Goal: Task Accomplishment & Management: Manage account settings

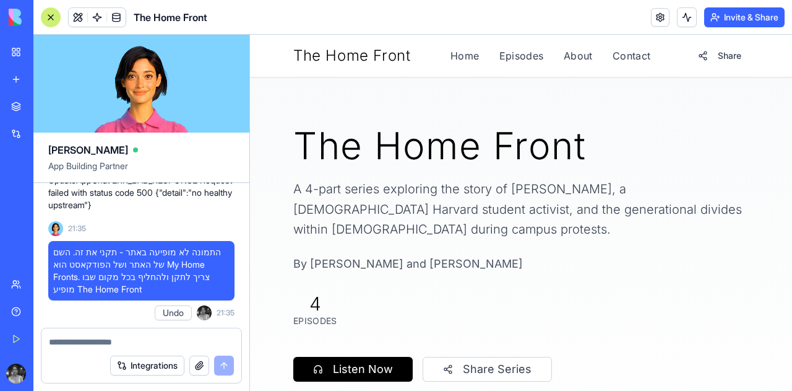
scroll to position [23768, 0]
click at [163, 292] on span "התמונה לא מופיעה באתר - תקני את זה. השם של האתר ושל הפודקאסט הוא My Home Fronts…" at bounding box center [141, 271] width 176 height 50
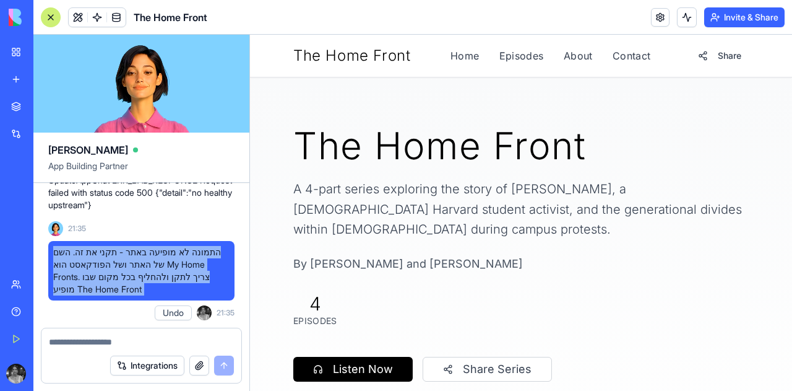
click at [163, 292] on span "התמונה לא מופיעה באתר - תקני את זה. השם של האתר ושל הפודקאסט הוא My Home Fronts…" at bounding box center [141, 271] width 176 height 50
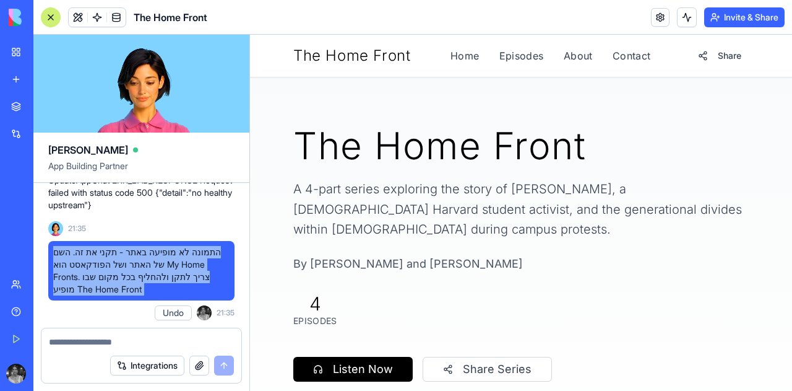
copy span "התמונה לא מופיעה באתר - תקני את זה. השם של האתר ושל הפודקאסט הוא My Home Fronts…"
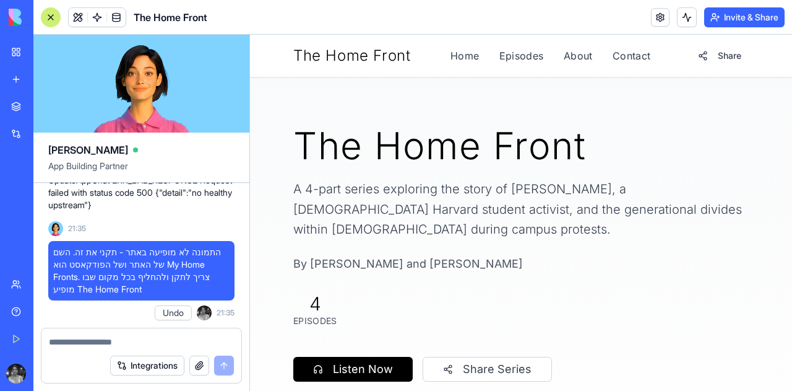
click at [115, 353] on div "Integrations" at bounding box center [141, 365] width 200 height 35
click at [117, 350] on div "Integrations" at bounding box center [141, 365] width 200 height 35
click at [131, 336] on textarea at bounding box center [141, 342] width 185 height 12
paste textarea "**********"
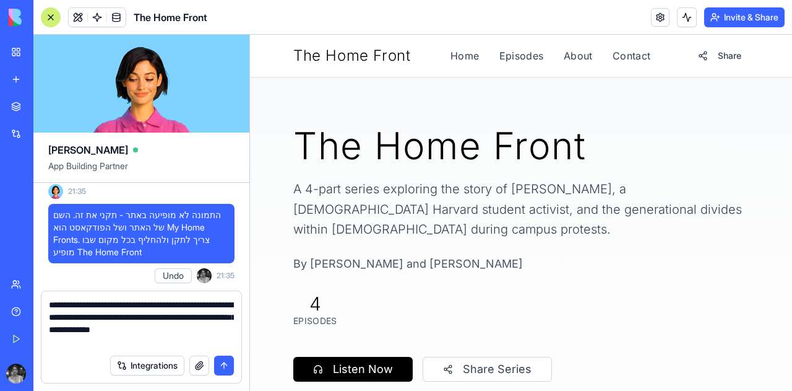
type textarea "**********"
click at [223, 363] on button "submit" at bounding box center [224, 365] width 20 height 20
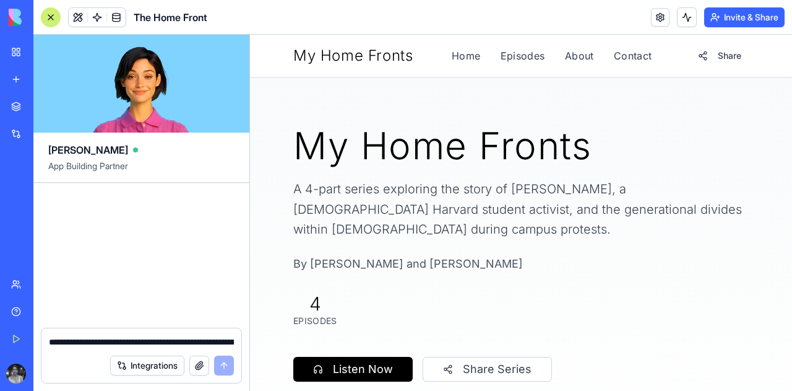
scroll to position [25135, 0]
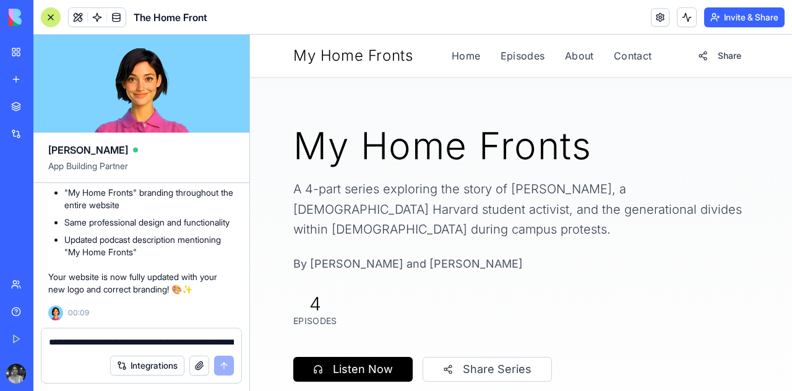
click at [180, 17] on span "The Home Front" at bounding box center [171, 17] width 74 height 15
drag, startPoint x: 180, startPoint y: 17, endPoint x: 15, endPoint y: 52, distance: 168.3
click at [15, 52] on link "My Workspace" at bounding box center [29, 52] width 50 height 25
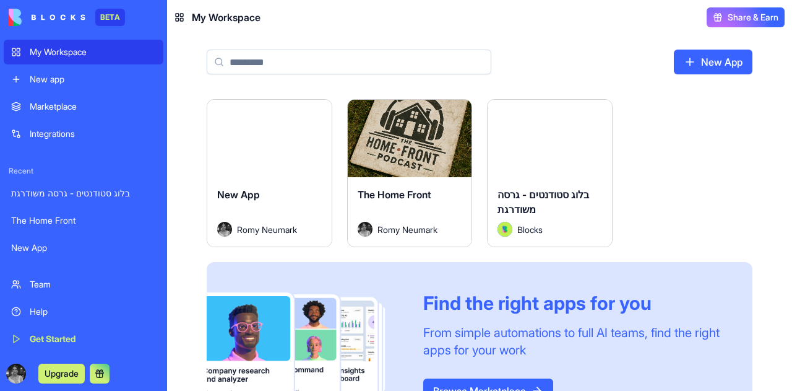
click at [79, 223] on div "The Home Front" at bounding box center [83, 220] width 145 height 12
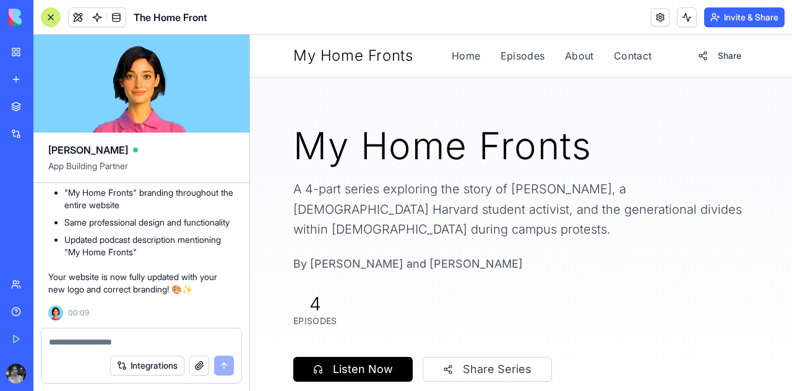
click at [46, 223] on div "The Home Front" at bounding box center [28, 220] width 35 height 12
click at [46, 49] on div "My Workspace" at bounding box center [38, 52] width 16 height 12
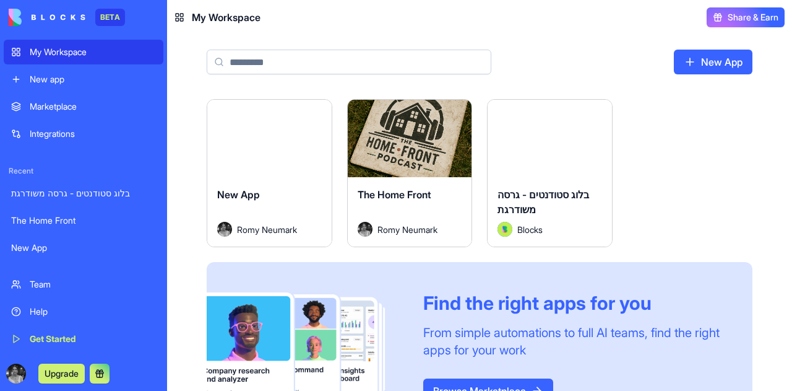
click at [423, 194] on span "The Home Front" at bounding box center [395, 194] width 74 height 12
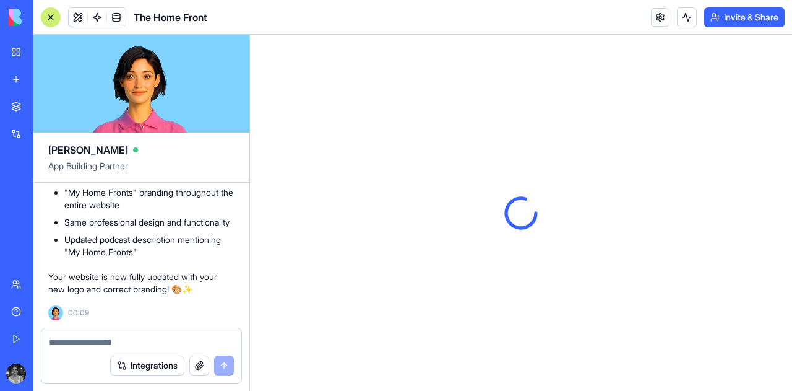
click at [20, 49] on link "My Workspace" at bounding box center [29, 52] width 50 height 25
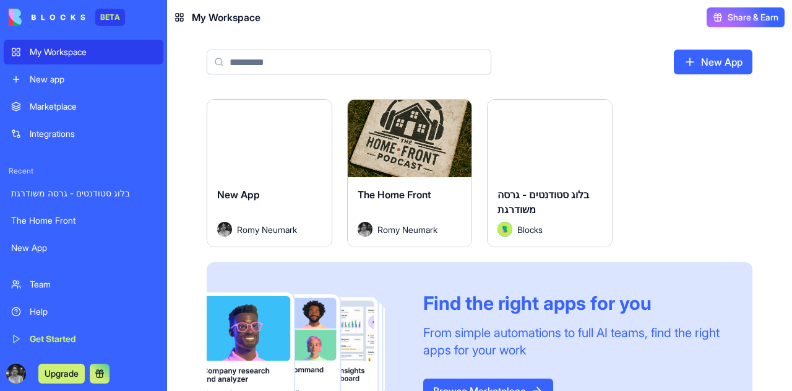
click at [82, 58] on link "My Workspace" at bounding box center [84, 52] width 160 height 25
click at [462, 112] on html "BETA My Workspace New app Marketplace Integrations Recent בלוג סטודנטים - גרסה …" at bounding box center [396, 195] width 792 height 391
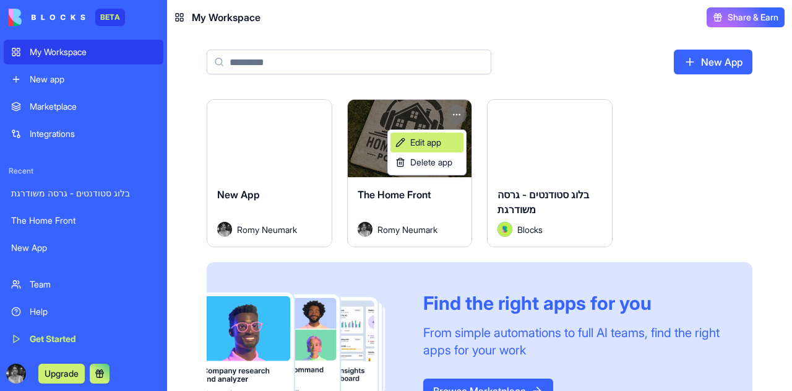
click at [434, 147] on span "Edit app" at bounding box center [425, 142] width 31 height 12
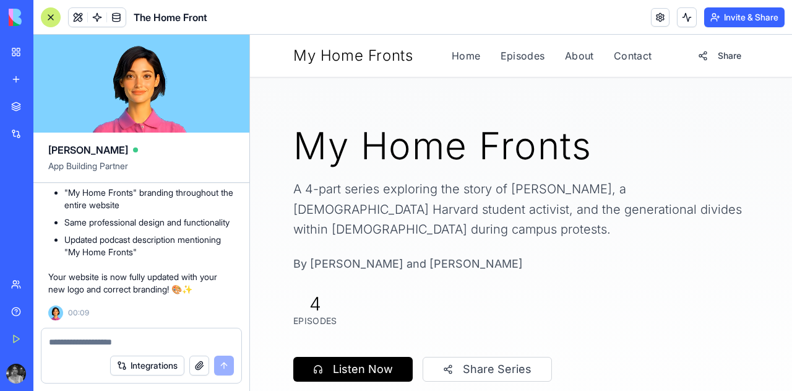
click at [148, 18] on span "The Home Front" at bounding box center [171, 17] width 74 height 15
click at [455, 53] on link "Home" at bounding box center [466, 55] width 29 height 15
click at [513, 52] on link "Episodes" at bounding box center [523, 55] width 45 height 15
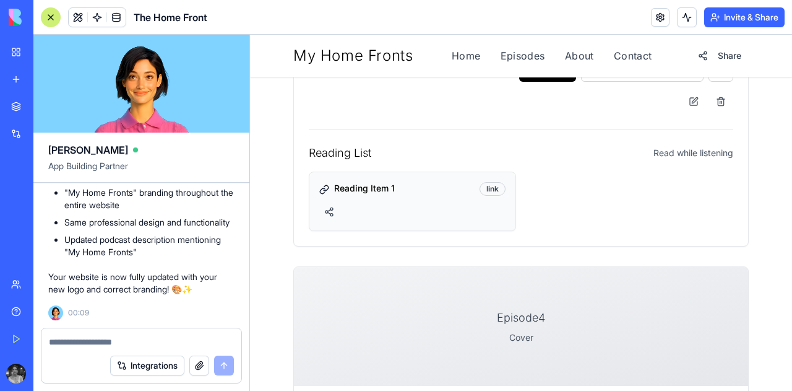
scroll to position [1550, 0]
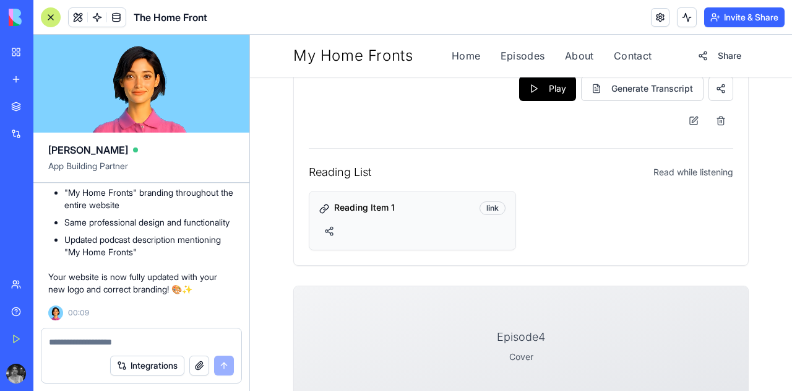
click at [92, 344] on textarea at bounding box center [141, 342] width 185 height 12
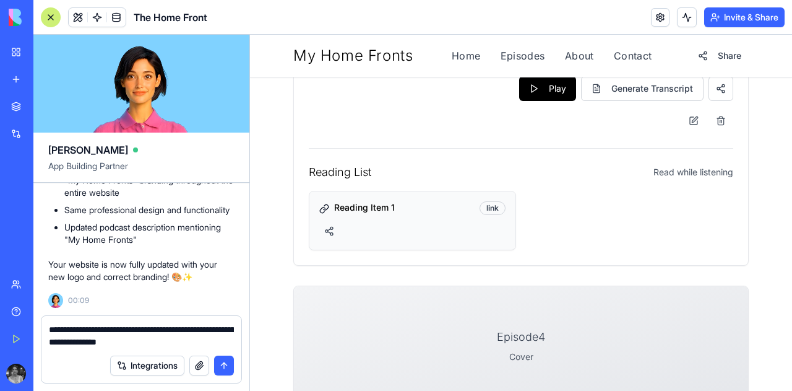
type textarea "**********"
click at [217, 365] on button "submit" at bounding box center [224, 365] width 20 height 20
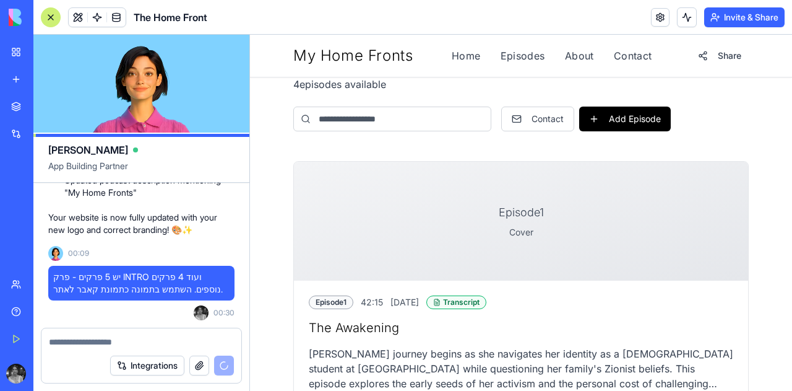
scroll to position [35, 0]
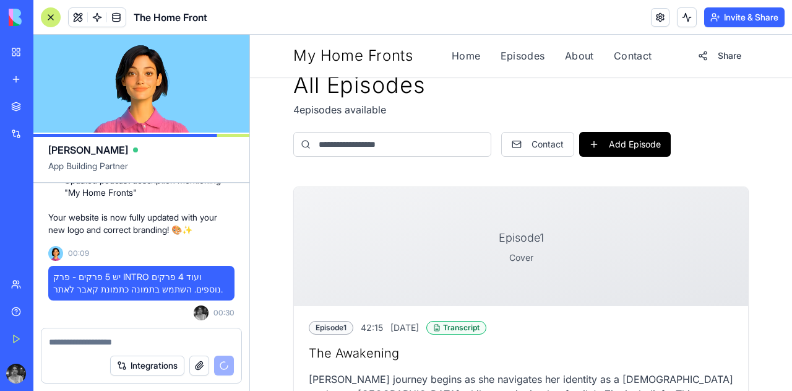
click at [453, 47] on div "My Home Fronts Home Episodes About Contact Share" at bounding box center [521, 56] width 456 height 22
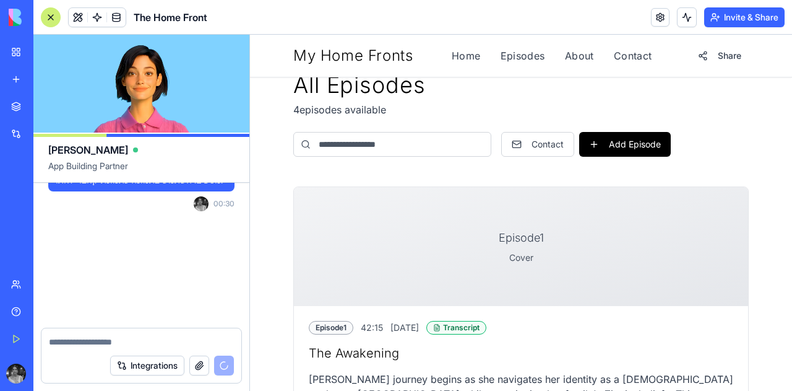
scroll to position [25316, 0]
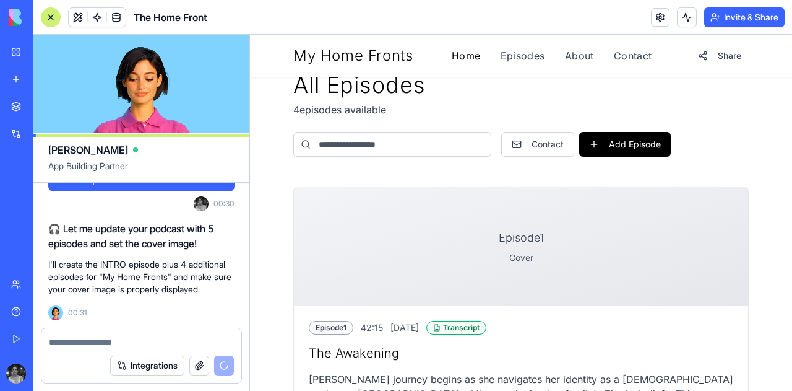
click at [467, 54] on link "Home" at bounding box center [466, 55] width 29 height 15
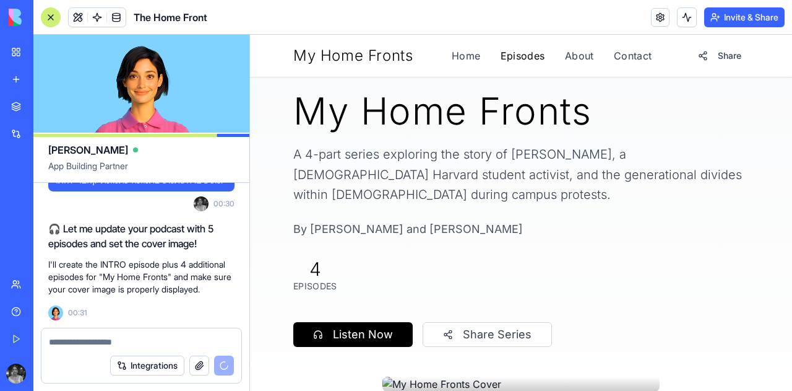
click at [524, 57] on link "Episodes" at bounding box center [523, 55] width 45 height 15
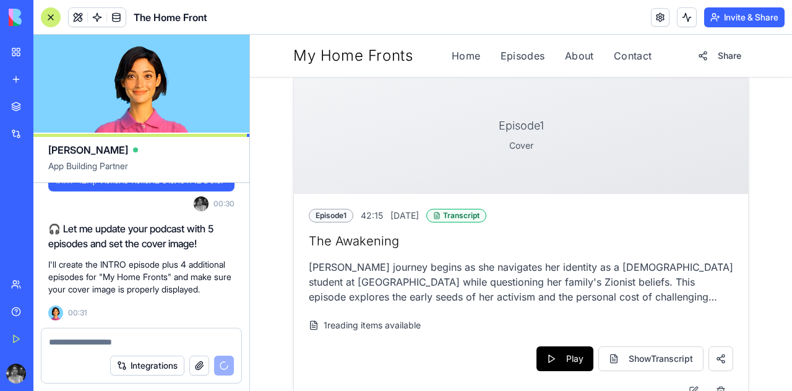
scroll to position [168, 0]
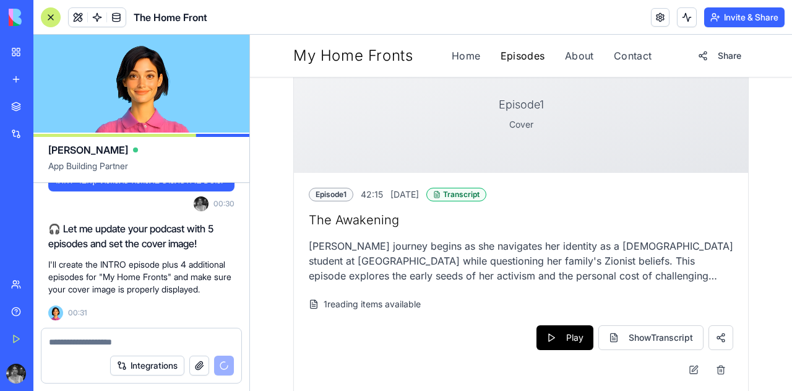
click at [532, 49] on link "Episodes" at bounding box center [523, 55] width 45 height 15
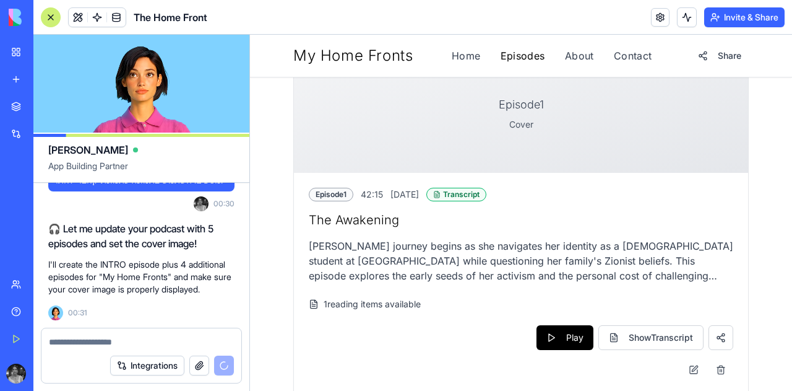
click at [532, 51] on link "Episodes" at bounding box center [523, 55] width 45 height 15
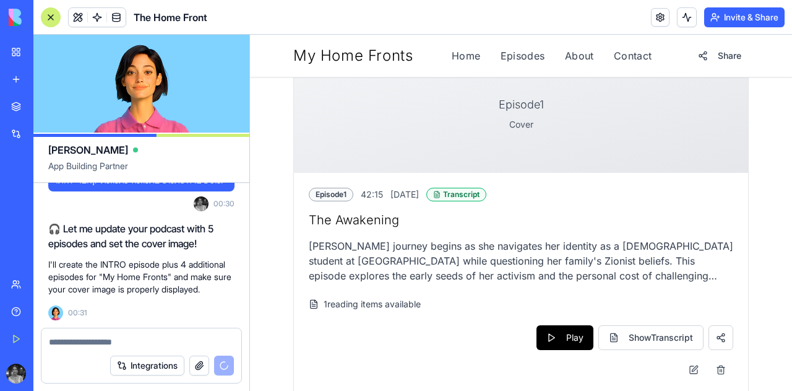
click at [566, 63] on div "My Home Fronts Home Episodes About Contact Share" at bounding box center [521, 56] width 456 height 22
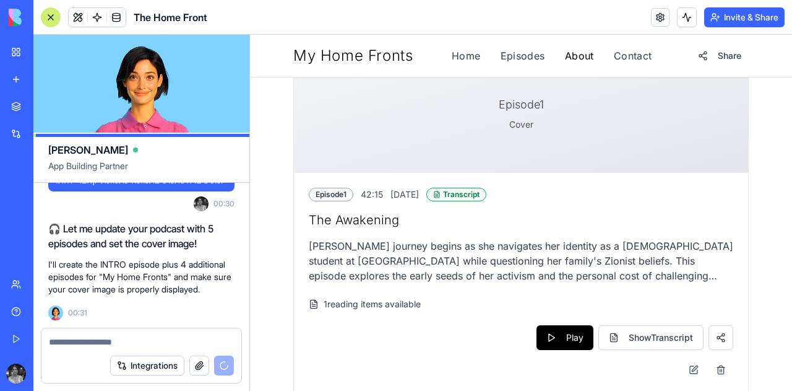
click at [577, 58] on link "About" at bounding box center [579, 55] width 29 height 15
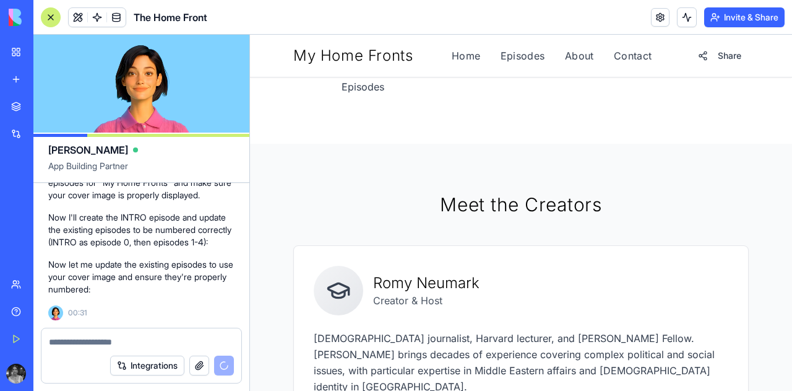
scroll to position [924, 0]
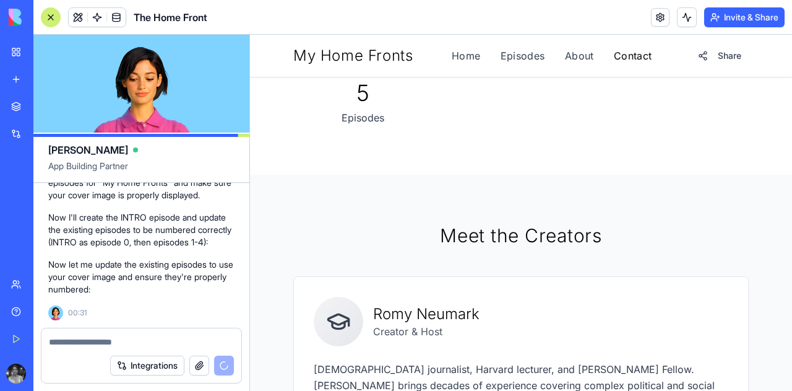
click at [638, 50] on link "Contact" at bounding box center [633, 55] width 38 height 15
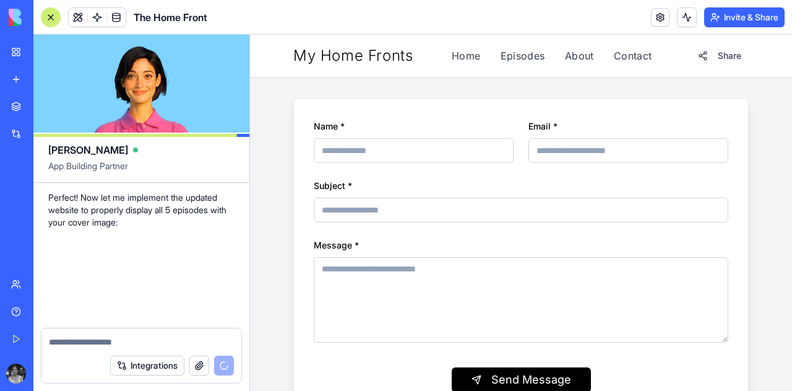
scroll to position [522, 0]
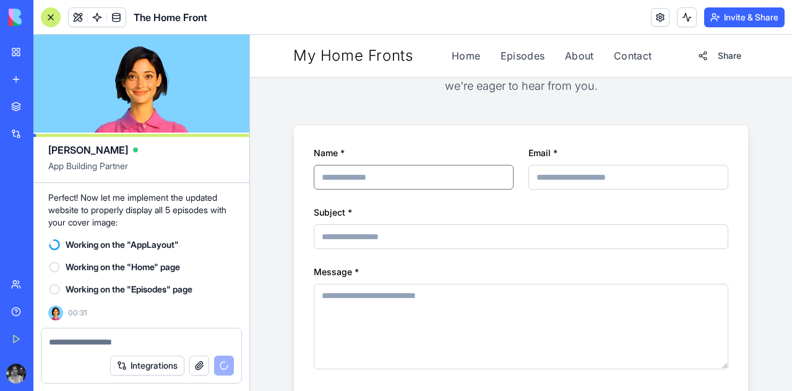
click at [401, 181] on input "Name *" at bounding box center [414, 177] width 200 height 25
type input "**********"
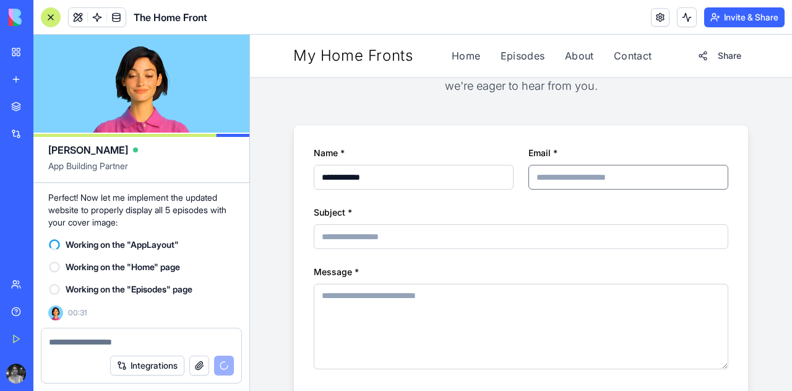
type input "**********"
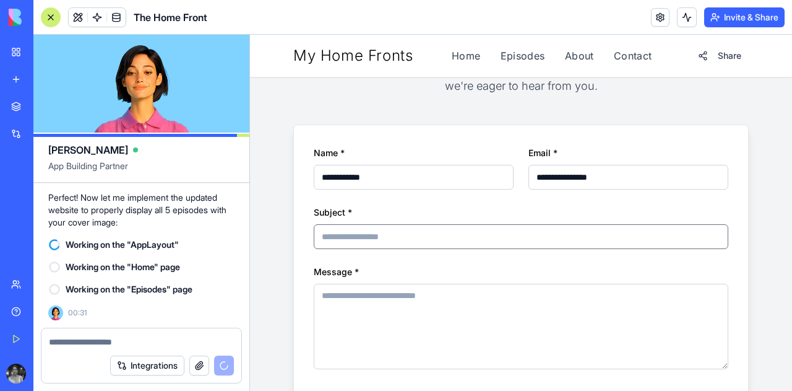
click at [497, 233] on input "Subject *" at bounding box center [521, 236] width 415 height 25
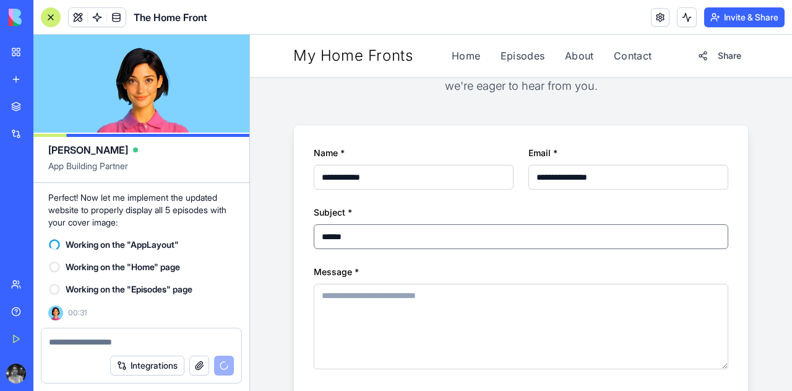
type input "******"
click at [438, 316] on textarea "Message *" at bounding box center [521, 326] width 415 height 85
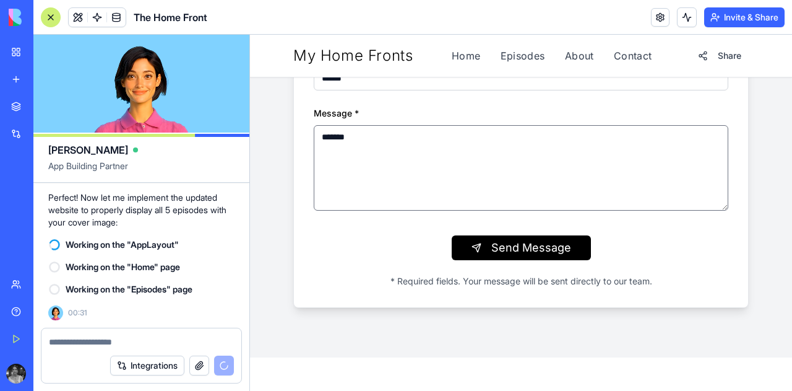
scroll to position [693, 0]
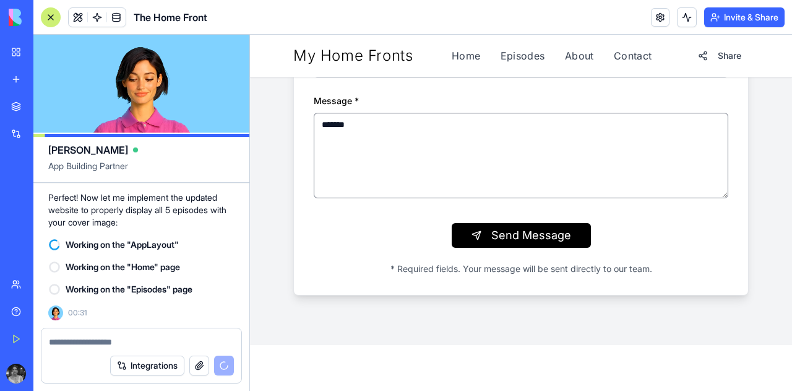
type textarea "*******"
click at [533, 250] on form "**********" at bounding box center [521, 124] width 415 height 301
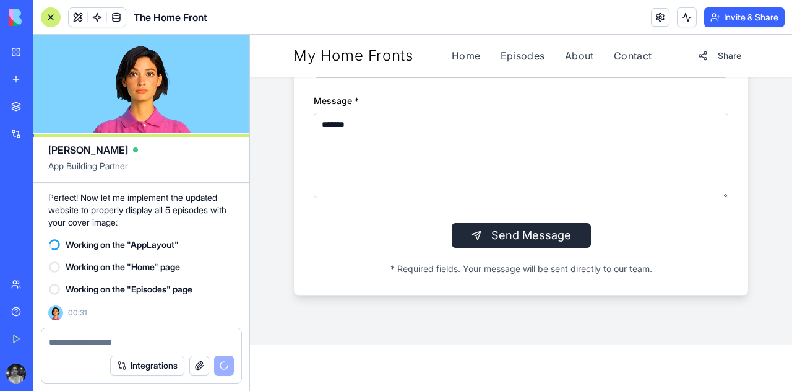
click at [543, 238] on button "Send Message" at bounding box center [521, 235] width 139 height 25
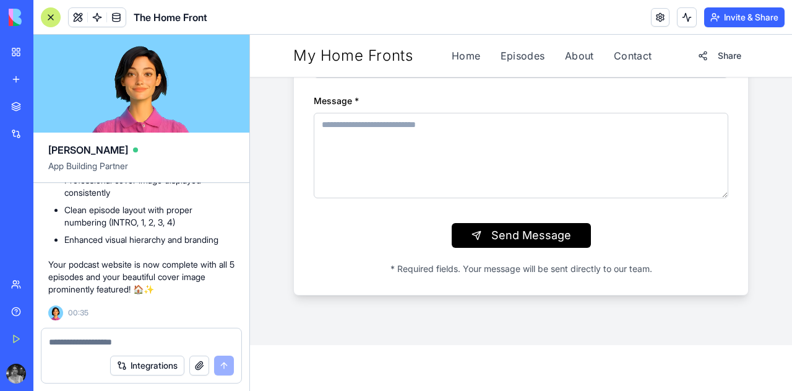
scroll to position [26227, 0]
click at [459, 56] on link "Home" at bounding box center [466, 55] width 29 height 15
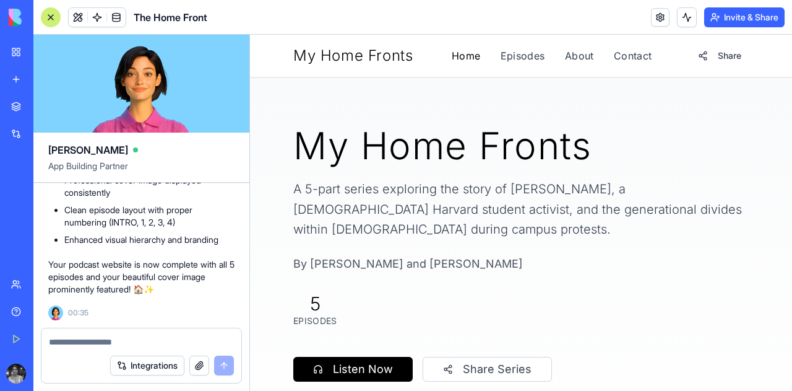
click at [457, 52] on link "Home" at bounding box center [466, 55] width 29 height 15
click at [456, 54] on link "Home" at bounding box center [466, 55] width 29 height 15
click at [526, 51] on link "Episodes" at bounding box center [523, 55] width 45 height 15
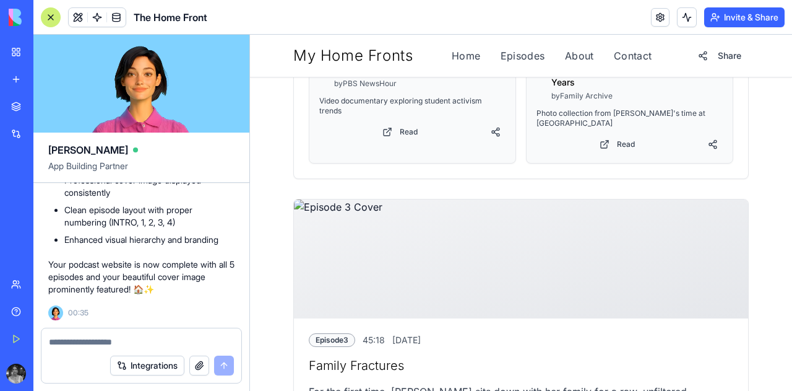
scroll to position [1623, 0]
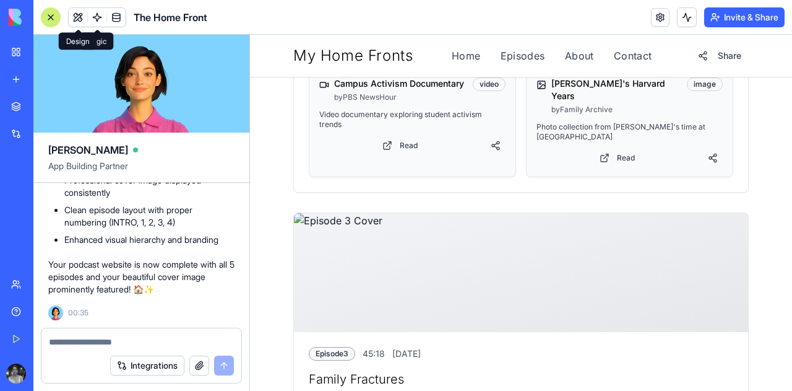
click at [79, 11] on span at bounding box center [78, 17] width 35 height 35
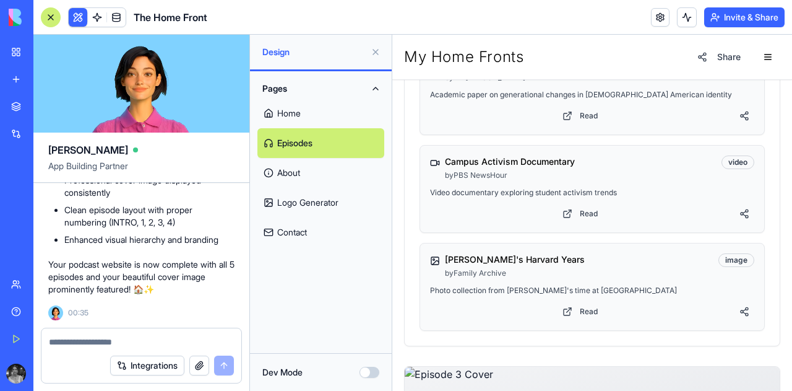
click at [300, 211] on link "Logo Generator" at bounding box center [321, 203] width 127 height 30
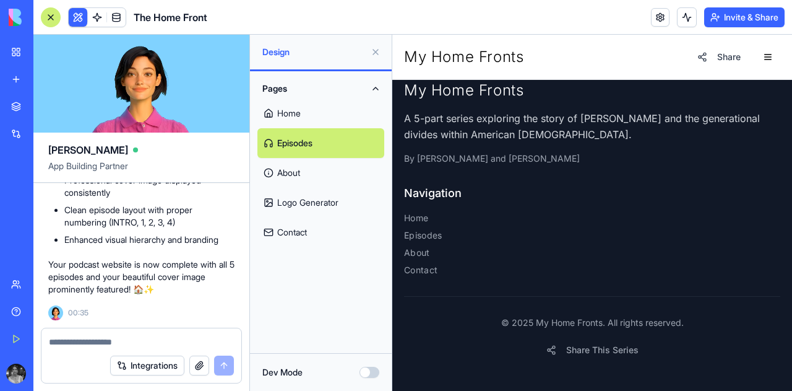
scroll to position [1132, 0]
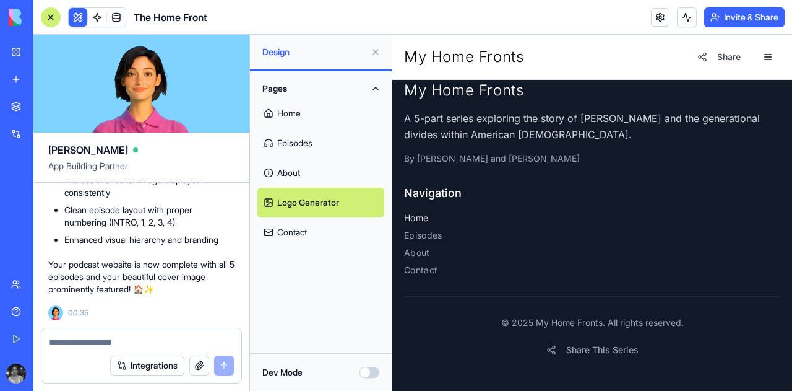
click at [422, 215] on link "Home" at bounding box center [592, 218] width 376 height 12
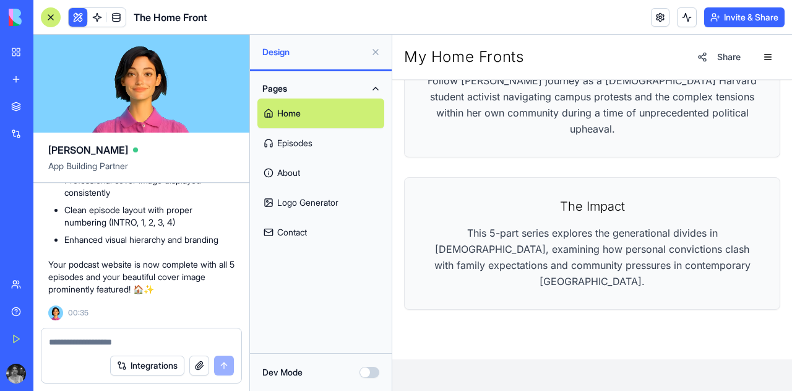
click at [297, 206] on link "Logo Generator" at bounding box center [321, 203] width 127 height 30
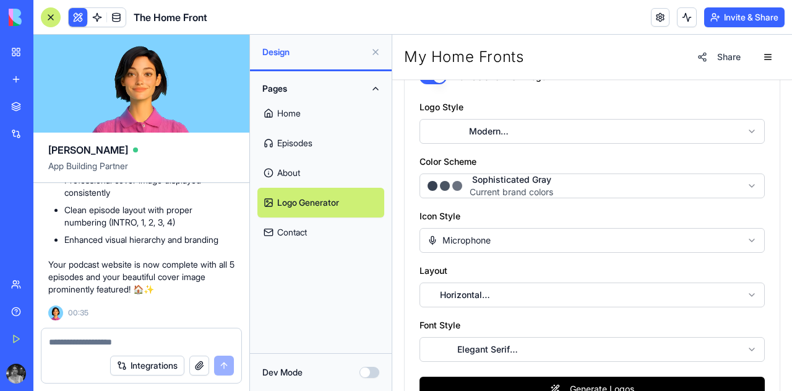
scroll to position [335, 0]
click at [297, 176] on link "About" at bounding box center [321, 173] width 127 height 30
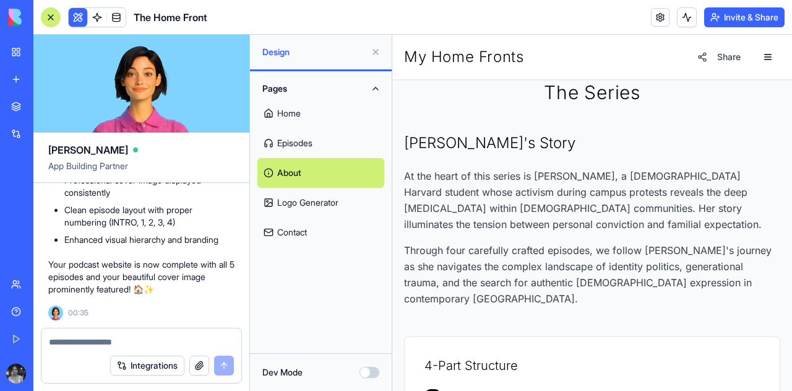
click at [303, 159] on link "About" at bounding box center [321, 173] width 127 height 30
click at [162, 338] on textarea at bounding box center [141, 342] width 185 height 12
type textarea "**********"
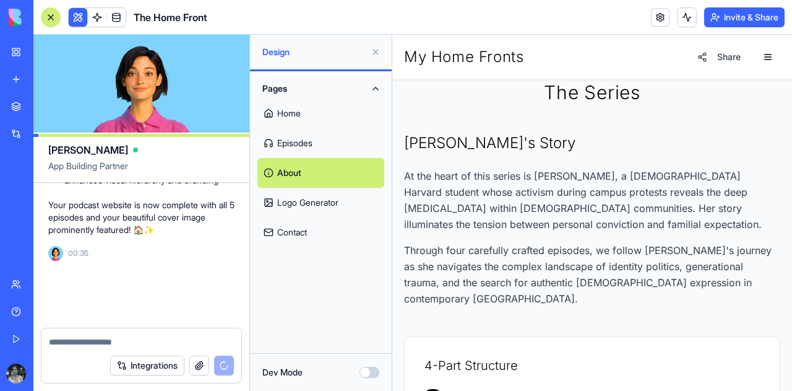
scroll to position [26287, 0]
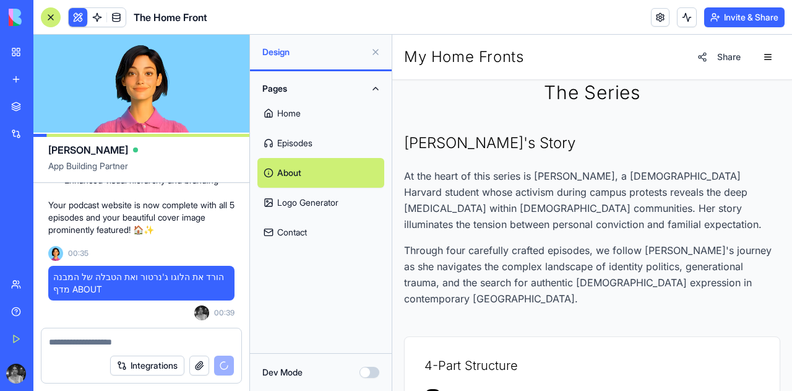
click at [765, 17] on button "Invite & Share" at bounding box center [744, 17] width 80 height 20
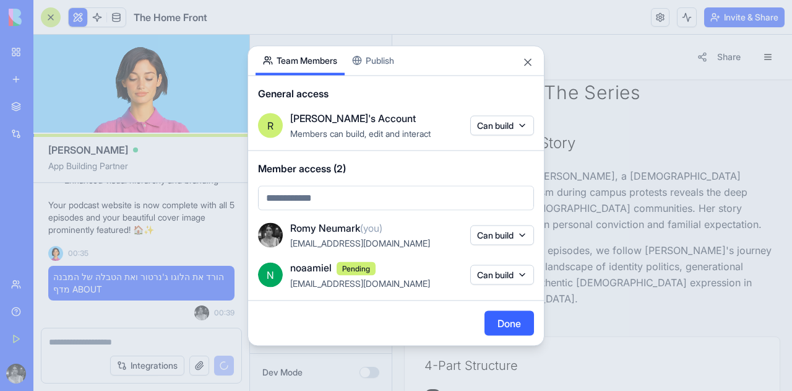
click at [377, 63] on body "BETA My Workspace New app Marketplace Integrations Recent בלוג סטודנטים - גרסה …" at bounding box center [396, 195] width 792 height 391
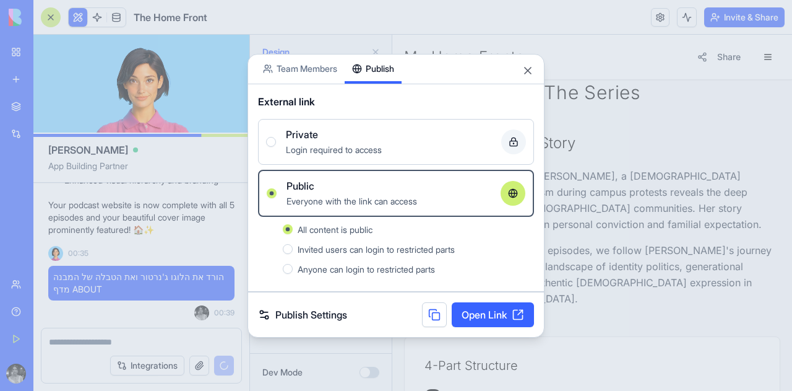
click at [440, 309] on button at bounding box center [434, 314] width 25 height 25
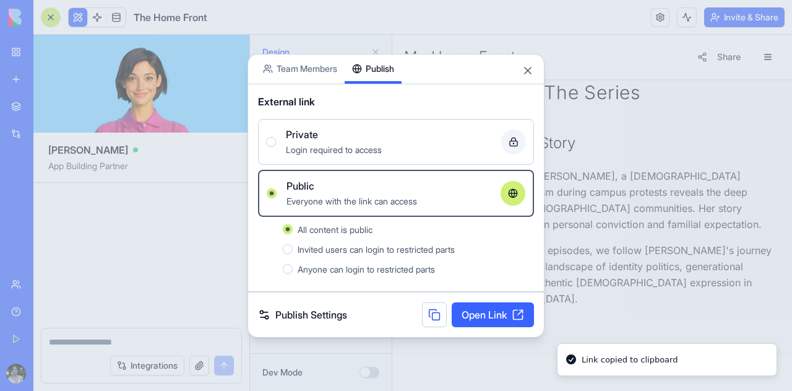
scroll to position [26963, 0]
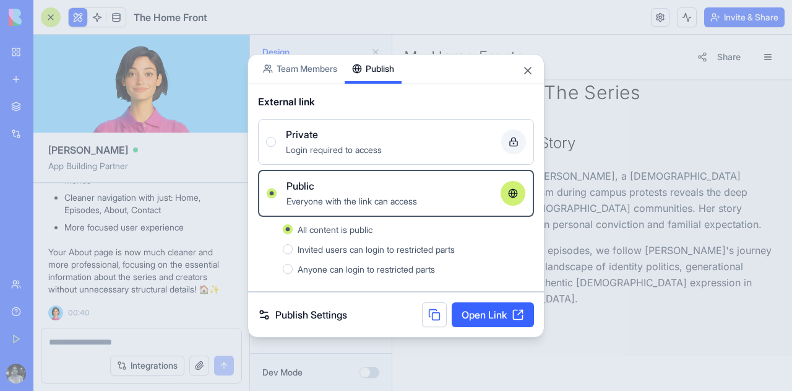
click at [527, 61] on div "Share App Team Members Publish" at bounding box center [396, 69] width 296 height 30
click at [529, 70] on button "Close" at bounding box center [528, 70] width 12 height 12
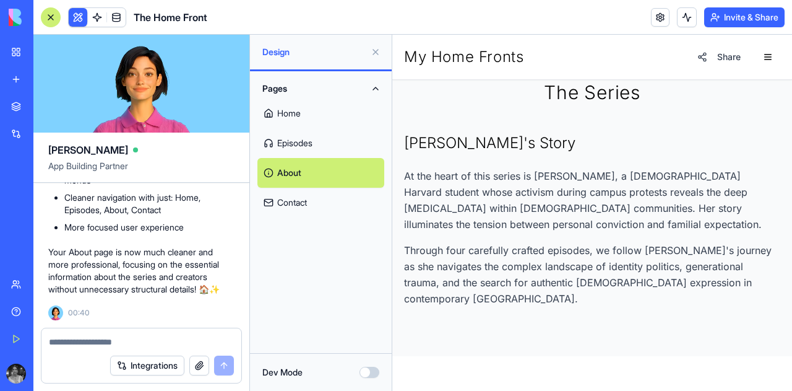
click at [373, 86] on button "Pages" at bounding box center [321, 89] width 127 height 20
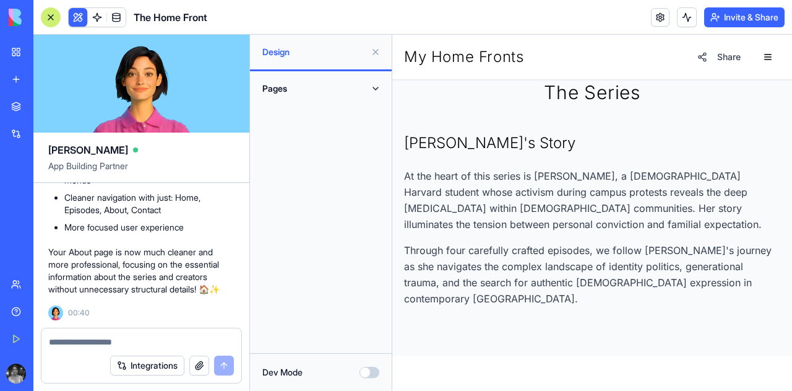
click at [376, 46] on button at bounding box center [376, 52] width 20 height 20
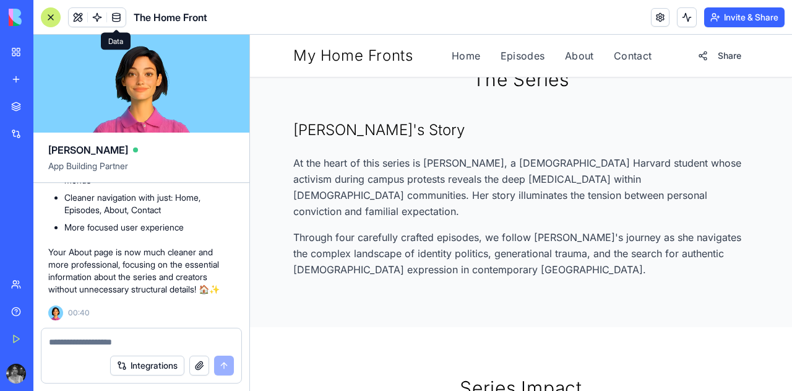
click at [113, 19] on link at bounding box center [116, 17] width 19 height 19
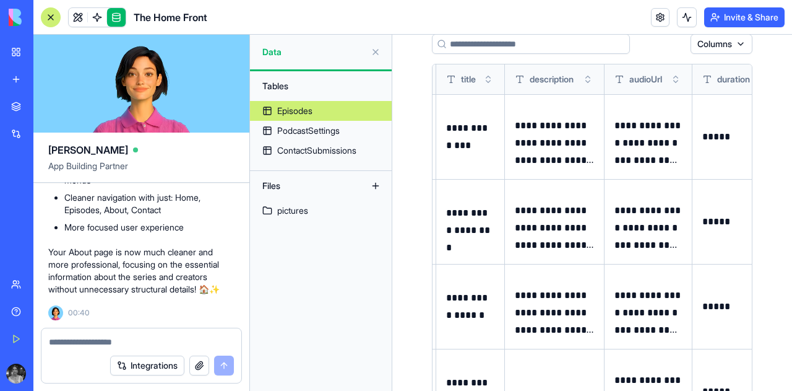
scroll to position [0, 26]
click at [303, 136] on div "PodcastSettings" at bounding box center [308, 130] width 63 height 12
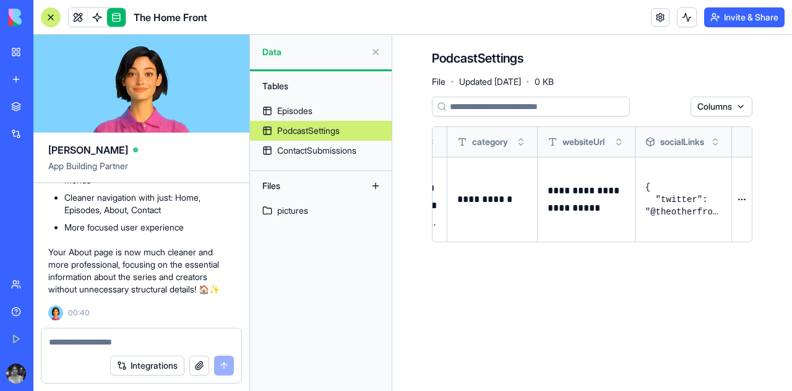
scroll to position [0, 467]
click at [587, 210] on p "**********" at bounding box center [586, 199] width 77 height 35
click at [576, 201] on p "**********" at bounding box center [586, 199] width 77 height 35
click at [306, 160] on link "ContactSubmissions" at bounding box center [321, 151] width 142 height 20
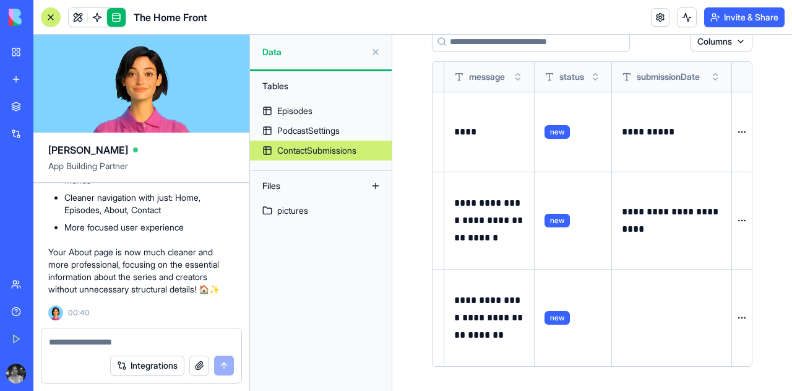
scroll to position [0, 263]
click at [497, 225] on p "**********" at bounding box center [489, 220] width 70 height 52
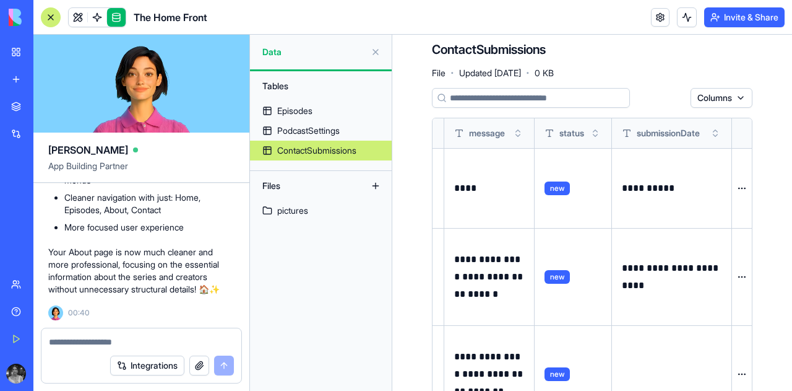
scroll to position [0, 0]
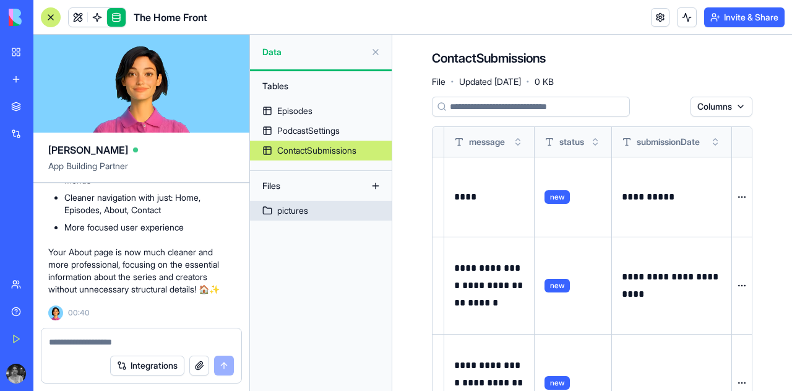
click at [304, 204] on link "pictures" at bounding box center [321, 211] width 142 height 20
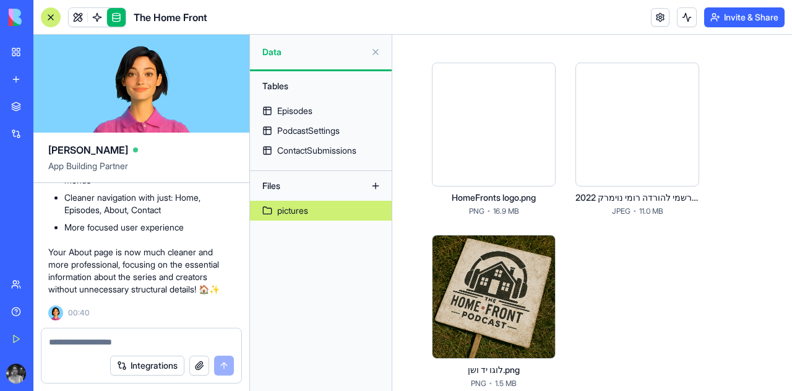
scroll to position [71, 0]
click at [656, 155] on div at bounding box center [638, 125] width 124 height 124
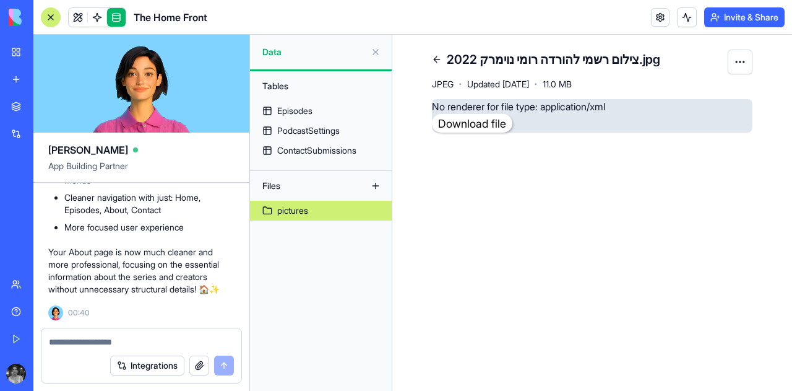
click at [732, 61] on html "BETA My Workspace New app Marketplace Integrations Recent בלוג סטודנטים - גרסה …" at bounding box center [396, 195] width 792 height 391
click at [723, 106] on div "Delete" at bounding box center [713, 110] width 73 height 20
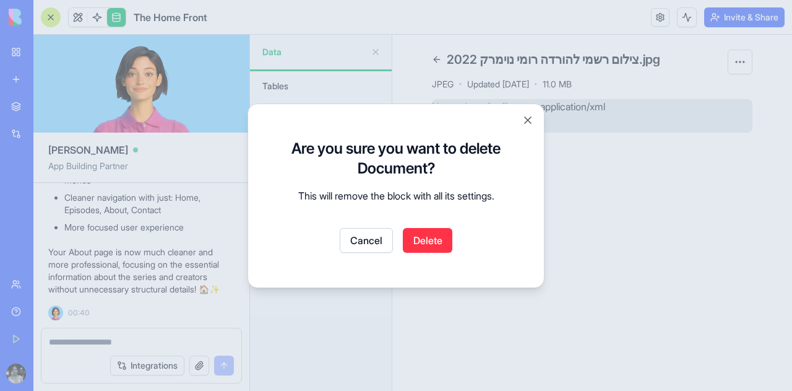
click at [438, 241] on button "Delete" at bounding box center [428, 240] width 50 height 25
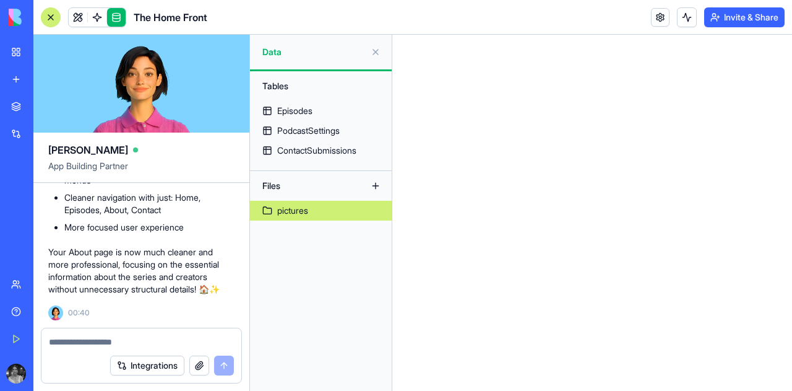
click at [298, 209] on div "pictures" at bounding box center [292, 210] width 31 height 12
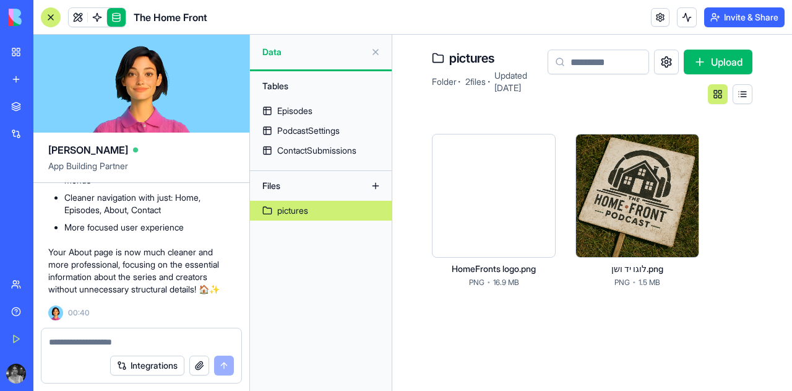
click at [499, 180] on div at bounding box center [494, 196] width 124 height 124
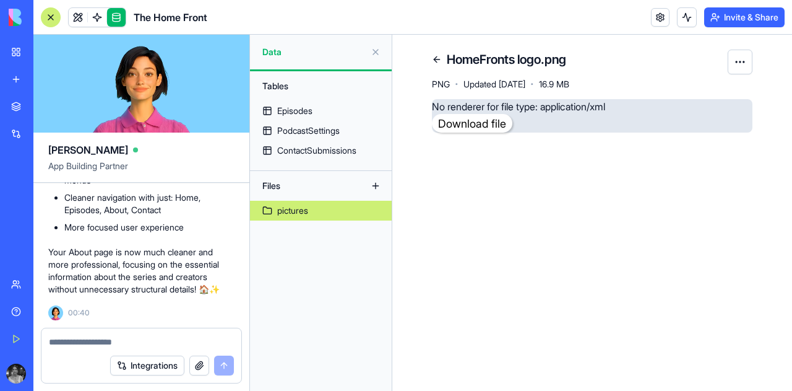
click at [739, 61] on html "BETA My Workspace New app Marketplace Integrations Recent בלוג סטודנטים - גרסה …" at bounding box center [396, 195] width 792 height 391
click at [726, 104] on div "Delete" at bounding box center [713, 110] width 73 height 20
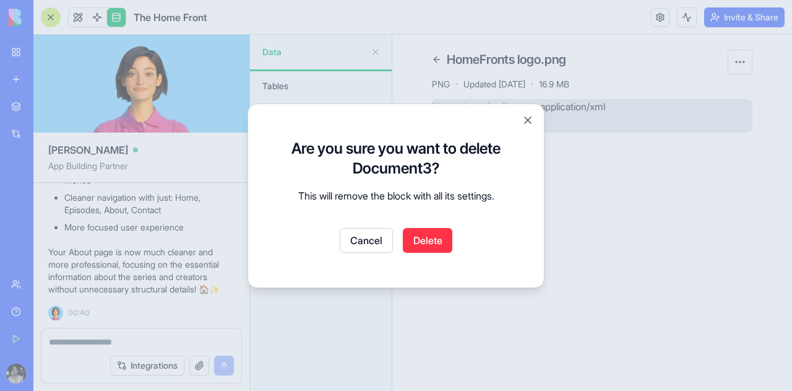
click at [444, 245] on button "Delete" at bounding box center [428, 240] width 50 height 25
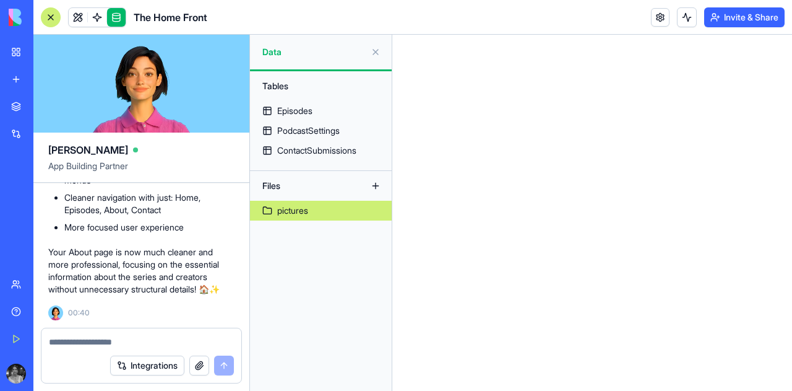
click at [325, 202] on link "pictures" at bounding box center [321, 211] width 142 height 20
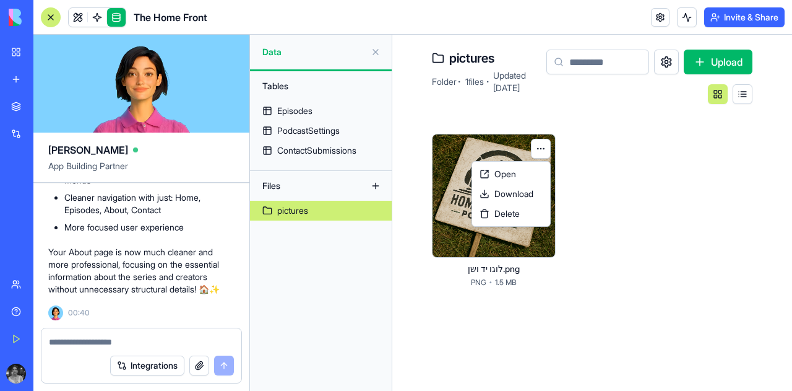
click at [540, 148] on html "BETA My Workspace New app Marketplace Integrations Recent בלוג סטודנטים - גרסה …" at bounding box center [396, 195] width 792 height 391
click at [622, 142] on html "BETA My Workspace New app Marketplace Integrations Recent בלוג סטודנטים - גרסה …" at bounding box center [396, 195] width 792 height 391
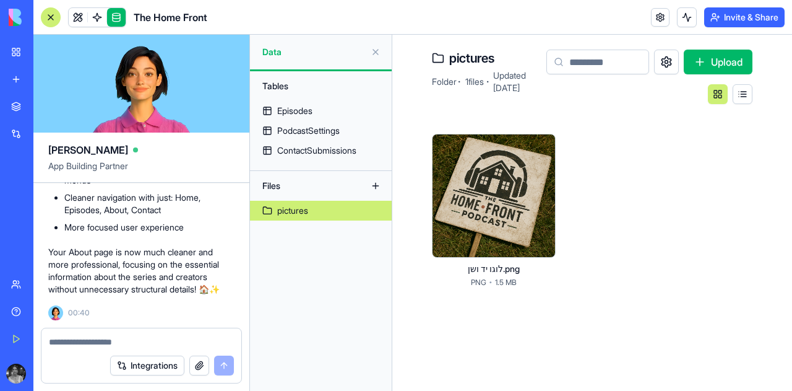
click at [714, 57] on button "Upload" at bounding box center [718, 62] width 69 height 25
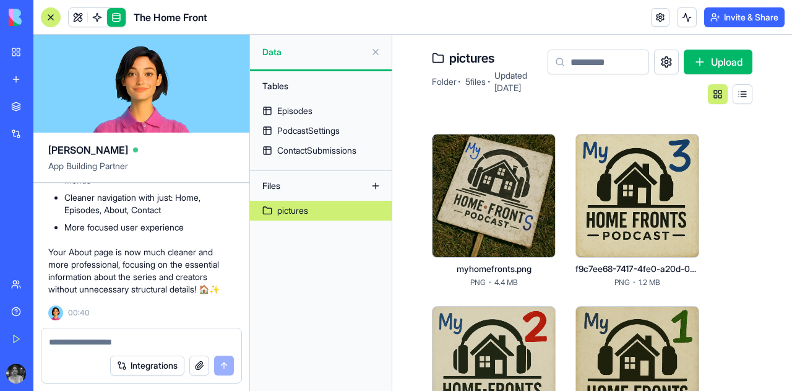
click at [732, 62] on button "Upload" at bounding box center [718, 62] width 69 height 25
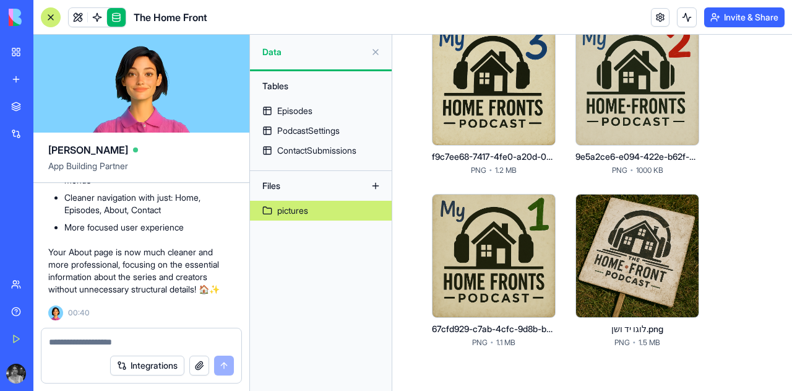
scroll to position [284, 0]
click at [500, 216] on div at bounding box center [494, 256] width 124 height 124
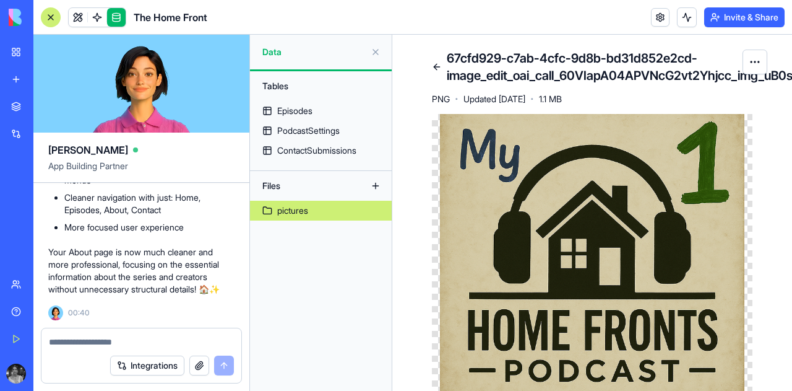
click at [440, 66] on link at bounding box center [437, 67] width 20 height 20
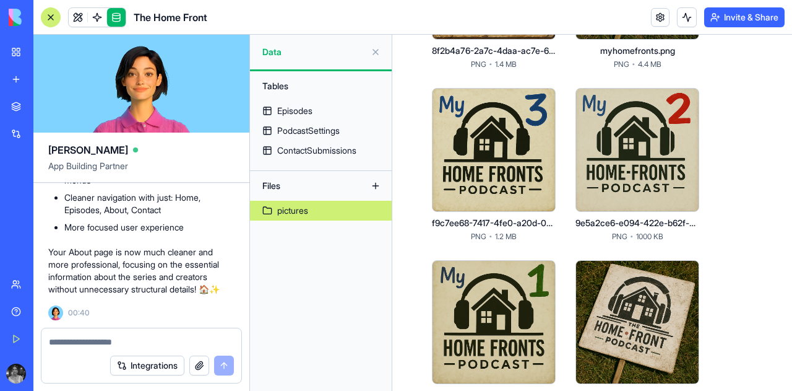
scroll to position [285, 0]
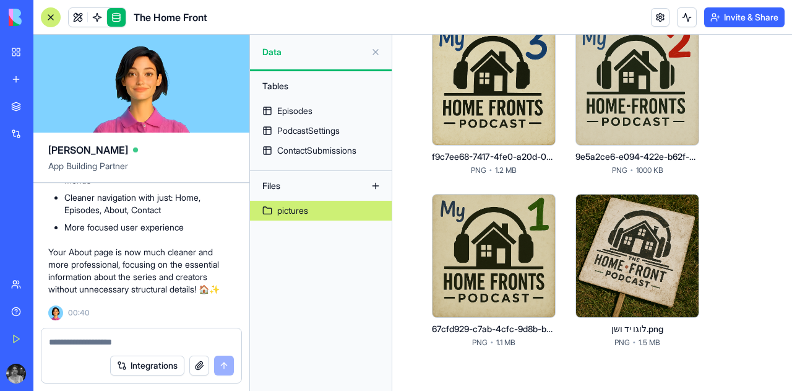
click at [526, 233] on div at bounding box center [494, 256] width 124 height 124
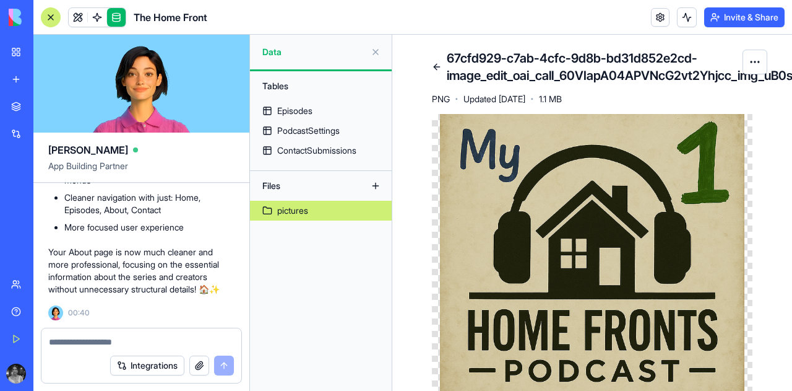
click at [746, 57] on html "BETA My Workspace New app Marketplace Integrations Recent בלוג סטודנטים - גרסה …" at bounding box center [396, 195] width 792 height 391
click at [577, 80] on html "BETA My Workspace New app Marketplace Integrations Recent בלוג סטודנטים - גרסה …" at bounding box center [396, 195] width 792 height 391
click at [435, 70] on link at bounding box center [437, 67] width 20 height 20
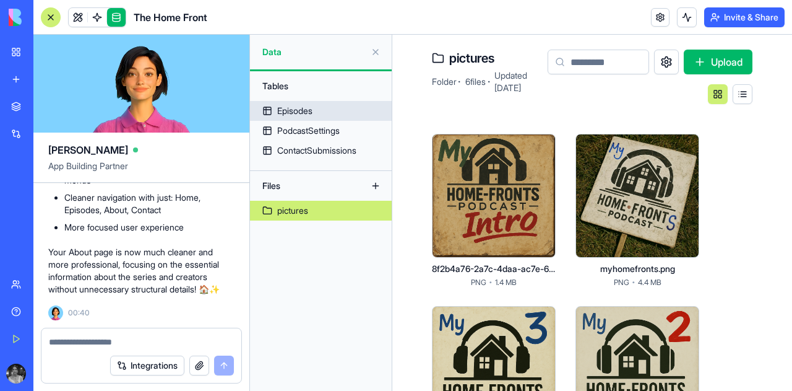
click at [305, 114] on div "Episodes" at bounding box center [294, 111] width 35 height 12
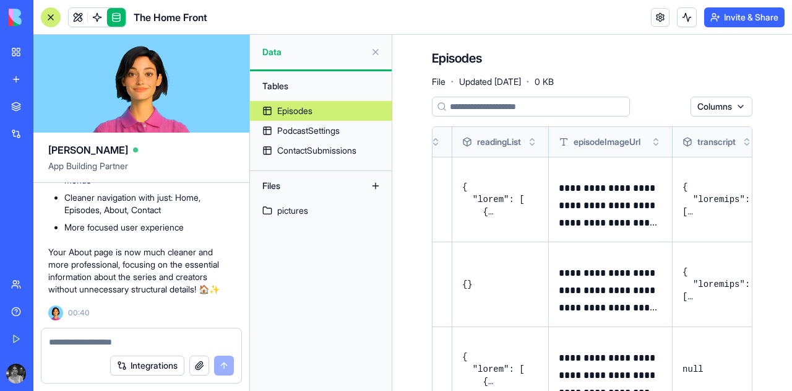
scroll to position [0, 1036]
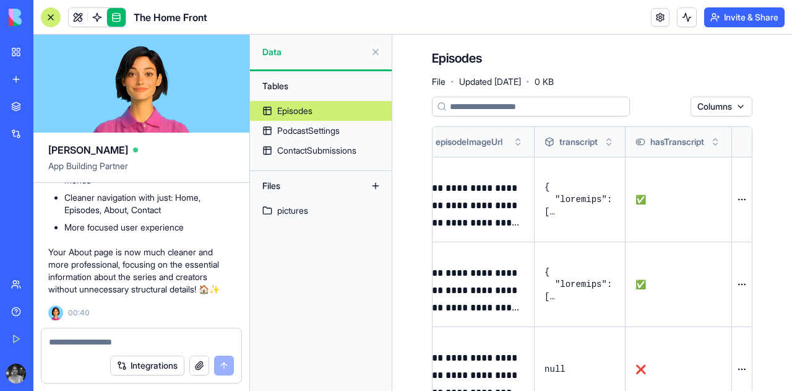
click at [202, 366] on button "button" at bounding box center [199, 365] width 20 height 20
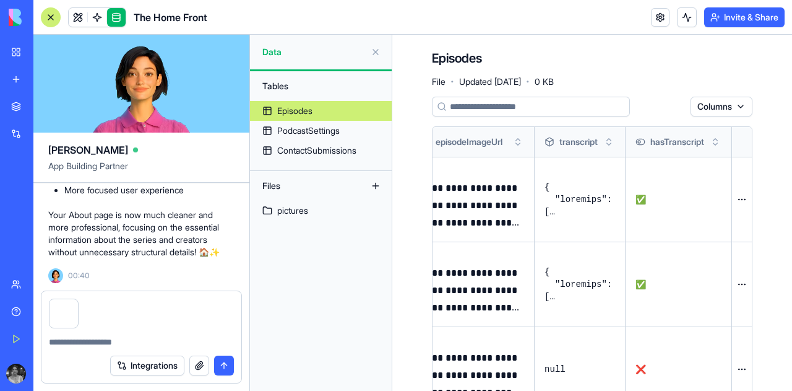
click at [165, 340] on textarea at bounding box center [141, 342] width 185 height 12
type textarea "**********"
click at [220, 365] on button "submit" at bounding box center [224, 365] width 20 height 20
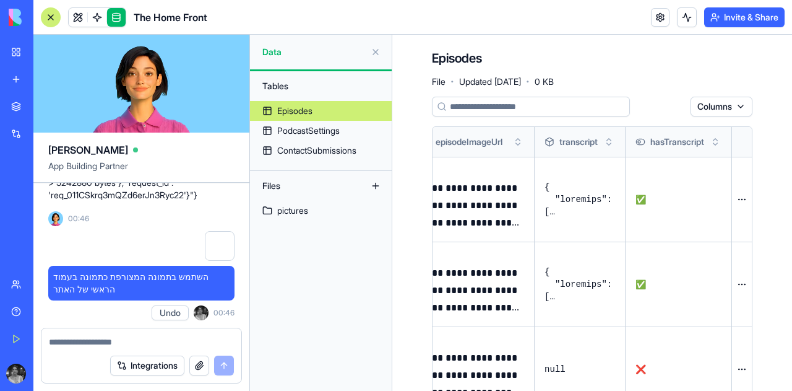
scroll to position [27178, 0]
click at [56, 15] on div at bounding box center [51, 17] width 20 height 20
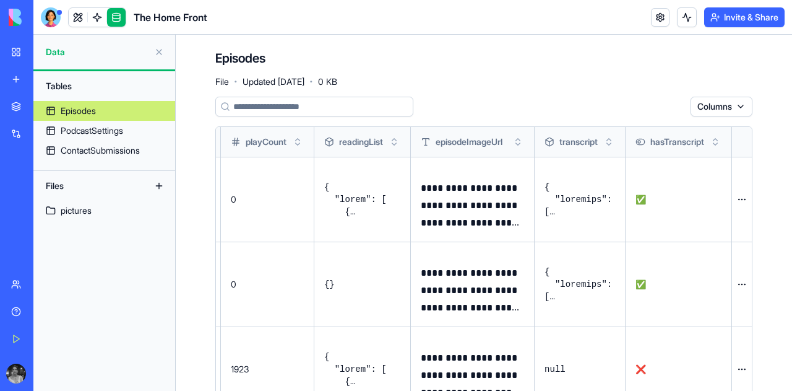
scroll to position [0, 820]
click at [166, 18] on span "The Home Front" at bounding box center [171, 17] width 74 height 15
click at [159, 54] on button at bounding box center [159, 52] width 20 height 20
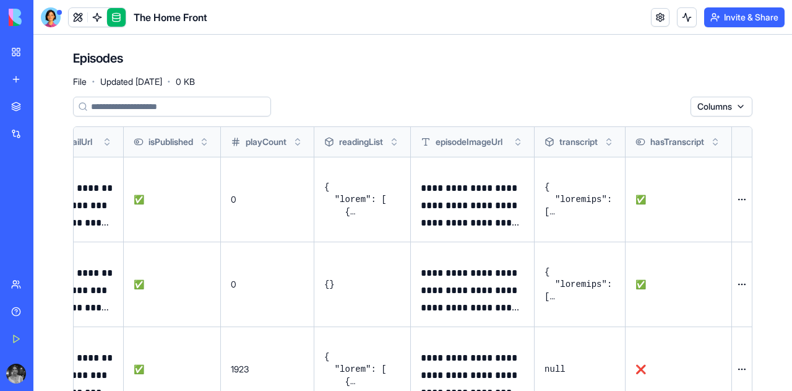
scroll to position [0, 677]
click at [102, 19] on span at bounding box center [97, 17] width 35 height 35
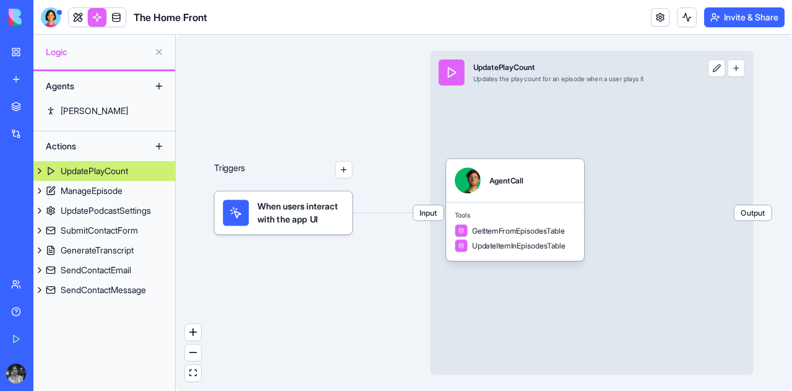
click at [77, 17] on link at bounding box center [78, 17] width 19 height 19
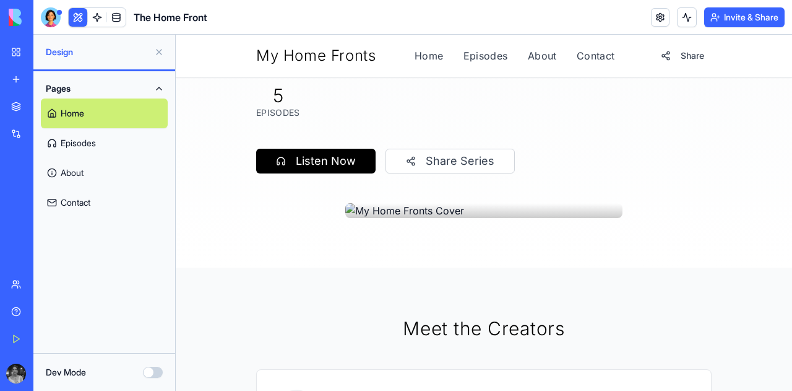
scroll to position [209, 0]
click at [370, 212] on div at bounding box center [483, 209] width 277 height 15
click at [105, 139] on link "Episodes" at bounding box center [104, 143] width 127 height 30
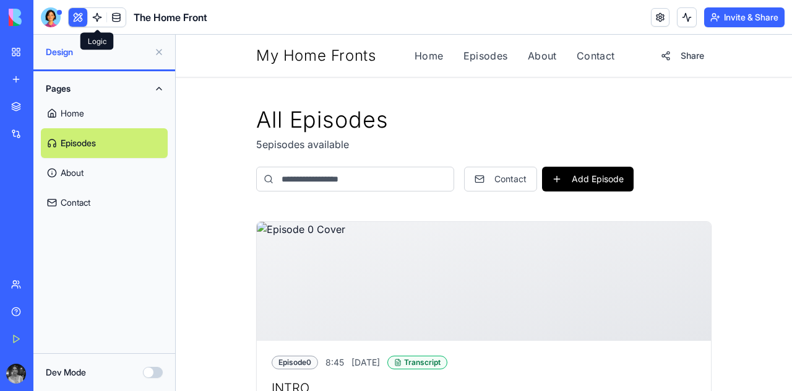
click at [101, 15] on link at bounding box center [97, 17] width 19 height 19
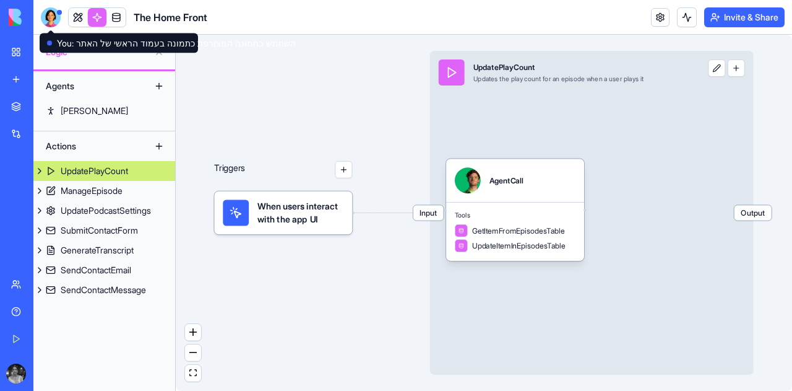
click at [52, 17] on div at bounding box center [51, 17] width 20 height 20
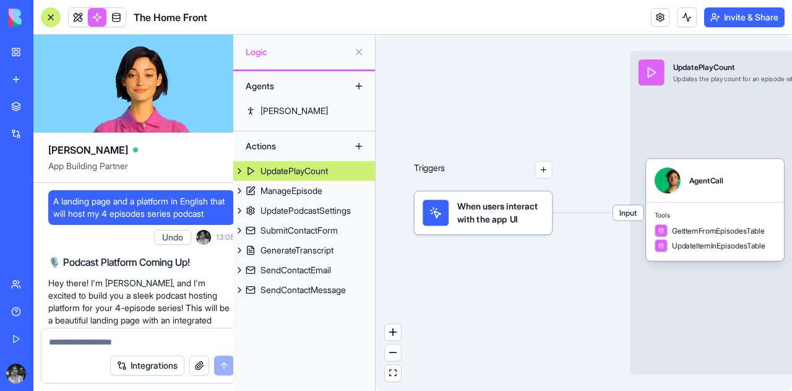
scroll to position [27178, 0]
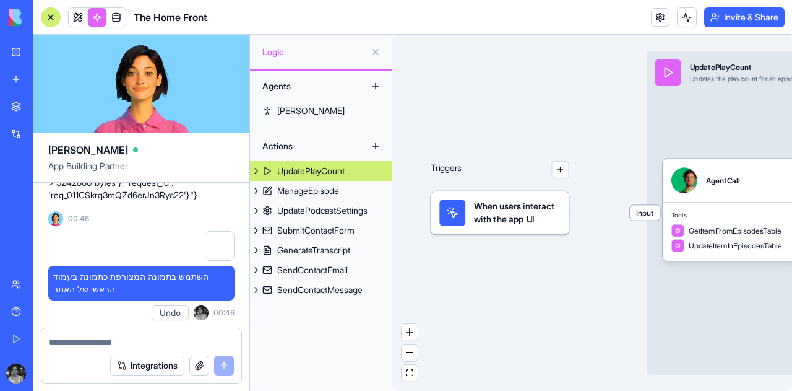
click at [155, 346] on textarea at bounding box center [141, 342] width 185 height 12
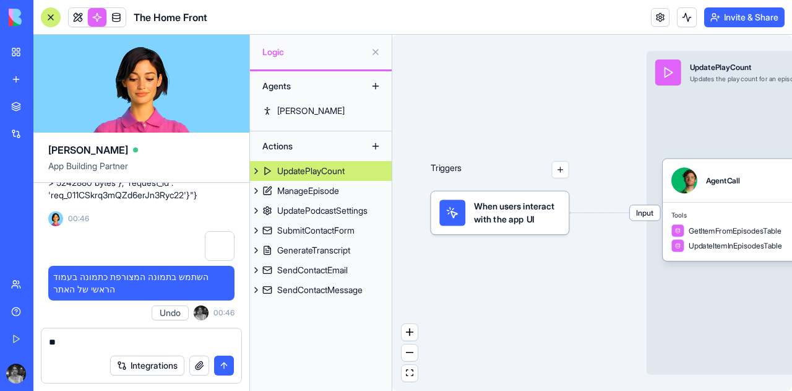
type textarea "*"
click at [79, 20] on link at bounding box center [78, 17] width 19 height 19
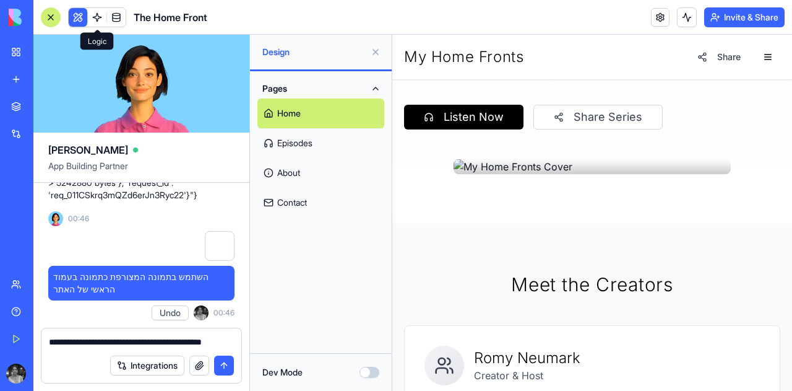
scroll to position [274, 0]
click at [229, 343] on textarea "**********" at bounding box center [141, 342] width 185 height 12
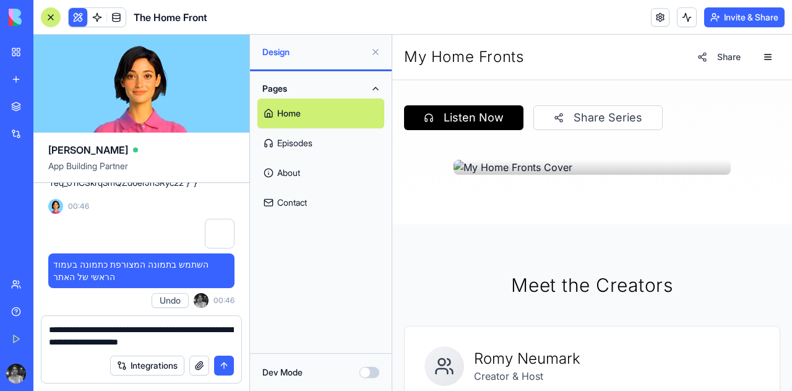
type textarea "**********"
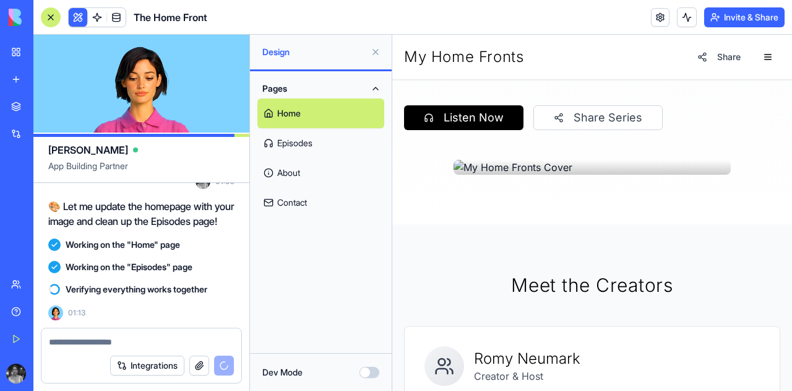
scroll to position [27298, 4]
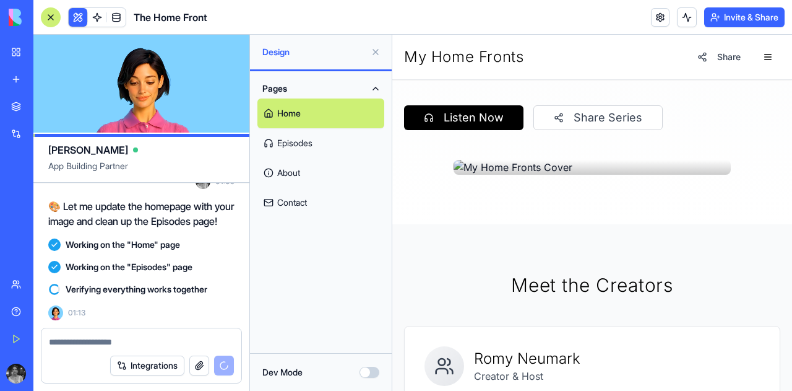
click at [290, 201] on link "Contact" at bounding box center [321, 203] width 127 height 30
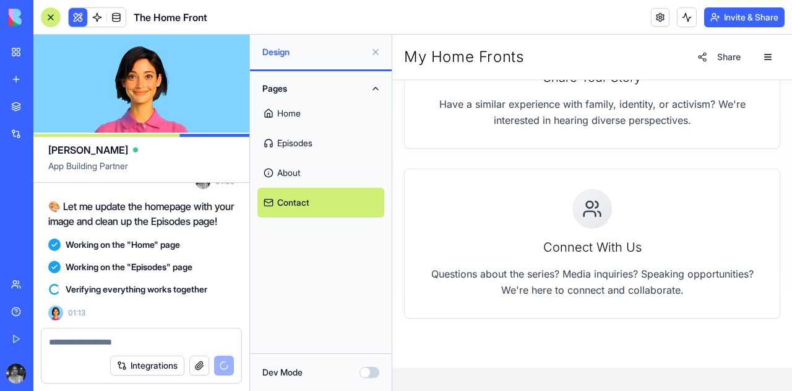
click at [295, 180] on link "About" at bounding box center [321, 173] width 127 height 30
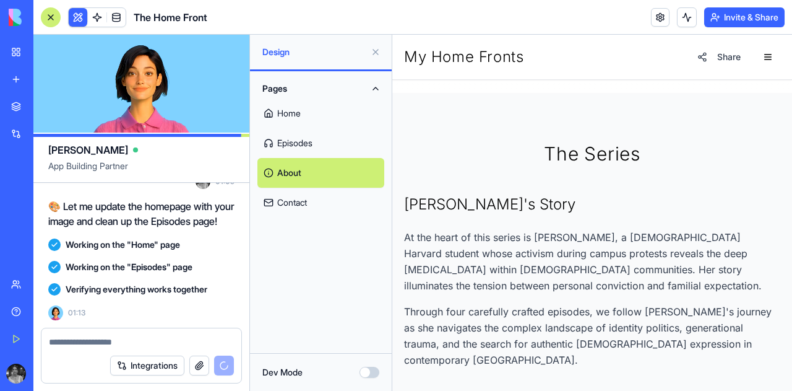
click at [291, 149] on link "Episodes" at bounding box center [321, 143] width 127 height 30
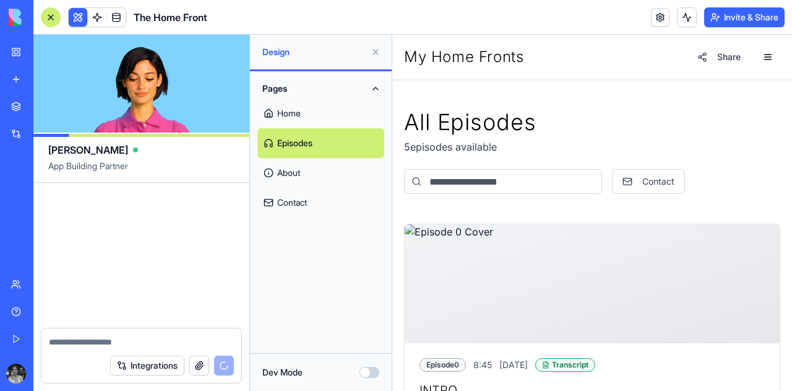
scroll to position [27931, 4]
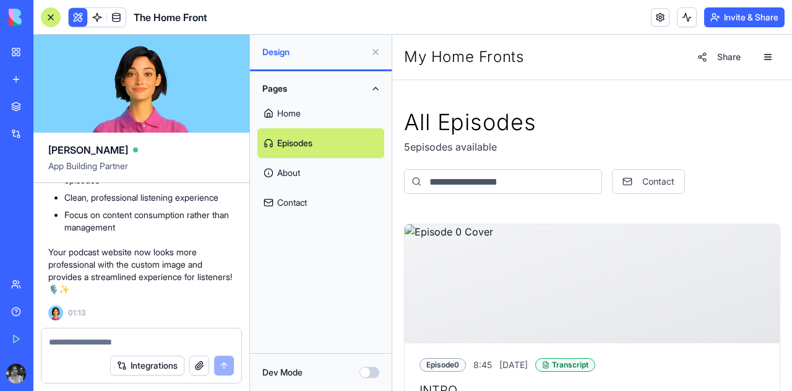
click at [98, 16] on span at bounding box center [97, 17] width 35 height 35
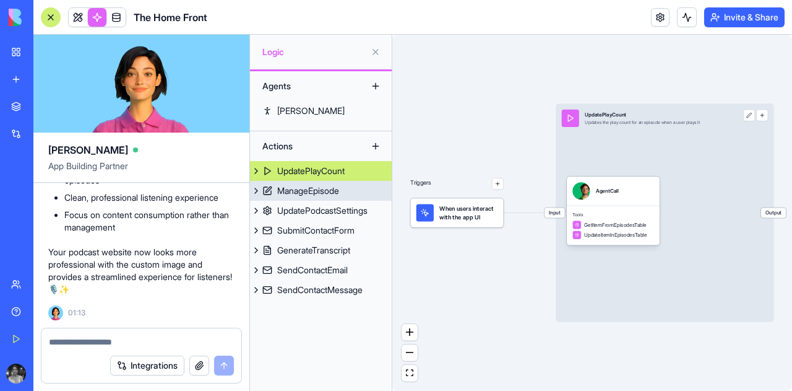
click at [319, 191] on div "ManageEpisode" at bounding box center [308, 190] width 62 height 12
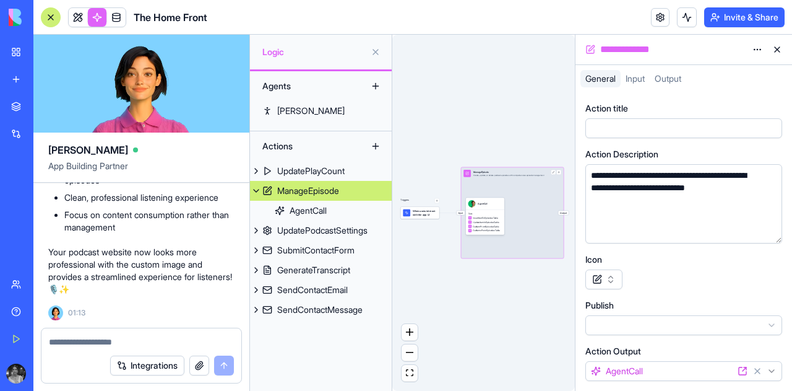
click at [609, 278] on button "button" at bounding box center [604, 279] width 37 height 20
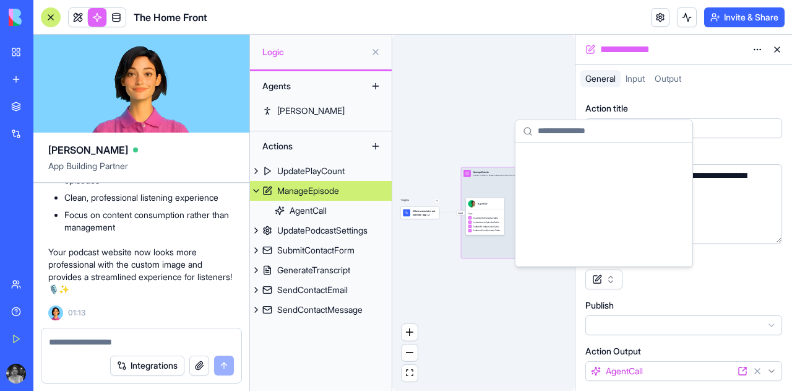
scroll to position [33424, 0]
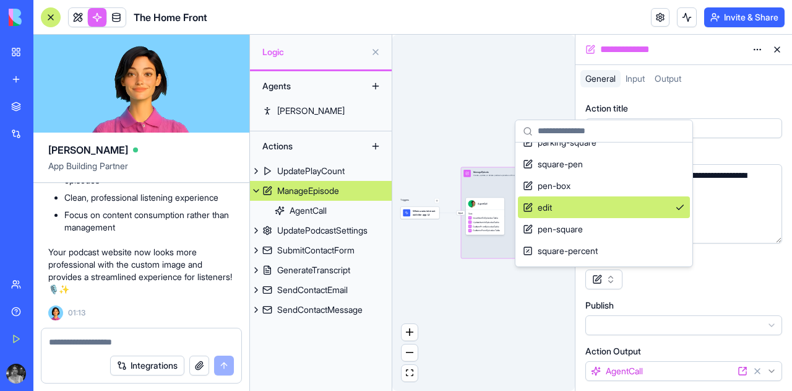
click at [659, 293] on div "**********" at bounding box center [684, 264] width 197 height 324
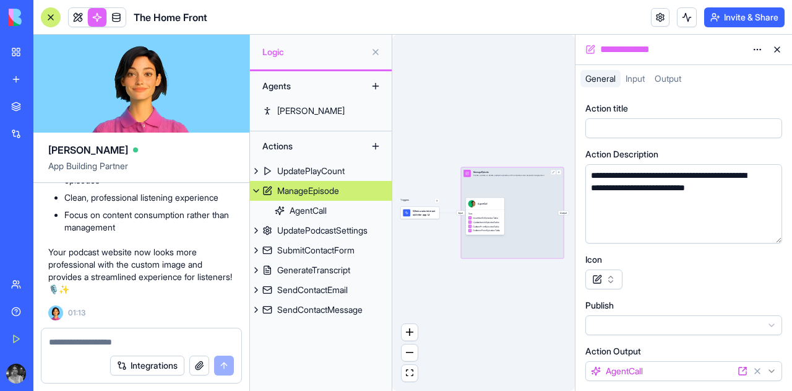
scroll to position [46, 0]
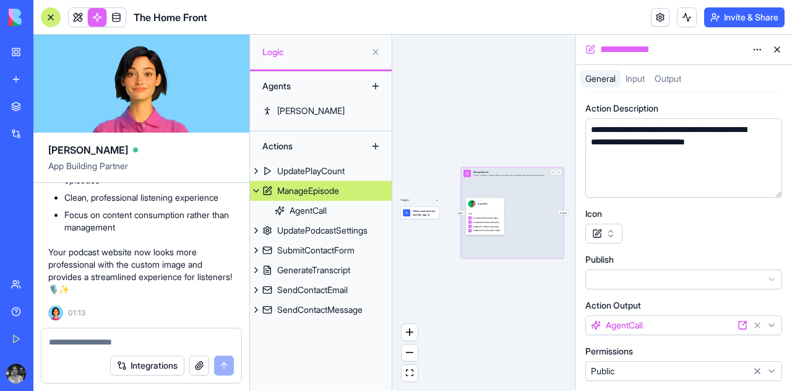
click at [693, 327] on html "BETA My Workspace New app Marketplace Integrations Recent בלוג סטודנטים - גרסה …" at bounding box center [396, 195] width 792 height 391
click at [640, 71] on div "Input" at bounding box center [635, 78] width 29 height 17
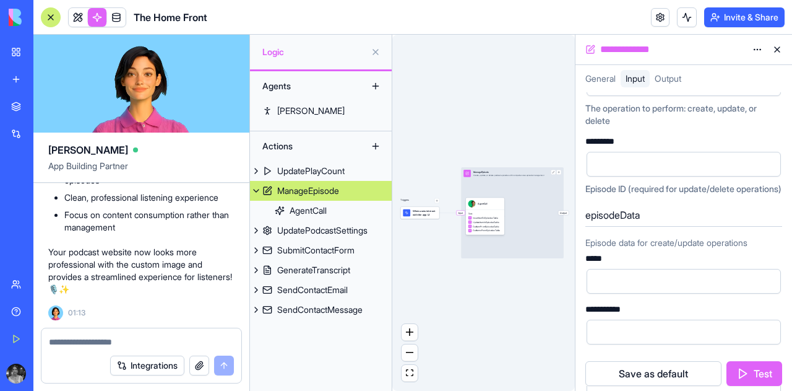
click at [666, 76] on span "Output" at bounding box center [668, 78] width 27 height 11
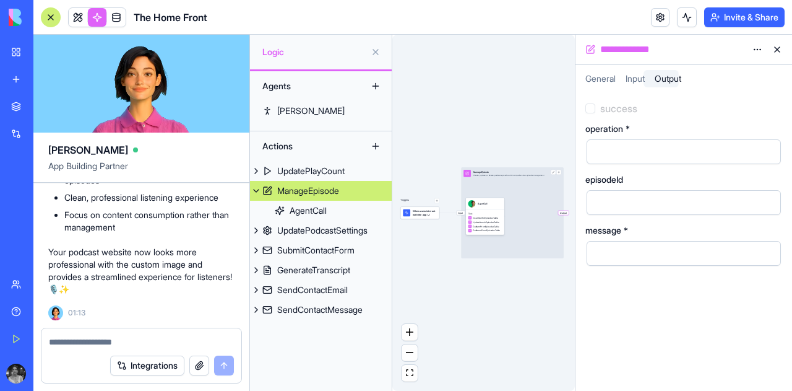
scroll to position [0, 0]
click at [311, 161] on link "UpdatePlayCount" at bounding box center [321, 171] width 142 height 20
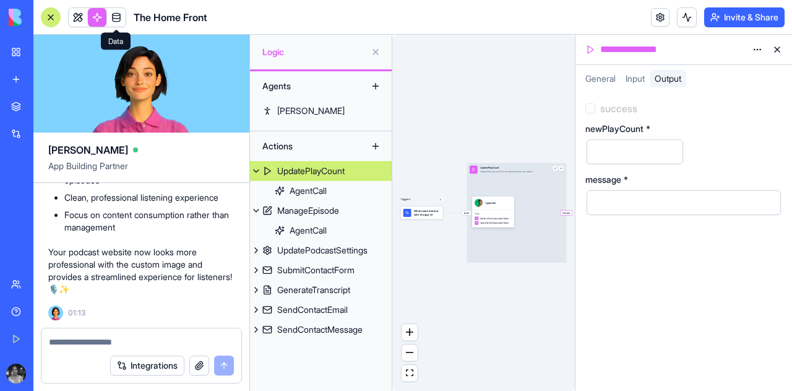
click at [118, 22] on link at bounding box center [116, 17] width 19 height 19
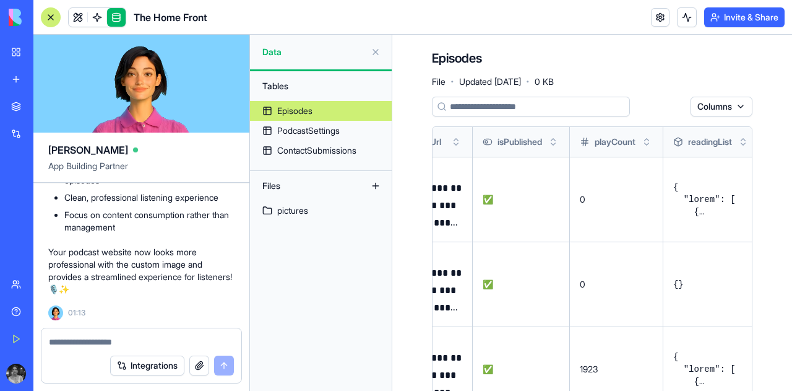
scroll to position [0, 684]
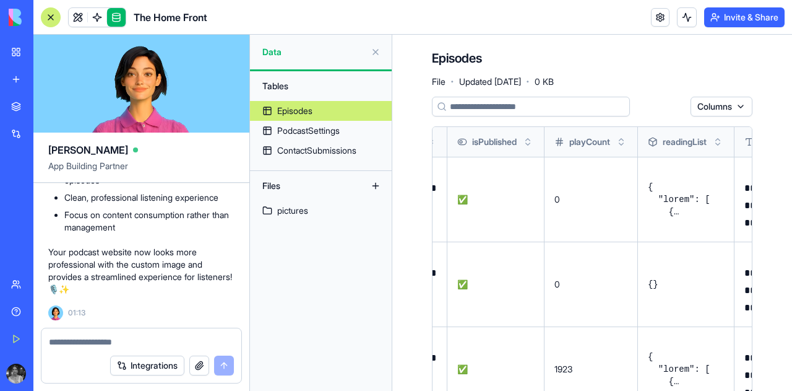
click at [0, 0] on button at bounding box center [0, 0] width 0 height 0
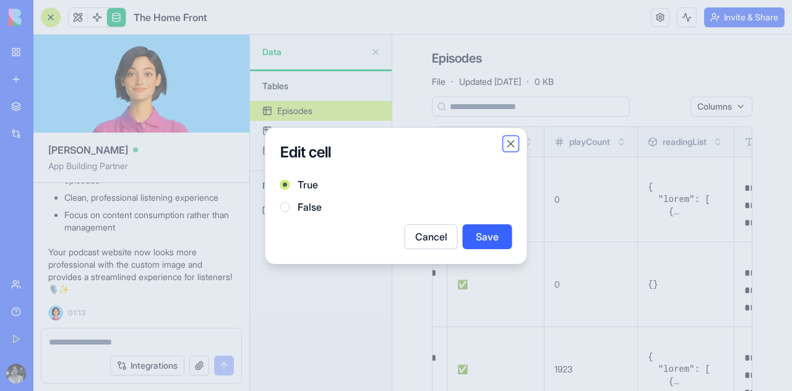
click at [514, 146] on button "Close" at bounding box center [511, 143] width 12 height 12
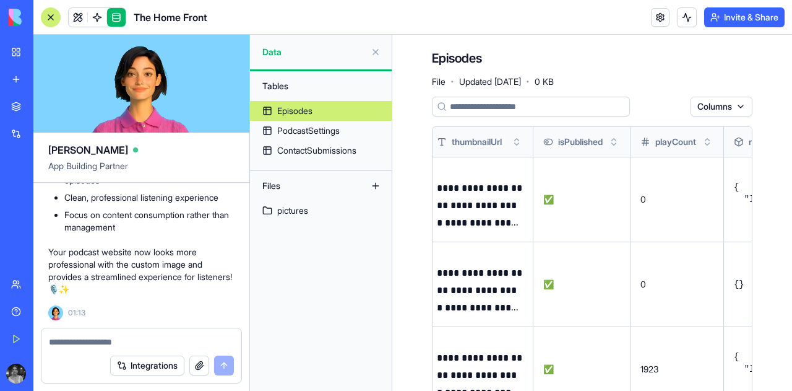
scroll to position [0, 597]
click at [0, 0] on button at bounding box center [0, 0] width 0 height 0
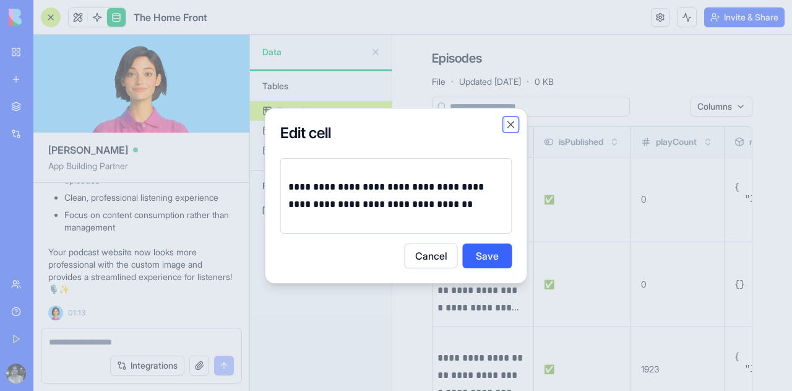
click at [509, 127] on button "Close" at bounding box center [511, 124] width 12 height 12
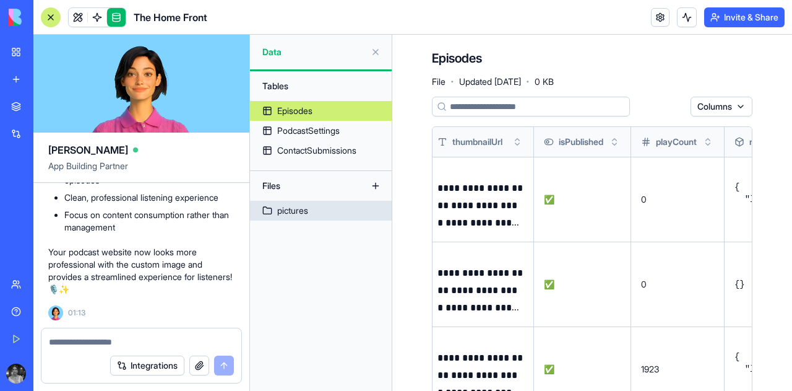
click at [270, 210] on link "pictures" at bounding box center [321, 211] width 142 height 20
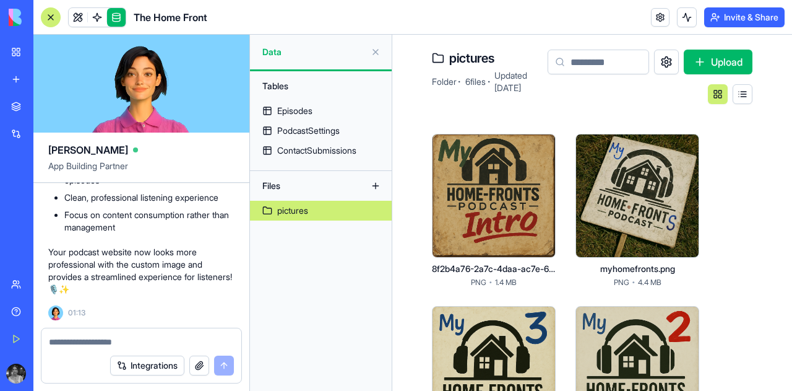
click at [542, 145] on html "BETA My Workspace New app Marketplace Integrations Recent בלוג סטודנטים - גרסה …" at bounding box center [396, 195] width 792 height 391
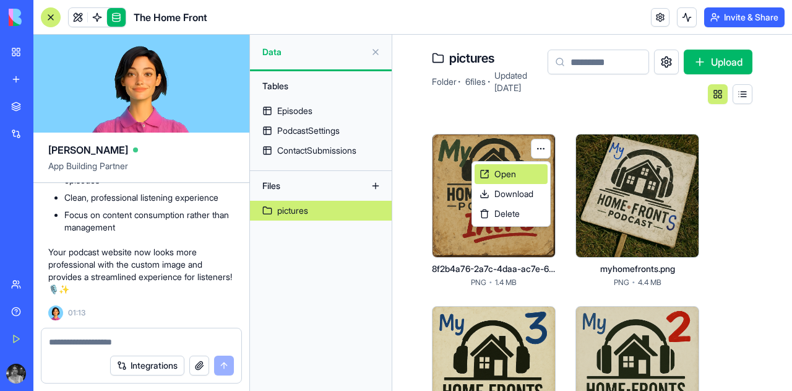
click at [527, 167] on div "Open" at bounding box center [511, 174] width 73 height 20
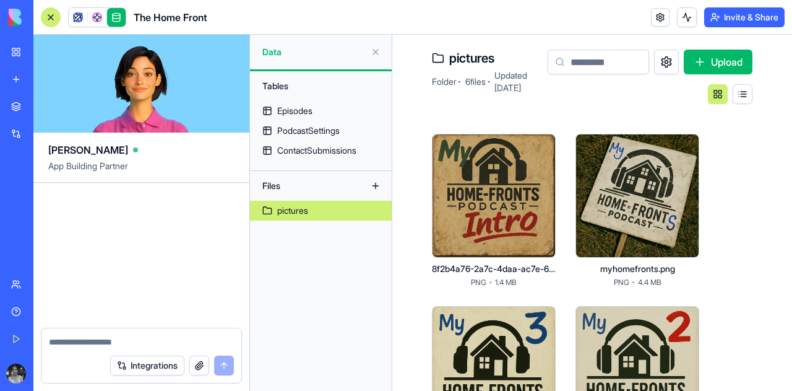
scroll to position [28632, 4]
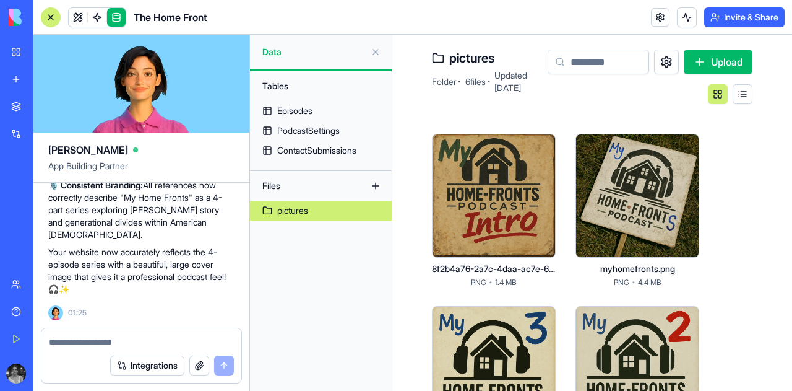
click at [124, 340] on textarea at bounding box center [141, 342] width 185 height 12
paste textarea
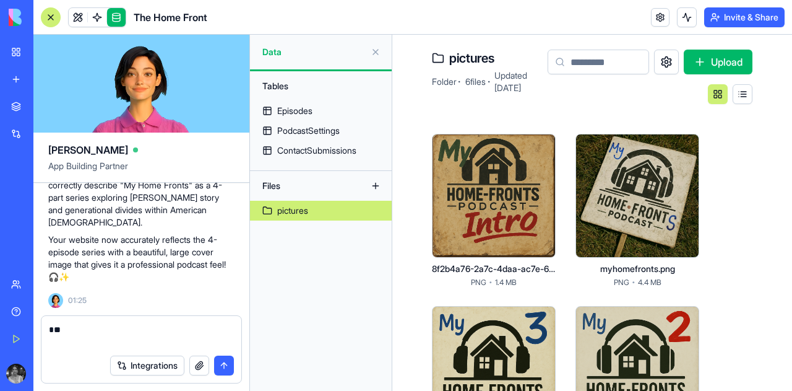
type textarea "*"
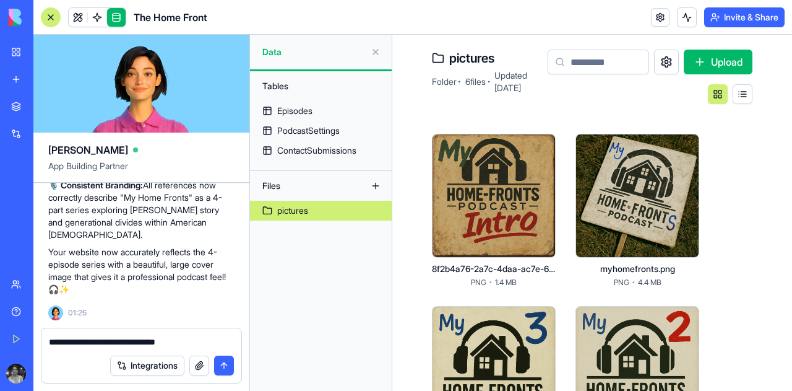
type textarea "**********"
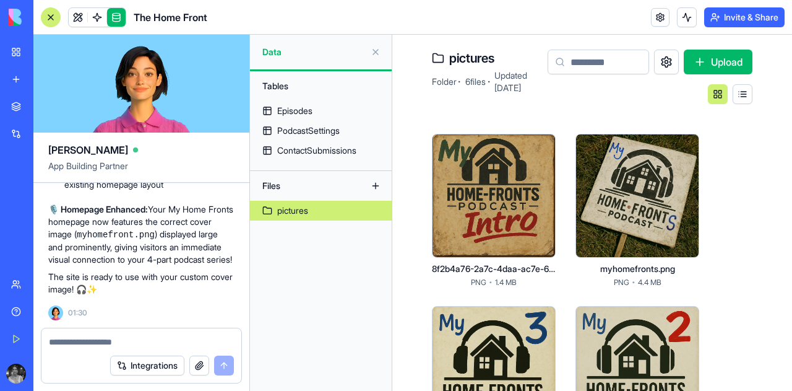
scroll to position [29067, 0]
click at [115, 344] on textarea at bounding box center [141, 342] width 185 height 12
type textarea "*"
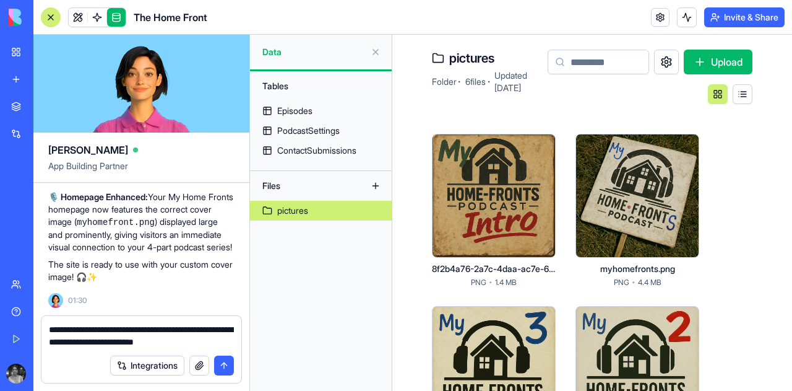
type textarea "**********"
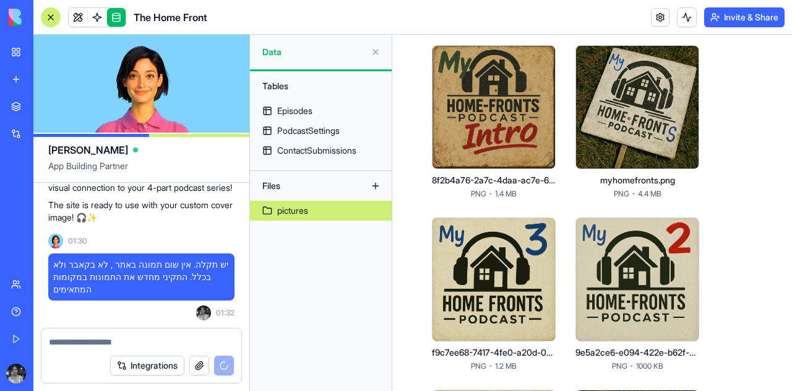
scroll to position [88, 0]
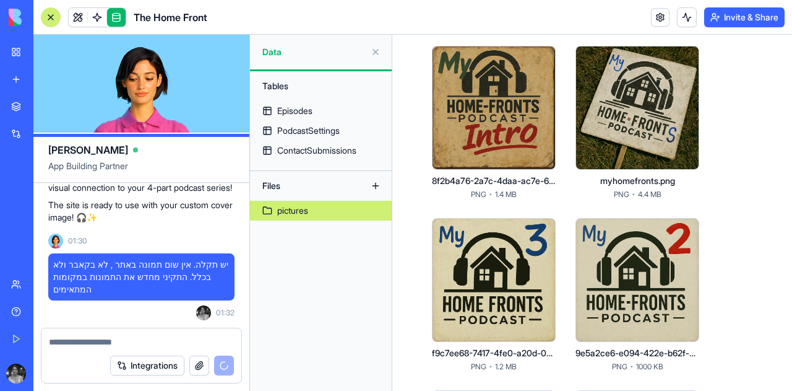
click at [487, 185] on div "PNG · 1.4 MB" at bounding box center [494, 194] width 46 height 20
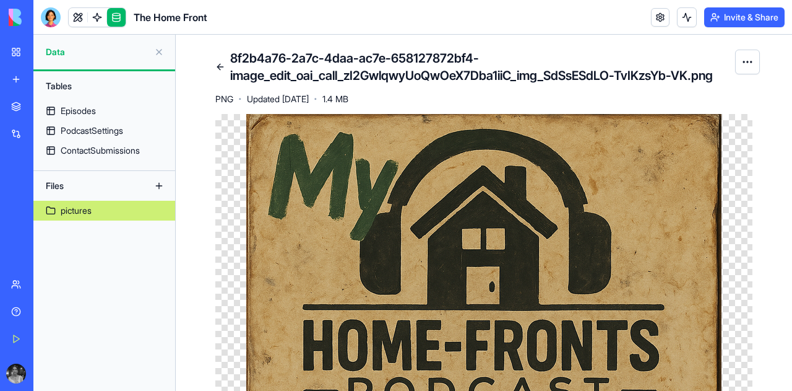
click at [158, 190] on button at bounding box center [159, 186] width 20 height 20
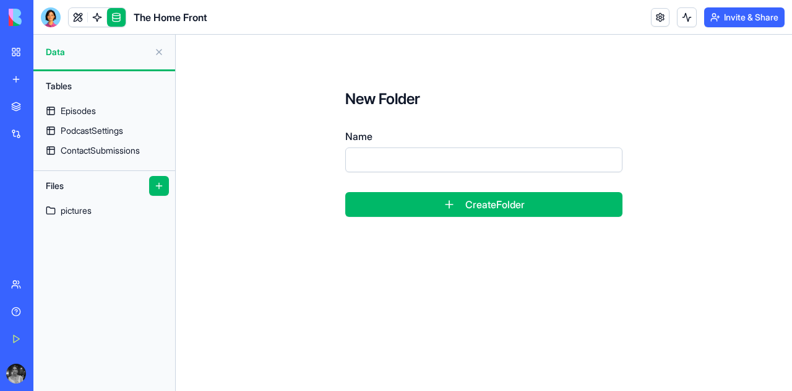
click at [158, 190] on button at bounding box center [159, 186] width 20 height 20
click at [114, 203] on link "pictures" at bounding box center [104, 211] width 142 height 20
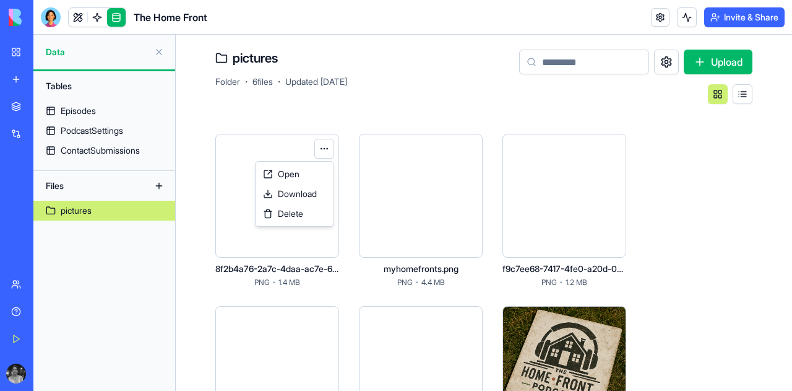
click at [321, 139] on html "BETA My Workspace New app Marketplace Integrations Recent בלוג סטודנטים - גרסה …" at bounding box center [396, 195] width 792 height 391
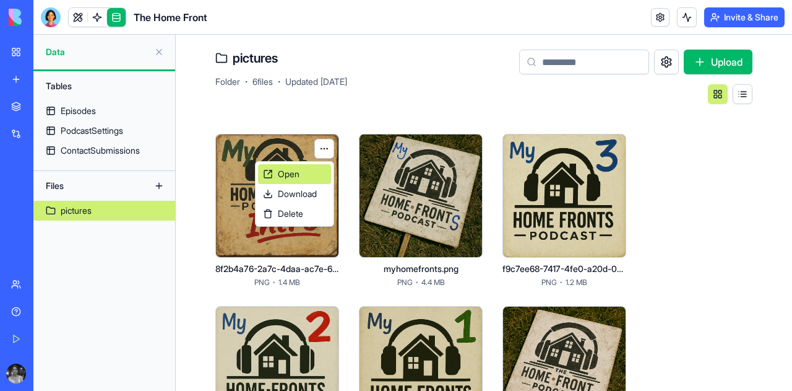
click at [305, 169] on div "Open" at bounding box center [294, 174] width 73 height 20
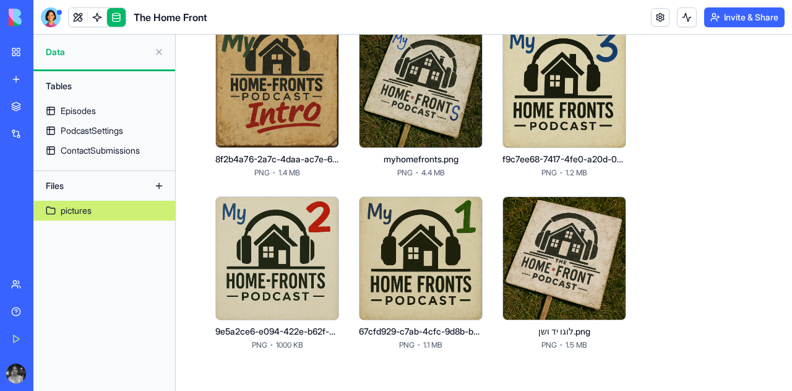
scroll to position [110, 0]
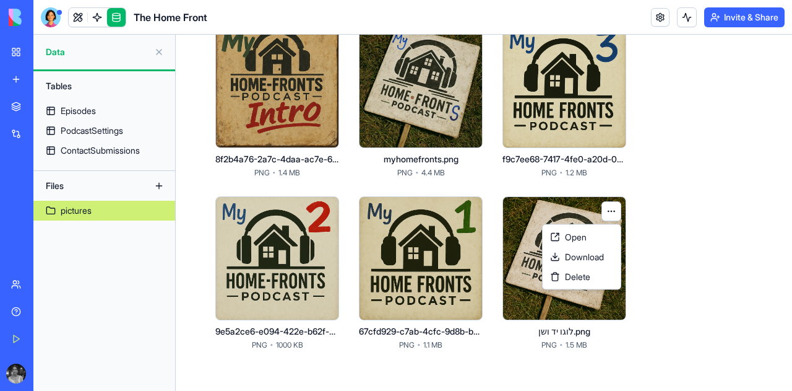
click at [609, 204] on html "BETA My Workspace New app Marketplace Integrations Recent בלוג סטודנטים - גרסה …" at bounding box center [396, 195] width 792 height 391
click at [592, 277] on div "Delete" at bounding box center [581, 277] width 73 height 20
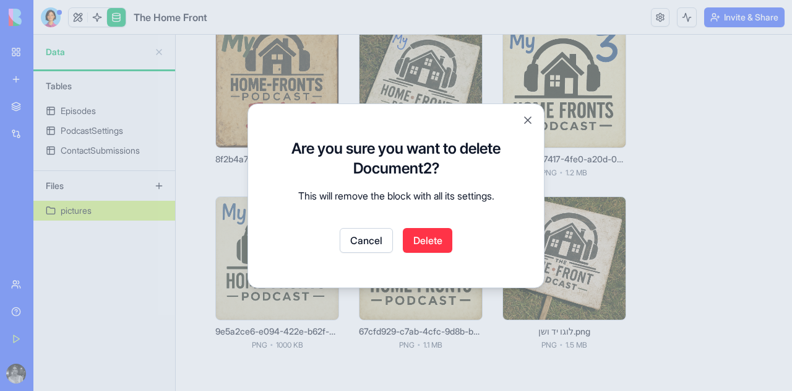
click at [423, 244] on button "Delete" at bounding box center [428, 240] width 50 height 25
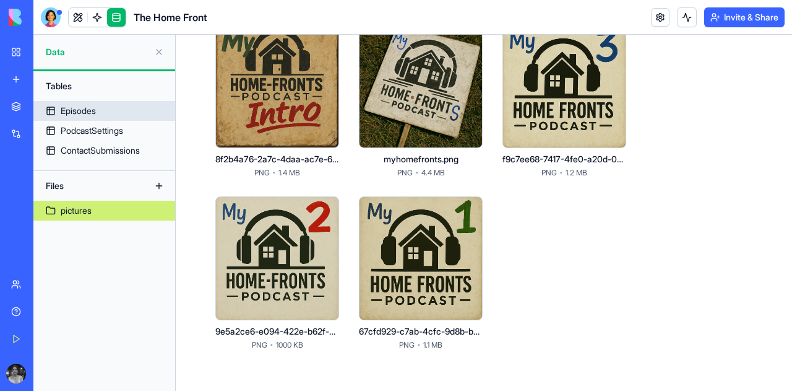
click at [89, 105] on div "Episodes" at bounding box center [78, 111] width 35 height 12
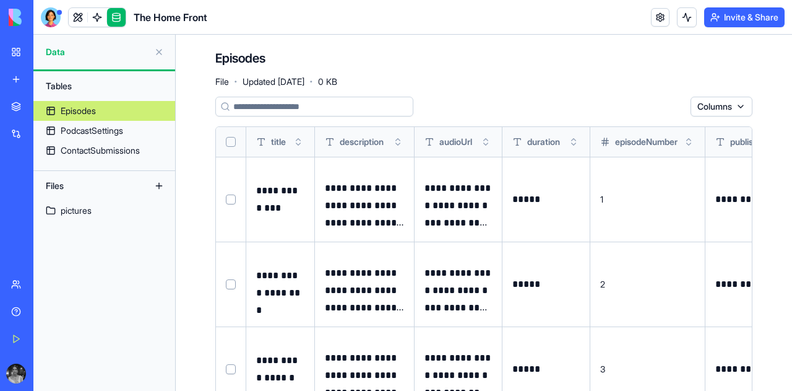
click at [233, 197] on button "Select row" at bounding box center [231, 199] width 10 height 10
click at [233, 197] on button "Select row" at bounding box center [231, 200] width 10 height 10
drag, startPoint x: 290, startPoint y: 211, endPoint x: 257, endPoint y: 188, distance: 40.4
click at [257, 188] on p "**********" at bounding box center [280, 199] width 48 height 35
click at [0, 0] on button at bounding box center [0, 0] width 0 height 0
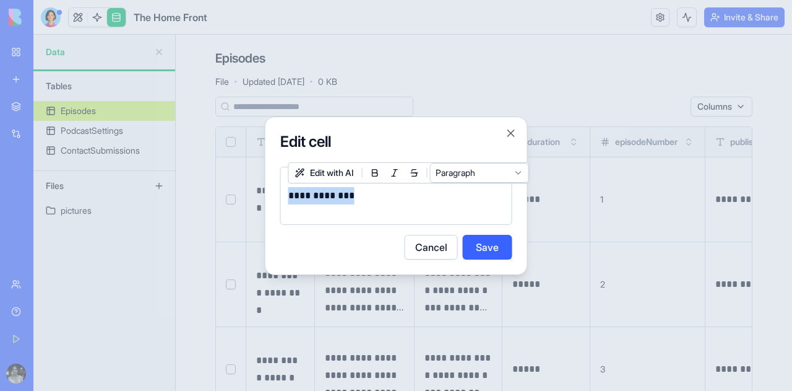
drag, startPoint x: 375, startPoint y: 202, endPoint x: 268, endPoint y: 171, distance: 111.7
click at [268, 171] on div "**********" at bounding box center [396, 195] width 263 height 158
click at [487, 249] on button "Save" at bounding box center [488, 247] width 50 height 25
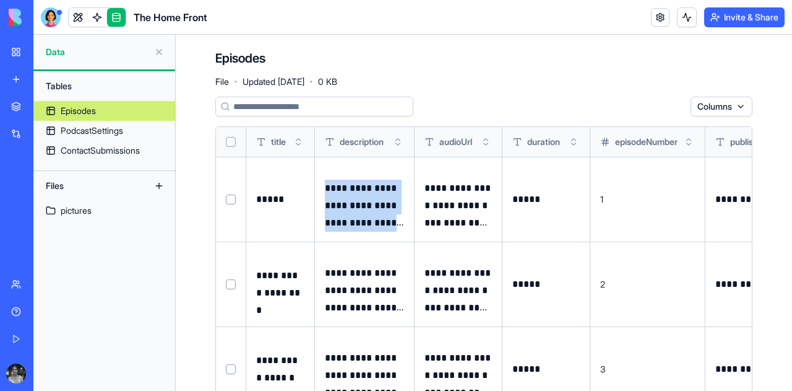
drag, startPoint x: 394, startPoint y: 223, endPoint x: 327, endPoint y: 177, distance: 81.9
click at [327, 177] on div "**********" at bounding box center [365, 199] width 80 height 64
click at [0, 0] on button at bounding box center [0, 0] width 0 height 0
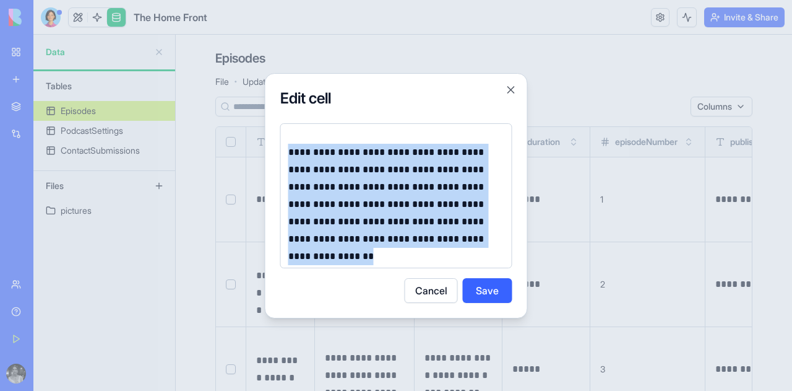
drag, startPoint x: 466, startPoint y: 241, endPoint x: 270, endPoint y: 142, distance: 219.8
click at [270, 142] on div "**********" at bounding box center [396, 195] width 263 height 245
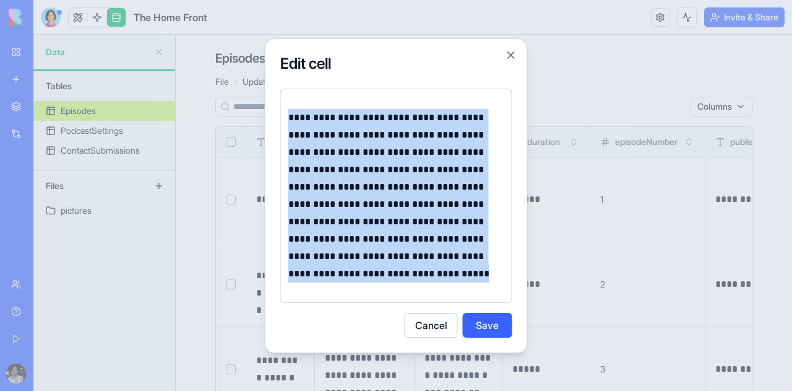
drag, startPoint x: 406, startPoint y: 279, endPoint x: 284, endPoint y: 100, distance: 216.9
click at [284, 100] on div "**********" at bounding box center [396, 196] width 232 height 214
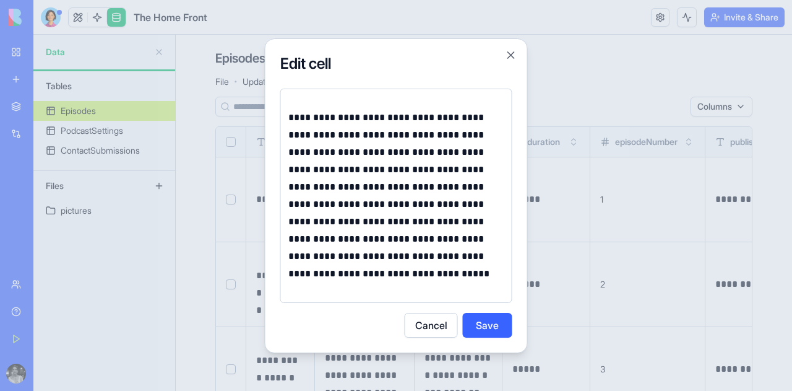
click at [448, 154] on p "**********" at bounding box center [396, 195] width 216 height 173
click at [500, 323] on button "Save" at bounding box center [488, 325] width 50 height 25
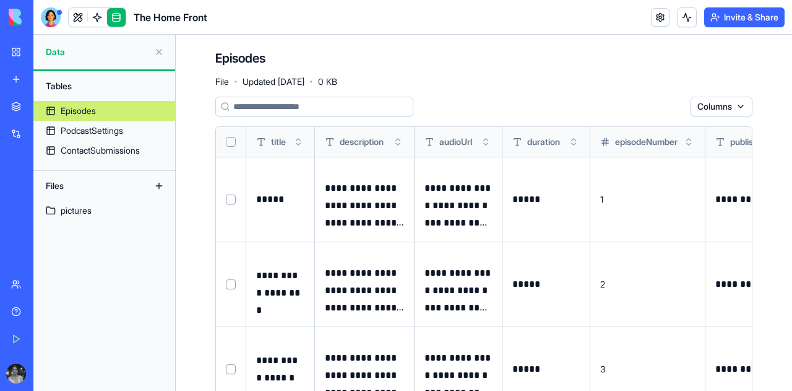
click at [454, 222] on p "**********" at bounding box center [458, 206] width 67 height 52
click at [0, 0] on button at bounding box center [0, 0] width 0 height 0
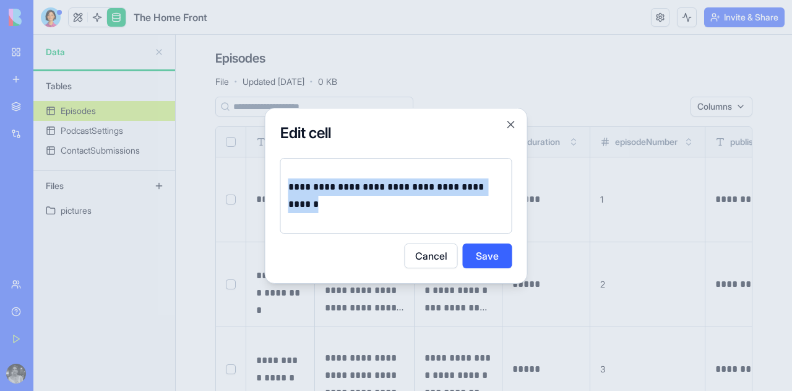
drag, startPoint x: 404, startPoint y: 204, endPoint x: 280, endPoint y: 173, distance: 127.0
click at [280, 173] on div "**********" at bounding box center [396, 196] width 232 height 76
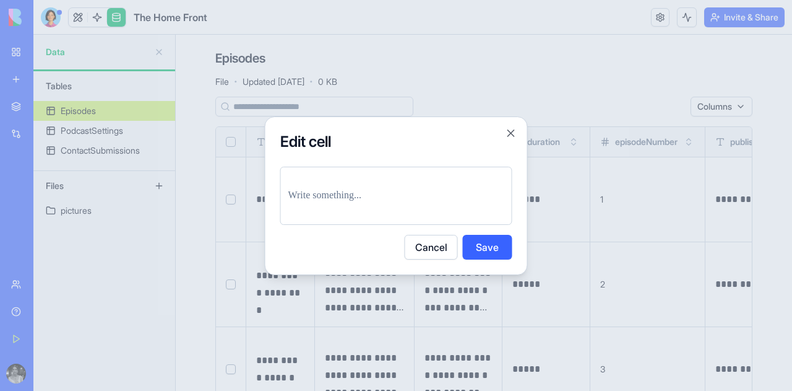
click at [483, 256] on button "Save" at bounding box center [488, 247] width 50 height 25
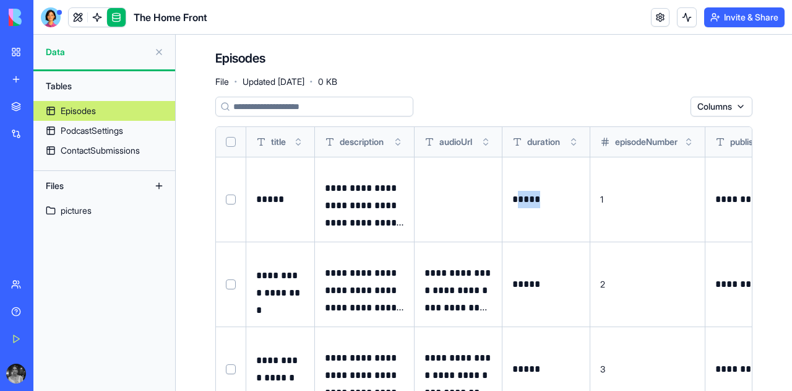
drag, startPoint x: 546, startPoint y: 200, endPoint x: 518, endPoint y: 196, distance: 28.1
click at [518, 196] on p "*****" at bounding box center [546, 199] width 67 height 17
click at [0, 0] on button at bounding box center [0, 0] width 0 height 0
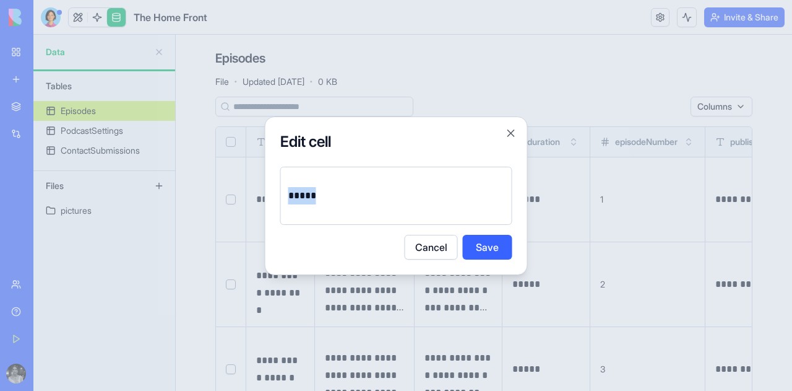
drag, startPoint x: 370, startPoint y: 191, endPoint x: 277, endPoint y: 192, distance: 92.9
click at [277, 192] on div "Edit cell ***** Cancel Save Close" at bounding box center [396, 195] width 263 height 158
click at [487, 251] on button "Save" at bounding box center [488, 247] width 50 height 25
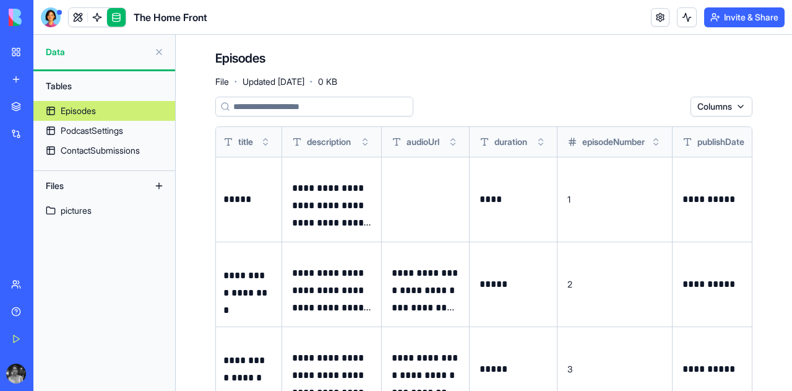
scroll to position [0, 33]
drag, startPoint x: 571, startPoint y: 195, endPoint x: 561, endPoint y: 195, distance: 9.3
click at [561, 195] on td "1" at bounding box center [614, 199] width 115 height 85
click at [0, 0] on button at bounding box center [0, 0] width 0 height 0
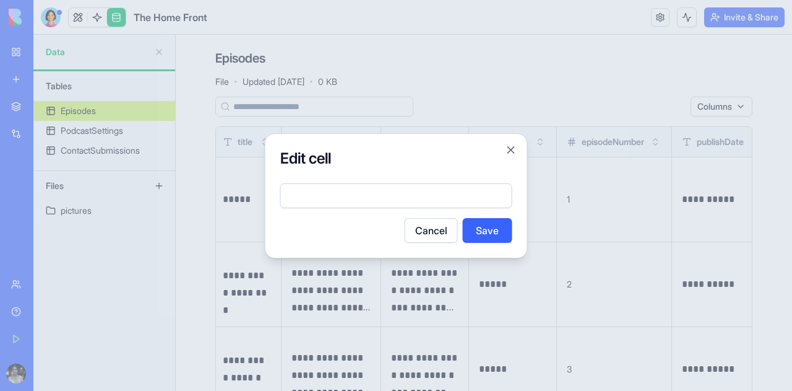
type input "*"
click at [483, 230] on button "Save" at bounding box center [488, 230] width 50 height 25
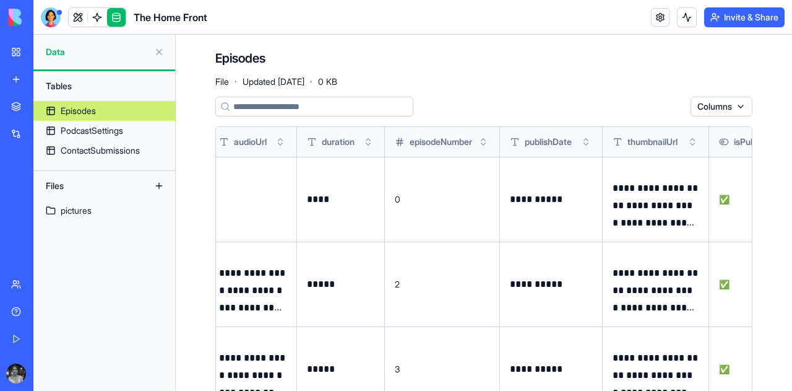
scroll to position [0, 218]
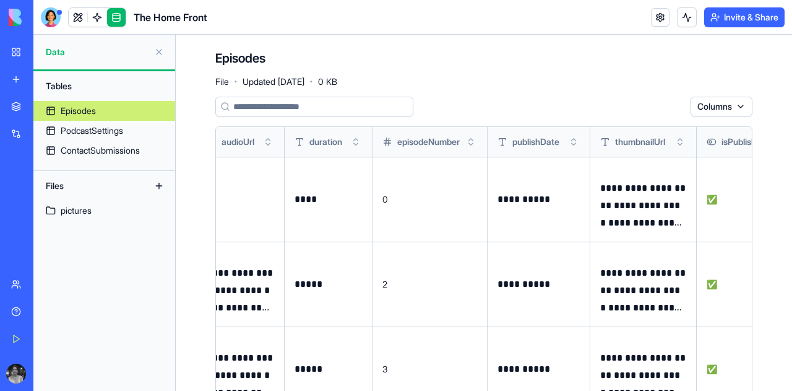
click at [525, 199] on p "**********" at bounding box center [539, 199] width 82 height 17
click at [0, 0] on button at bounding box center [0, 0] width 0 height 0
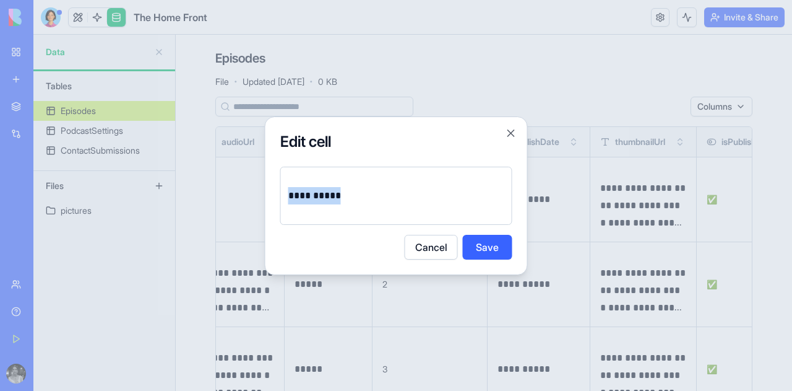
drag, startPoint x: 370, startPoint y: 192, endPoint x: 275, endPoint y: 196, distance: 94.2
click at [275, 196] on div "**********" at bounding box center [396, 195] width 263 height 158
click at [317, 173] on button "Edit with AI" at bounding box center [324, 173] width 71 height 20
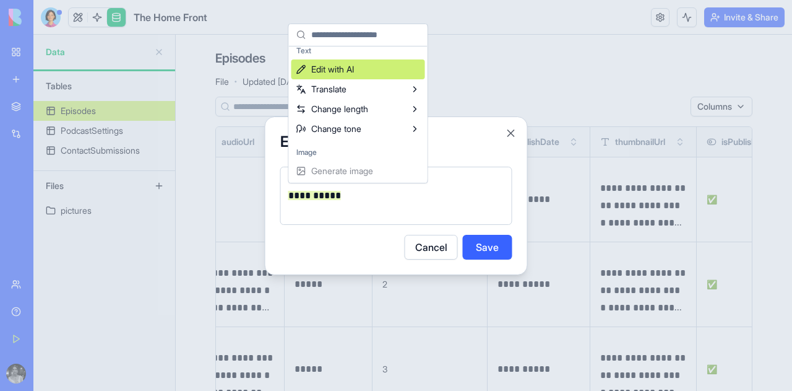
scroll to position [7, 0]
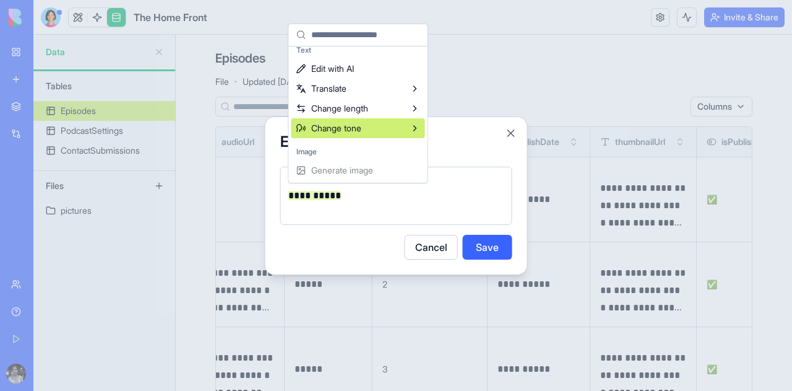
click at [460, 180] on div "**********" at bounding box center [396, 196] width 232 height 58
click at [360, 198] on p "**********" at bounding box center [396, 195] width 216 height 17
click at [435, 246] on button "Cancel" at bounding box center [431, 247] width 53 height 25
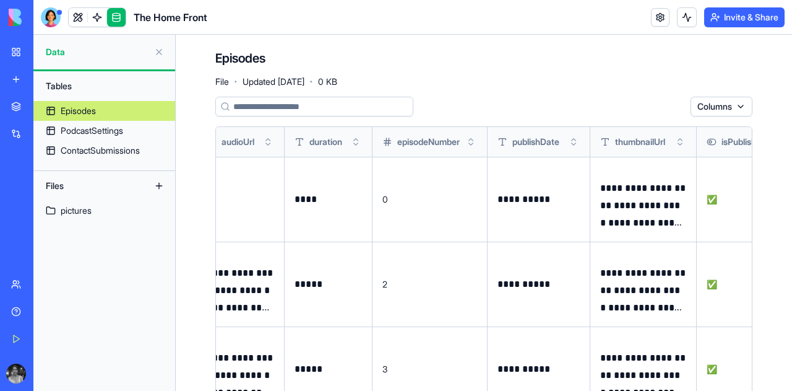
click at [547, 189] on div "**********" at bounding box center [539, 199] width 82 height 42
click at [542, 207] on p "**********" at bounding box center [539, 199] width 82 height 17
click at [623, 206] on p "**********" at bounding box center [643, 206] width 86 height 52
click at [0, 0] on button at bounding box center [0, 0] width 0 height 0
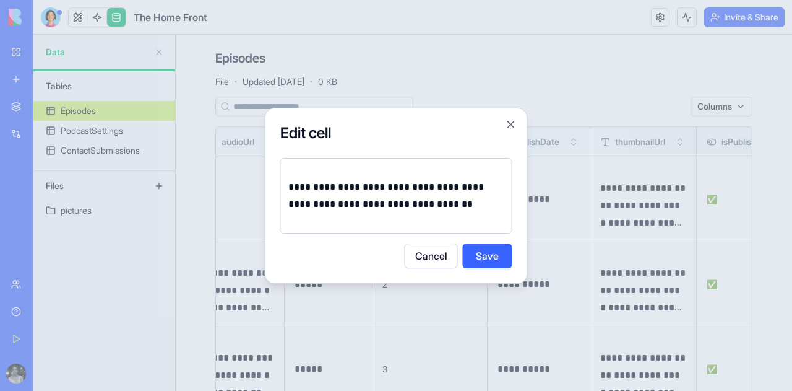
click at [436, 254] on button "Cancel" at bounding box center [431, 255] width 53 height 25
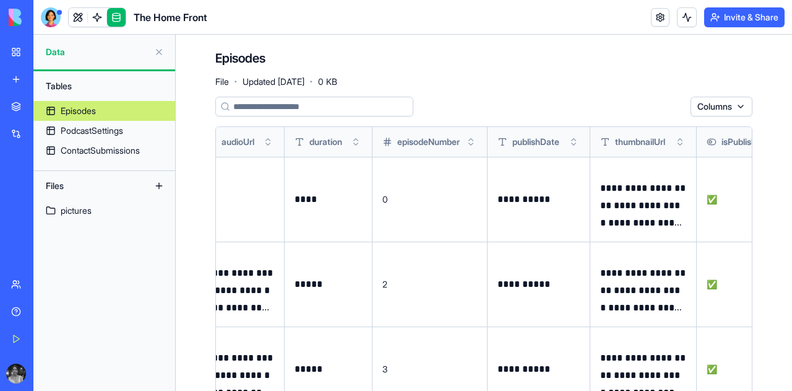
click at [0, 0] on button at bounding box center [0, 0] width 0 height 0
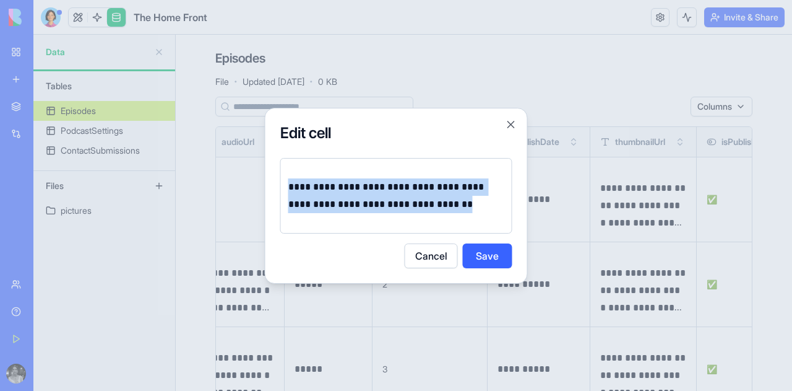
drag, startPoint x: 483, startPoint y: 210, endPoint x: 288, endPoint y: 155, distance: 203.1
click at [288, 155] on div "**********" at bounding box center [396, 193] width 232 height 80
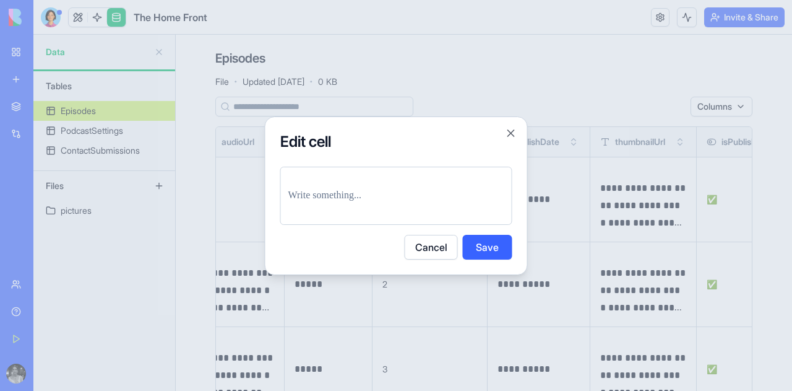
click at [487, 236] on button "Save" at bounding box center [488, 247] width 50 height 25
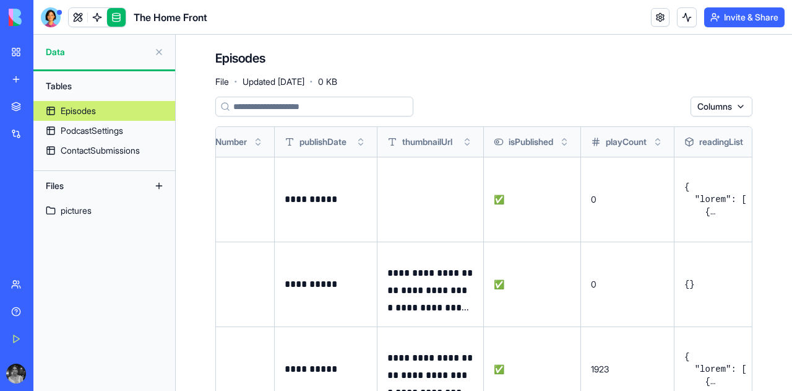
scroll to position [0, 434]
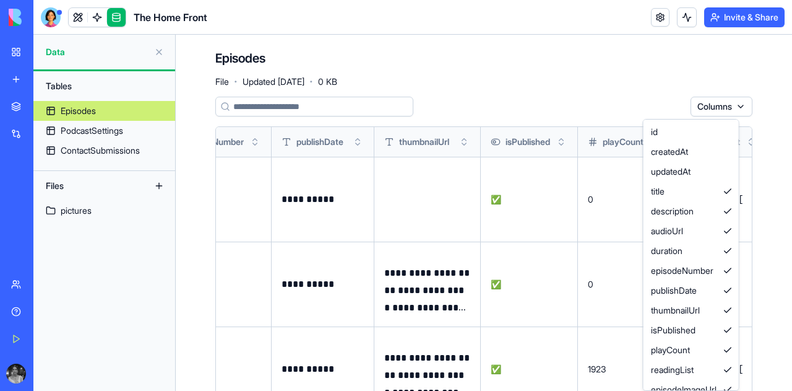
click at [711, 100] on html "**********" at bounding box center [396, 195] width 792 height 391
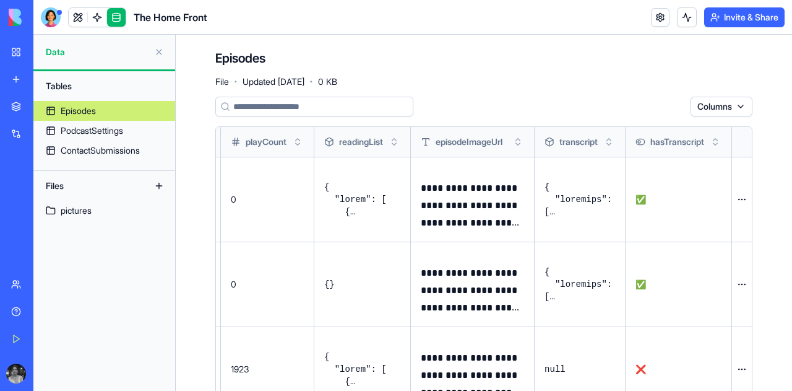
scroll to position [0, 814]
click at [466, 221] on p "**********" at bounding box center [472, 206] width 103 height 52
click at [603, 147] on button "Toggle sort" at bounding box center [609, 142] width 12 height 12
click at [603, 136] on button "Toggle sort" at bounding box center [609, 142] width 12 height 12
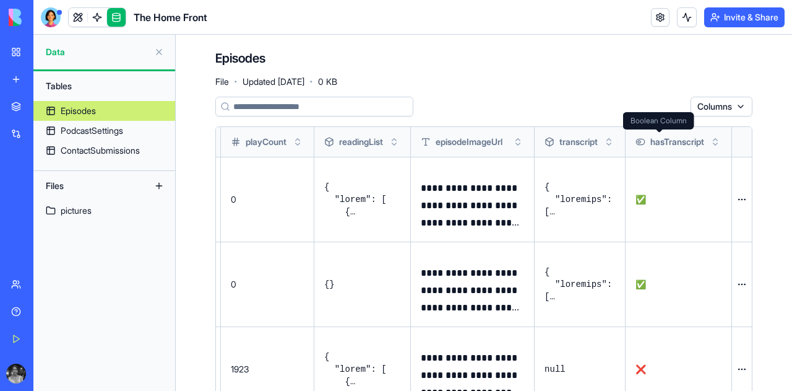
click at [657, 144] on span "hasTranscript" at bounding box center [678, 142] width 54 height 12
click at [0, 0] on button at bounding box center [0, 0] width 0 height 0
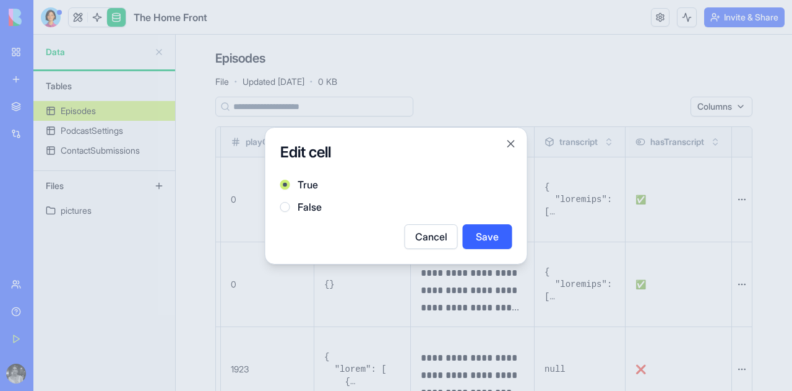
click at [300, 205] on label "False" at bounding box center [310, 206] width 24 height 15
click at [290, 205] on button "False" at bounding box center [285, 207] width 10 height 10
click at [474, 240] on button "Save" at bounding box center [488, 236] width 50 height 25
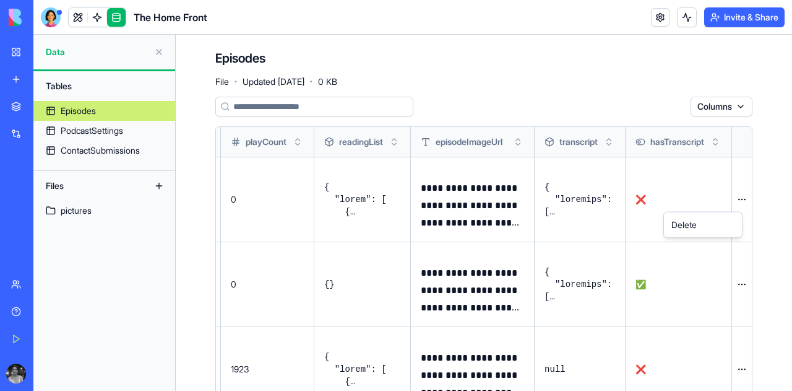
click at [733, 200] on html "**********" at bounding box center [396, 195] width 792 height 391
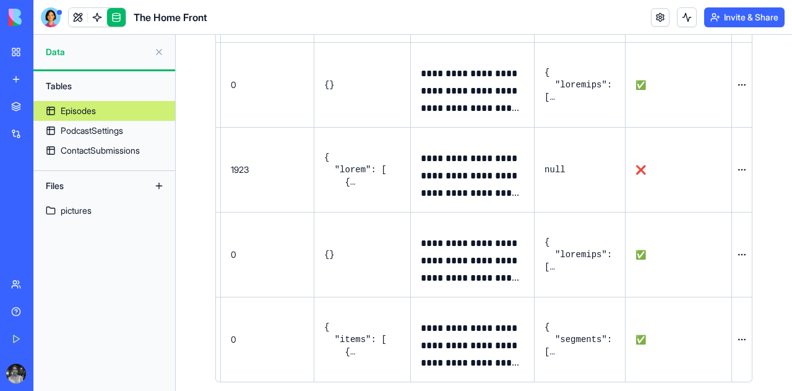
scroll to position [209, 0]
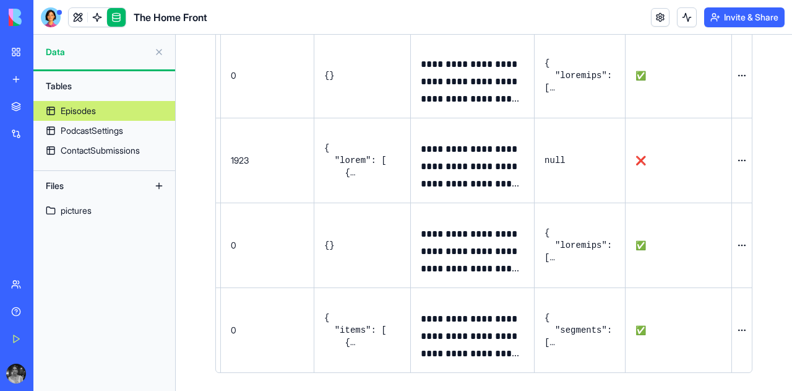
drag, startPoint x: 784, startPoint y: 222, endPoint x: 766, endPoint y: 344, distance: 123.2
click at [766, 344] on html "**********" at bounding box center [396, 195] width 792 height 391
click at [86, 110] on div "Episodes" at bounding box center [78, 111] width 35 height 12
click at [88, 134] on div "PodcastSettings" at bounding box center [92, 130] width 63 height 12
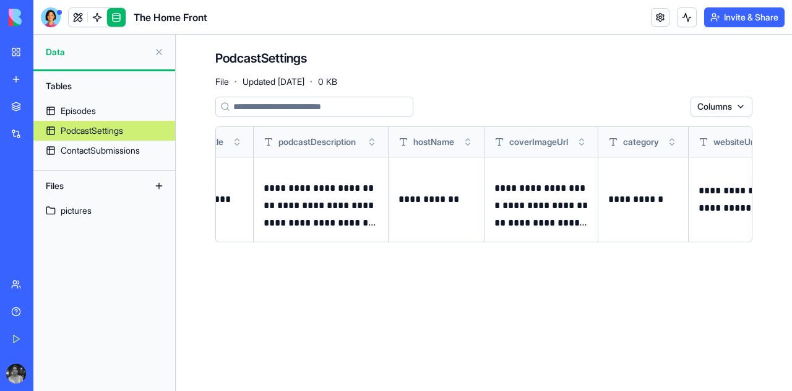
scroll to position [0, 97]
click at [336, 200] on p "**********" at bounding box center [321, 206] width 115 height 52
click at [0, 0] on button at bounding box center [0, 0] width 0 height 0
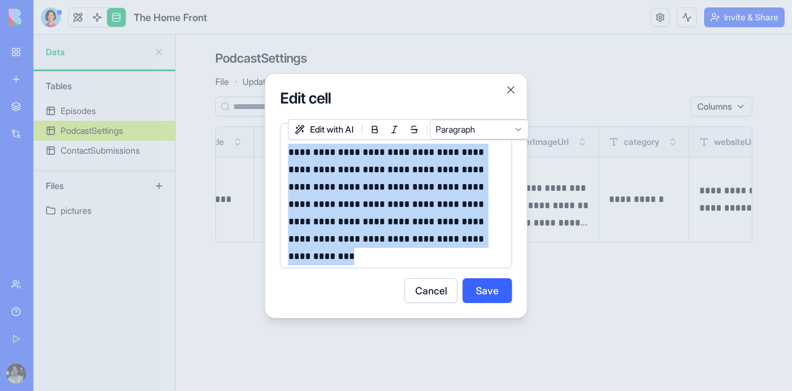
drag, startPoint x: 495, startPoint y: 243, endPoint x: 288, endPoint y: 145, distance: 229.3
click at [288, 145] on div "**********" at bounding box center [396, 195] width 232 height 145
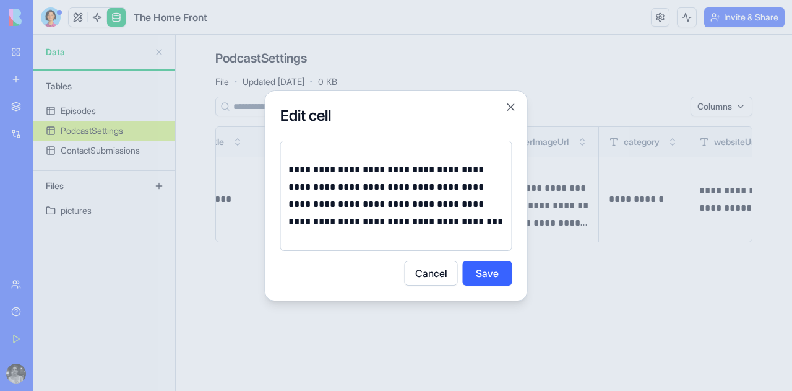
click at [487, 275] on button "Save" at bounding box center [488, 273] width 50 height 25
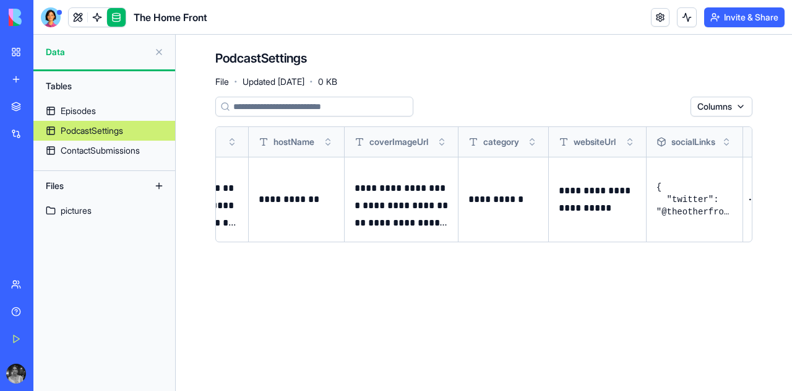
scroll to position [0, 251]
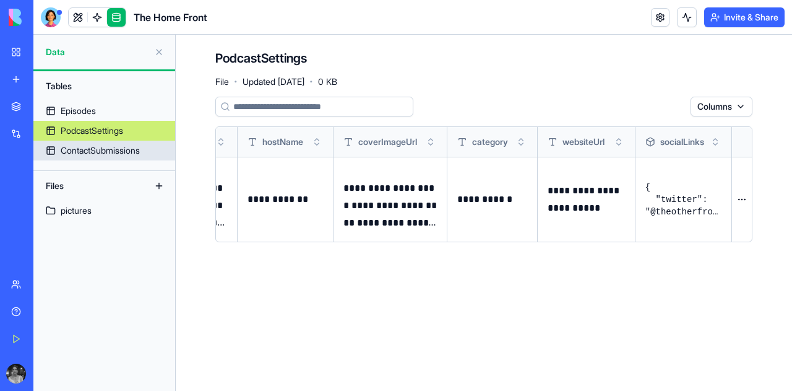
click at [109, 144] on div "ContactSubmissions" at bounding box center [100, 150] width 79 height 12
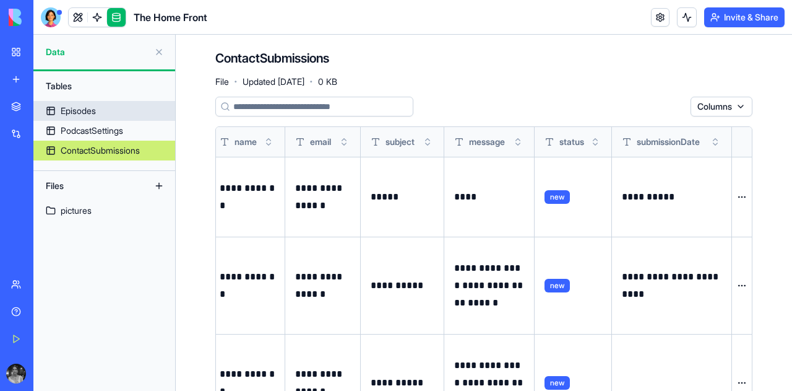
click at [82, 111] on div "Episodes" at bounding box center [78, 111] width 35 height 12
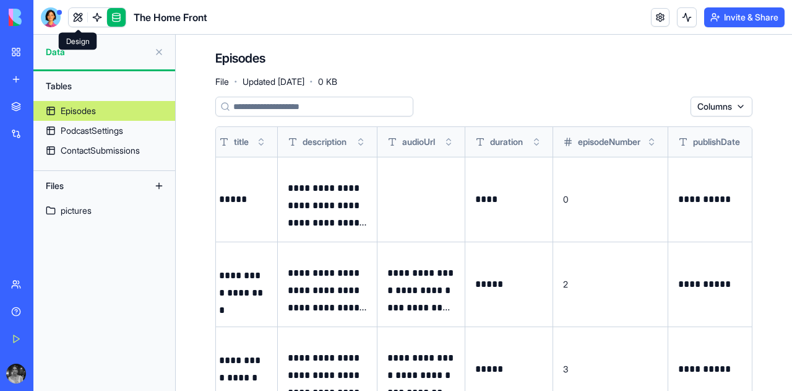
click at [76, 19] on span at bounding box center [78, 17] width 35 height 35
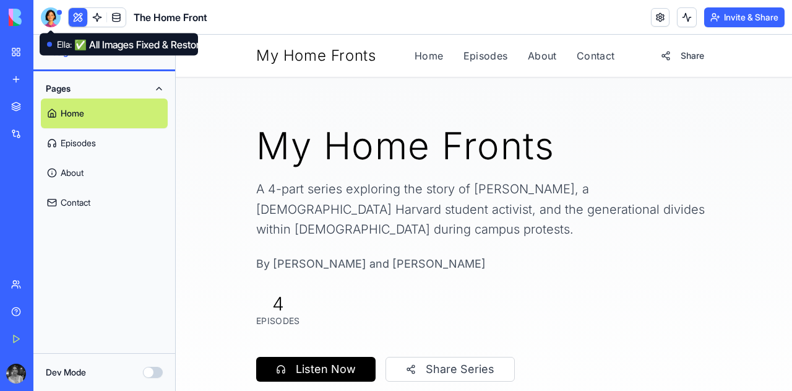
click at [46, 15] on div at bounding box center [51, 17] width 20 height 20
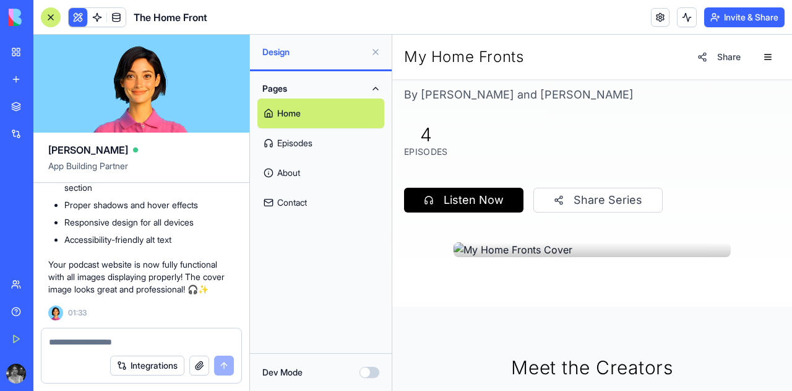
scroll to position [214, 0]
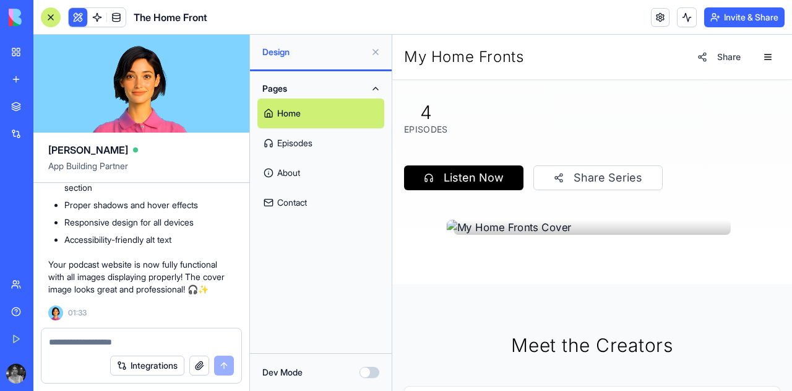
click at [566, 220] on img at bounding box center [592, 227] width 291 height 15
click at [164, 72] on li "✅ Episode Images : All episode covers restored using proper URLs" at bounding box center [149, 60] width 170 height 25
click at [118, 18] on link at bounding box center [116, 17] width 19 height 19
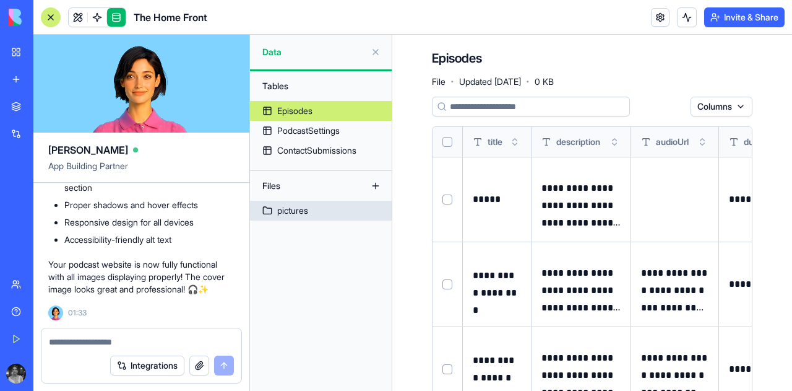
click at [290, 206] on div "pictures" at bounding box center [292, 210] width 31 height 12
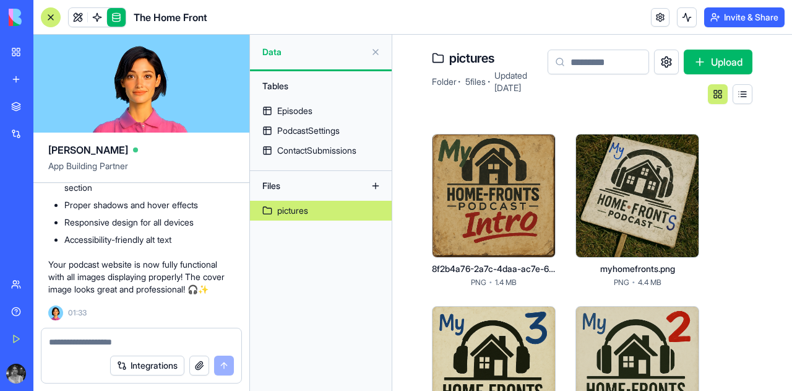
click at [670, 150] on div at bounding box center [638, 196] width 124 height 124
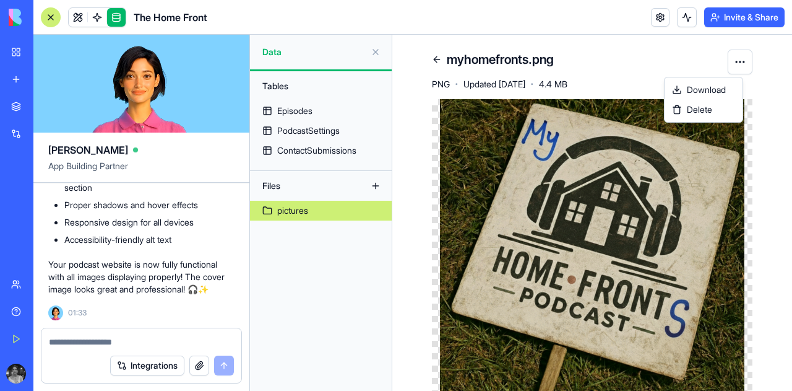
click at [732, 70] on html "BETA My Workspace New app Marketplace Integrations Recent בלוג סטודנטים - גרסה …" at bounding box center [396, 195] width 792 height 391
click at [424, 223] on html "BETA My Workspace New app Marketplace Integrations Recent בלוג סטודנטים - גרסה …" at bounding box center [396, 195] width 792 height 391
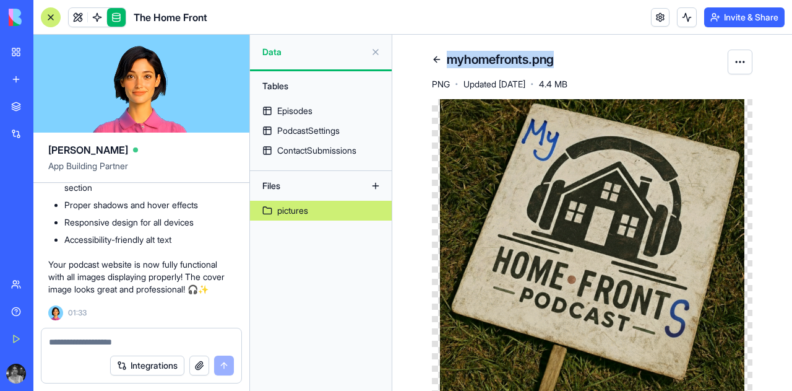
drag, startPoint x: 560, startPoint y: 61, endPoint x: 440, endPoint y: 59, distance: 120.7
click at [440, 59] on div "myhomefronts.png PNG · Updated Sep 3, 2025 · 4.4 MB" at bounding box center [500, 70] width 136 height 40
copy h4 "myhomefronts.png"
click at [154, 340] on textarea at bounding box center [141, 342] width 185 height 12
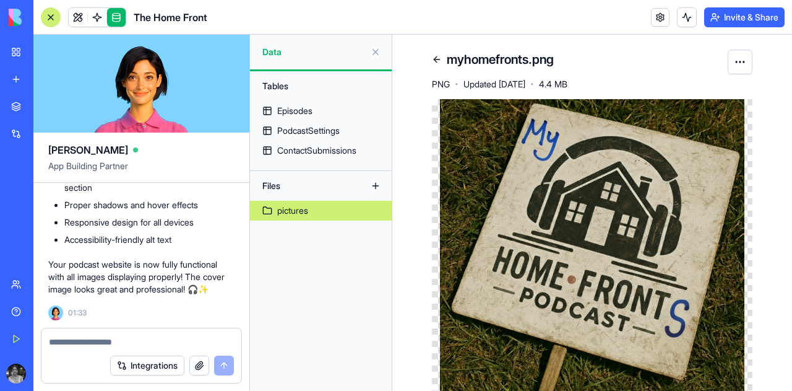
paste textarea "**********"
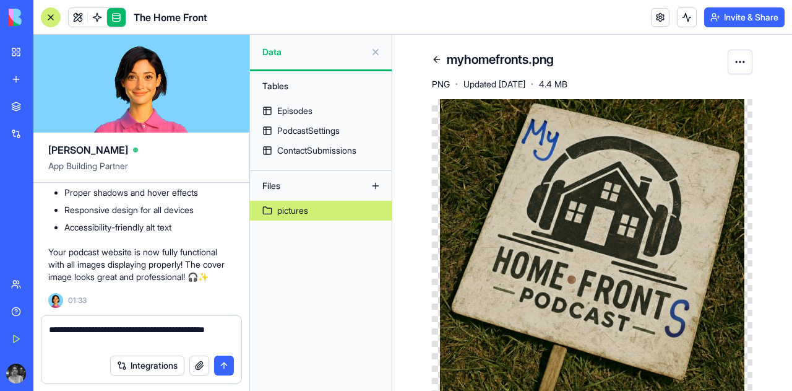
type textarea "**********"
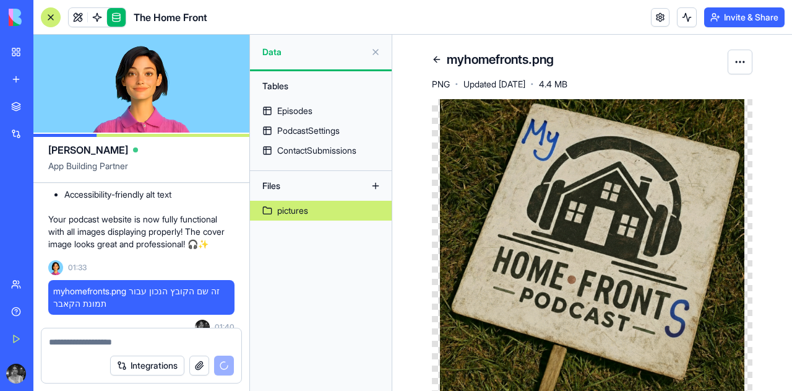
scroll to position [29145, 0]
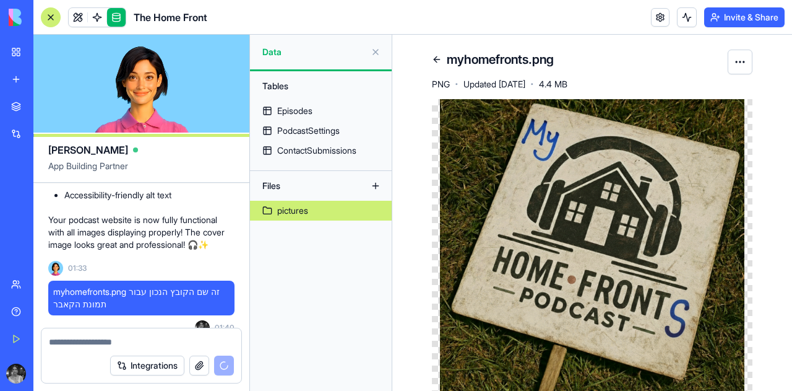
click at [425, 54] on div "myhomefronts.png PNG · Updated Sep 3, 2025 · 4.4 MB" at bounding box center [592, 227] width 400 height 384
click at [438, 59] on link at bounding box center [437, 60] width 20 height 20
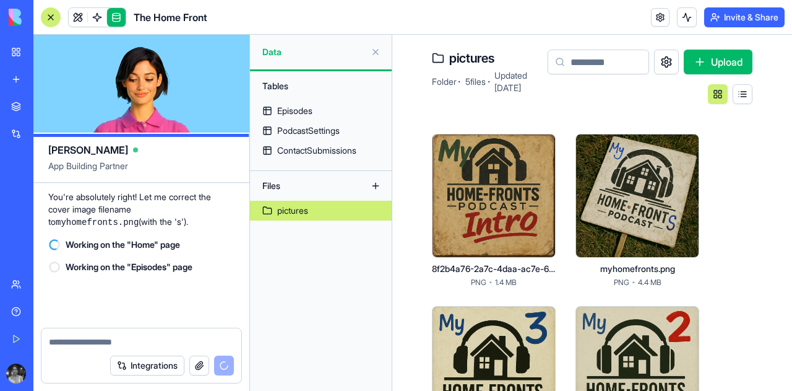
scroll to position [29670, 0]
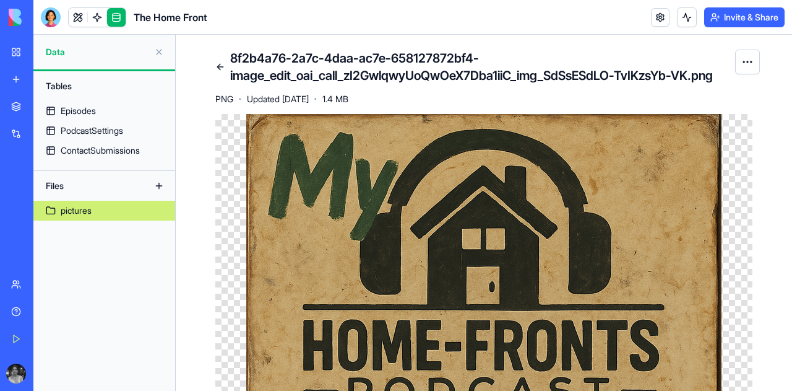
click at [737, 63] on html "BETA My Workspace New app Marketplace Integrations Recent בלוג סטודנטים - גרסה …" at bounding box center [396, 195] width 792 height 391
click at [737, 64] on html "BETA My Workspace New app Marketplace Integrations Recent בלוג סטודנטים - גרסה …" at bounding box center [396, 195] width 792 height 391
click at [164, 59] on button at bounding box center [159, 52] width 20 height 20
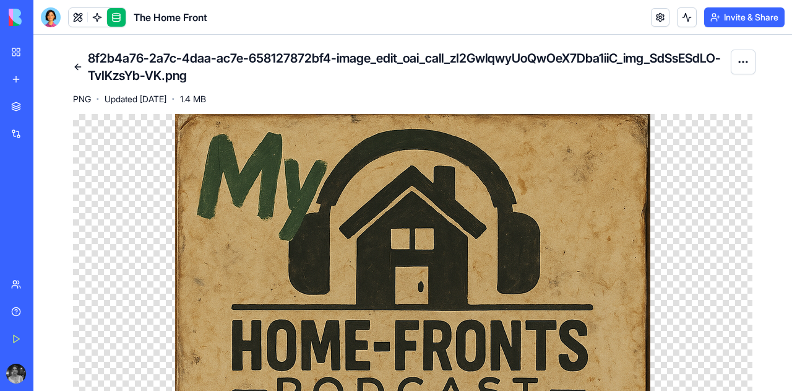
click at [78, 25] on body "BETA My Workspace New app Marketplace Integrations Recent בלוג סטודנטים - גרסה …" at bounding box center [396, 195] width 792 height 391
click at [79, 17] on link at bounding box center [78, 17] width 19 height 19
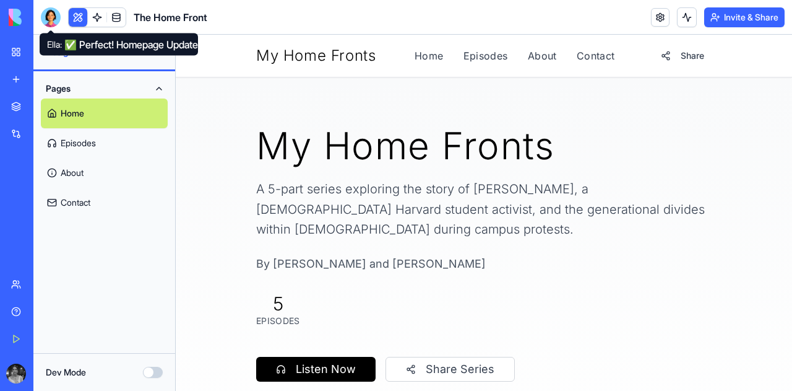
click at [53, 26] on body "BETA My Workspace New app Marketplace Integrations Recent בלוג סטודנטים - גרסה …" at bounding box center [396, 195] width 792 height 391
click at [52, 19] on div at bounding box center [51, 17] width 20 height 20
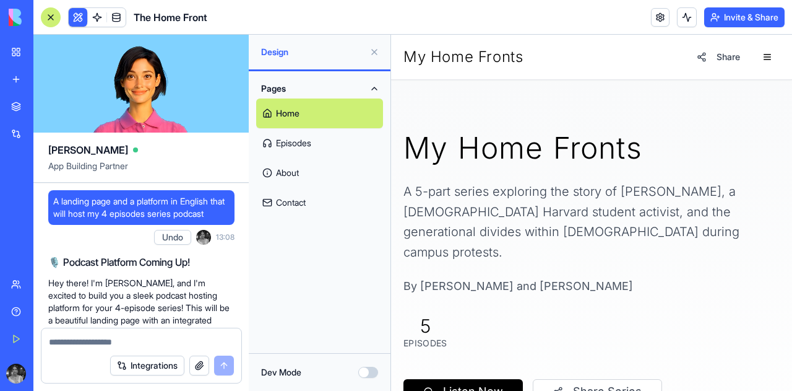
scroll to position [27738, 0]
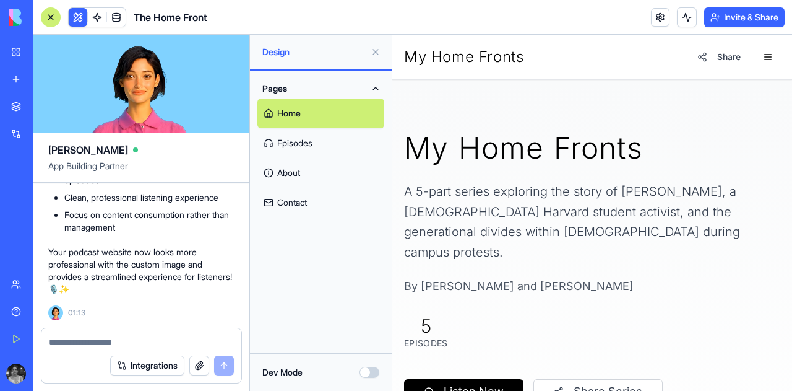
click at [120, 344] on textarea at bounding box center [141, 342] width 185 height 12
type textarea "*"
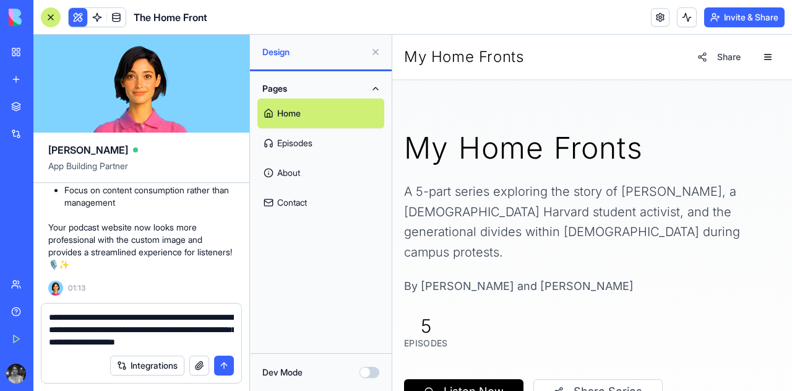
type textarea "**********"
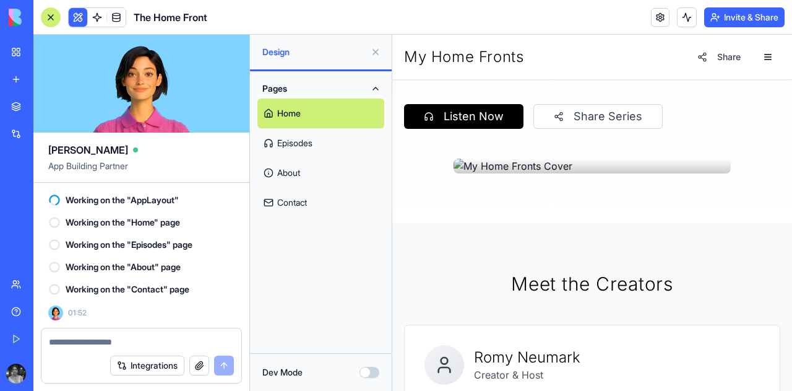
scroll to position [277, 0]
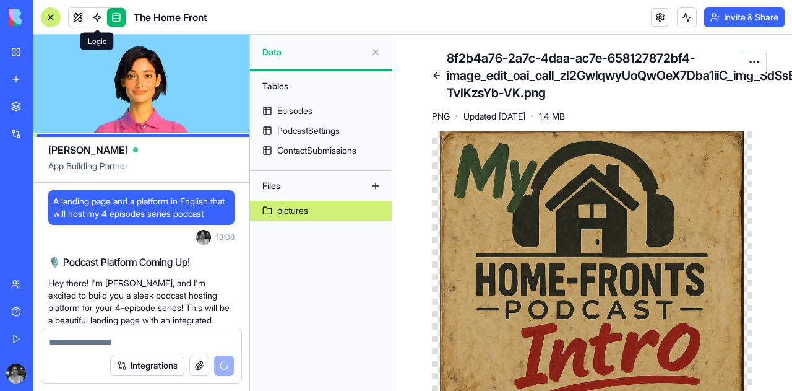
scroll to position [29274, 0]
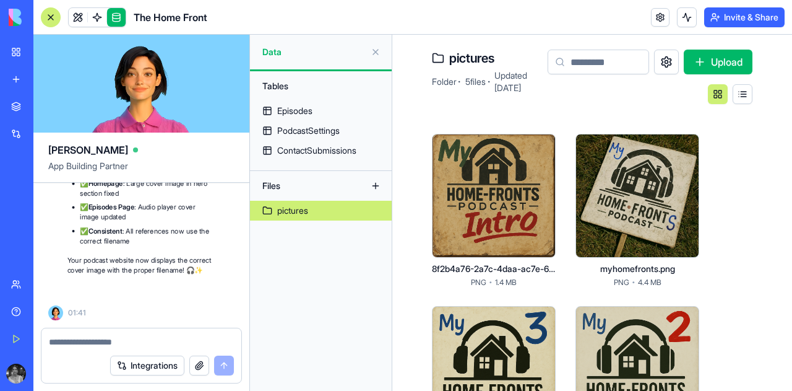
scroll to position [30084, 0]
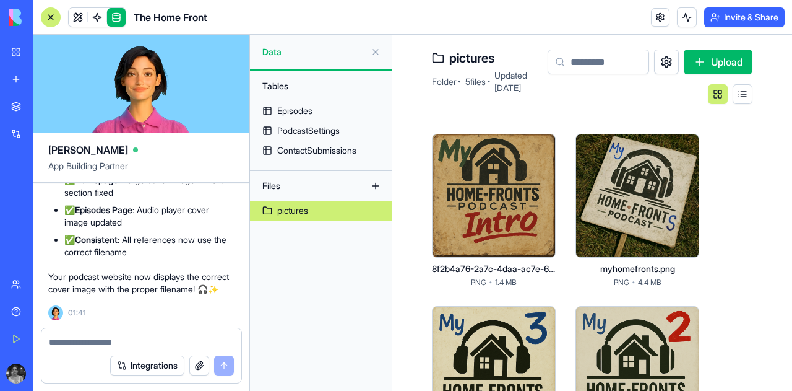
click at [375, 49] on button at bounding box center [376, 52] width 20 height 20
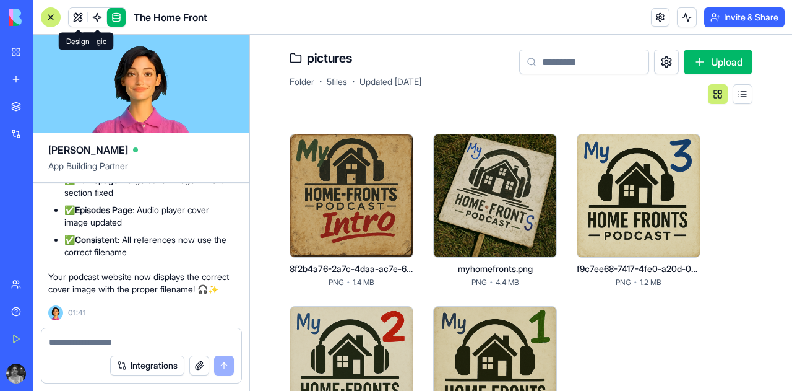
click at [76, 20] on span at bounding box center [78, 17] width 35 height 35
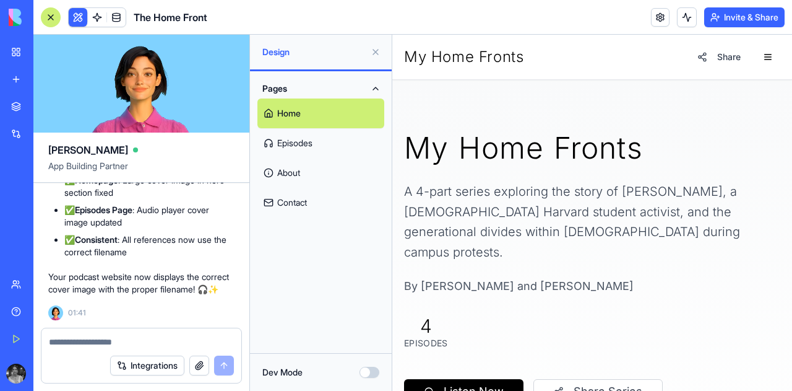
click at [311, 107] on link "Home" at bounding box center [321, 113] width 127 height 30
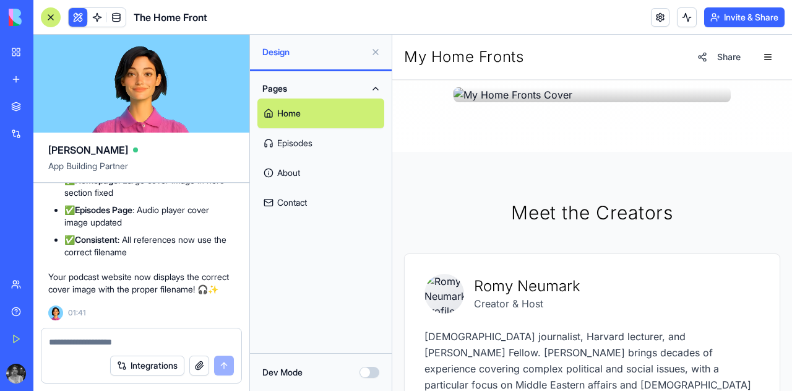
scroll to position [347, 0]
click at [448, 273] on img at bounding box center [445, 293] width 40 height 40
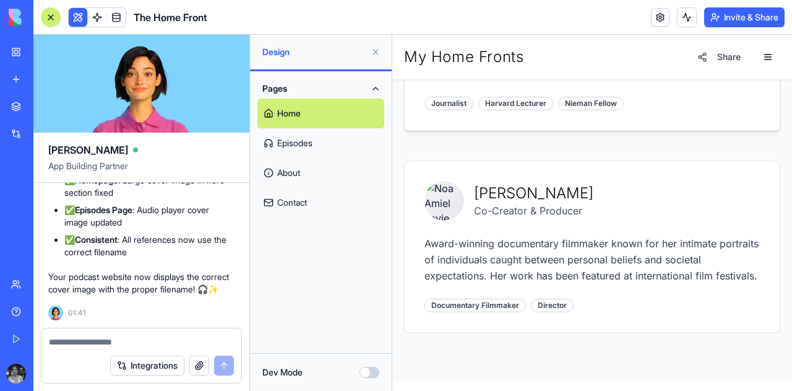
scroll to position [671, 0]
click at [302, 132] on link "Episodes" at bounding box center [321, 143] width 127 height 30
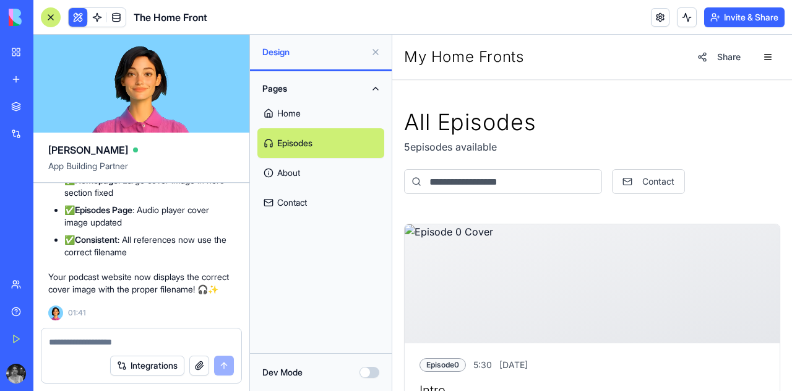
click at [309, 180] on link "About" at bounding box center [321, 173] width 127 height 30
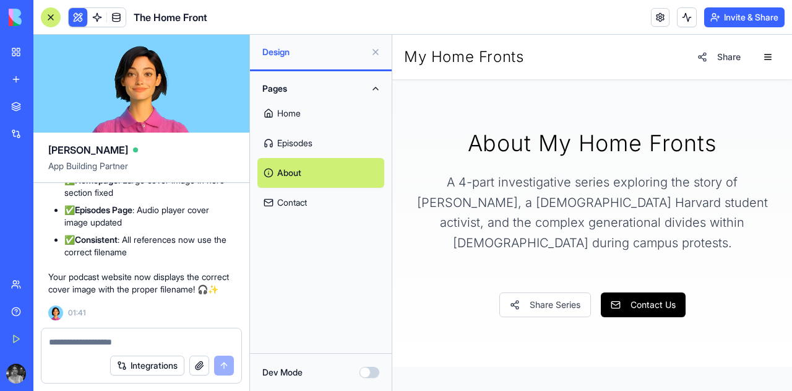
click at [108, 341] on textarea at bounding box center [141, 342] width 185 height 12
paste textarea "**********"
type textarea "**********"
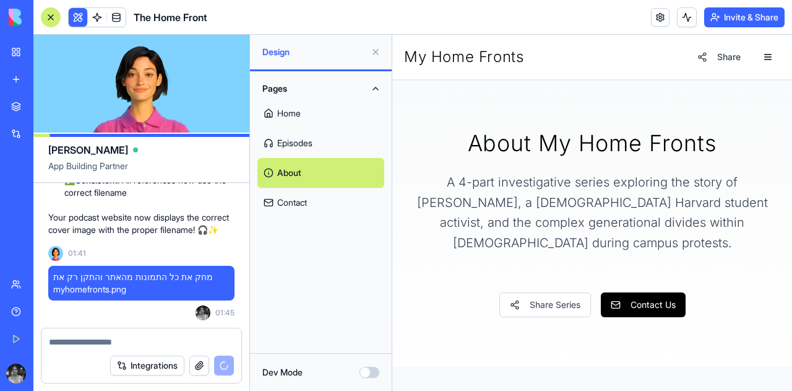
scroll to position [30023, 0]
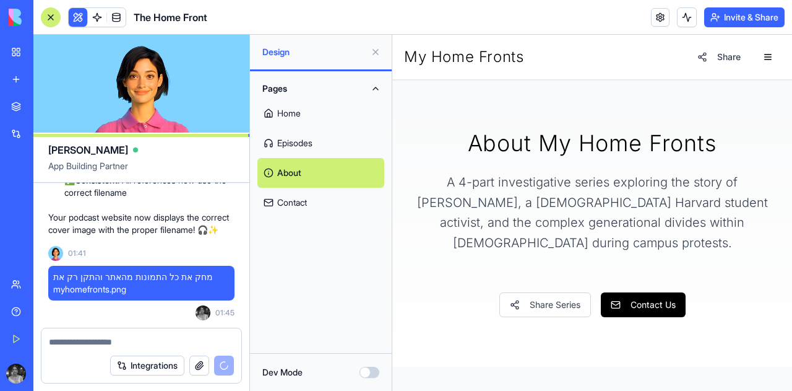
click at [104, 345] on textarea at bounding box center [141, 342] width 185 height 12
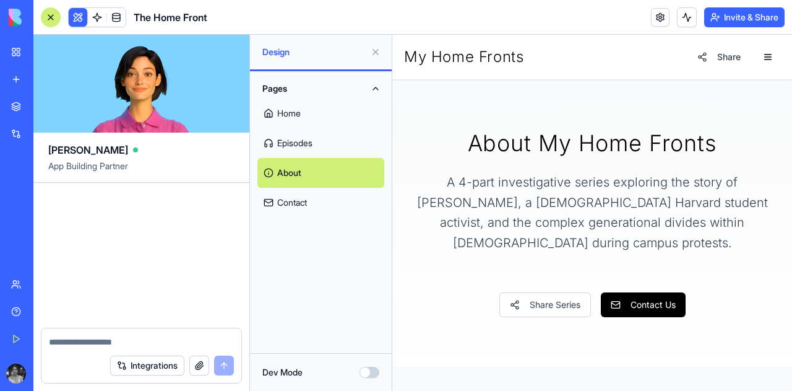
scroll to position [30679, 0]
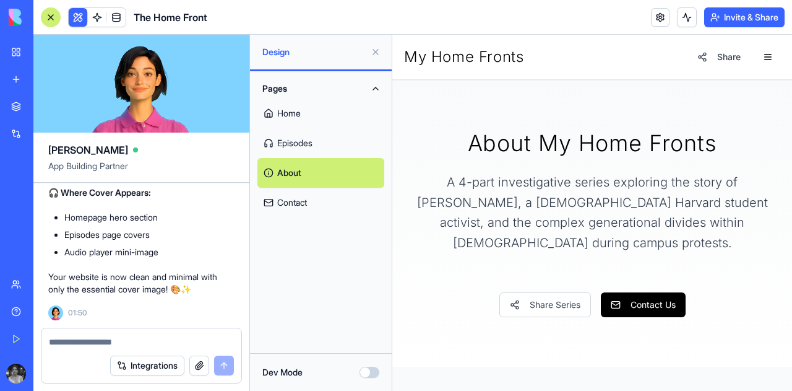
click at [153, 341] on textarea at bounding box center [141, 342] width 185 height 12
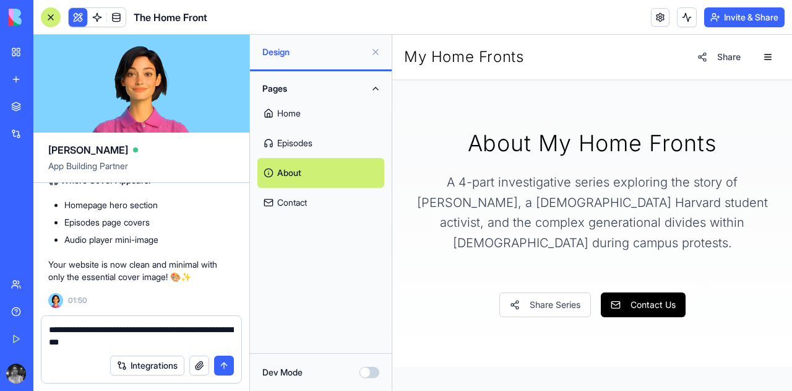
type textarea "**********"
click at [202, 357] on button "button" at bounding box center [199, 365] width 20 height 20
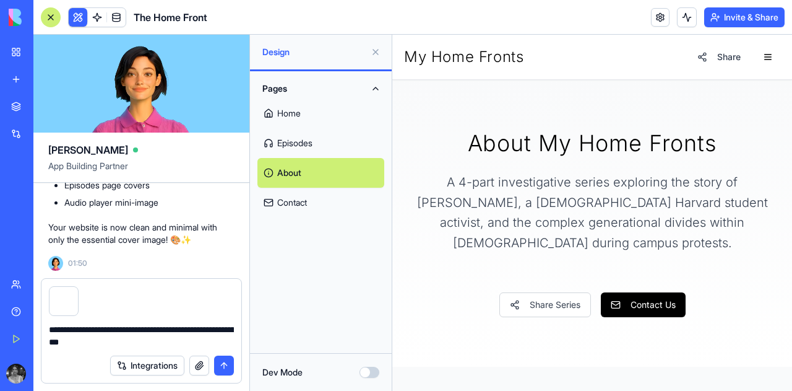
click at [226, 360] on button "submit" at bounding box center [224, 365] width 20 height 20
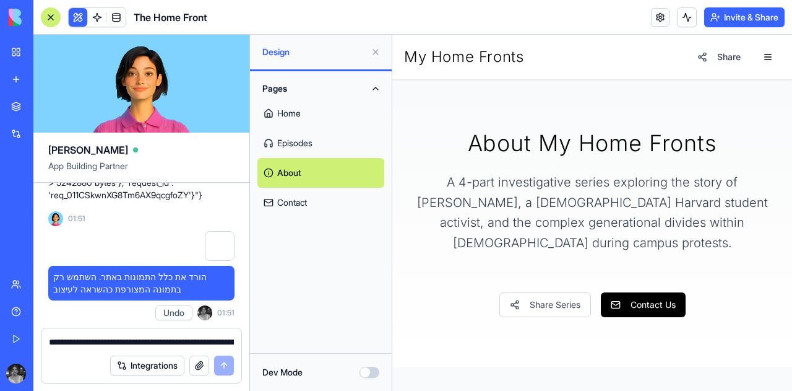
scroll to position [30907, 0]
click at [145, 344] on textarea "**********" at bounding box center [141, 342] width 185 height 12
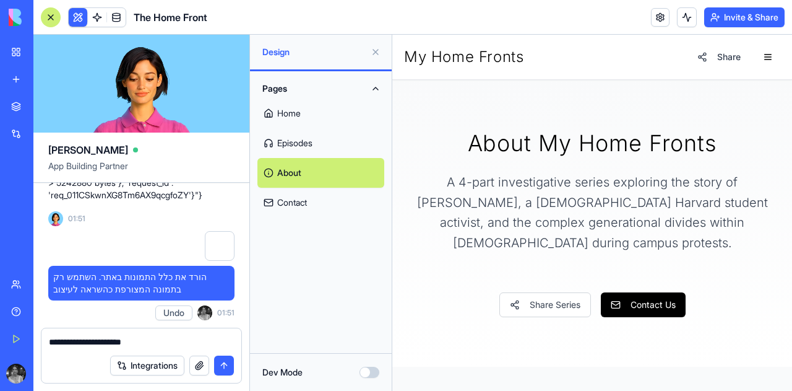
type textarea "**********"
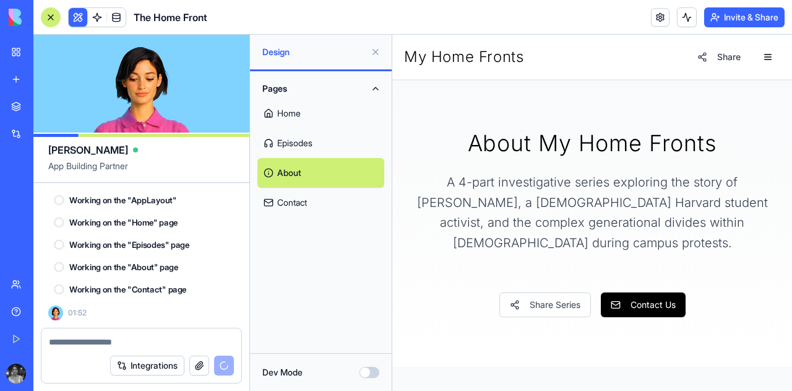
scroll to position [31135, 0]
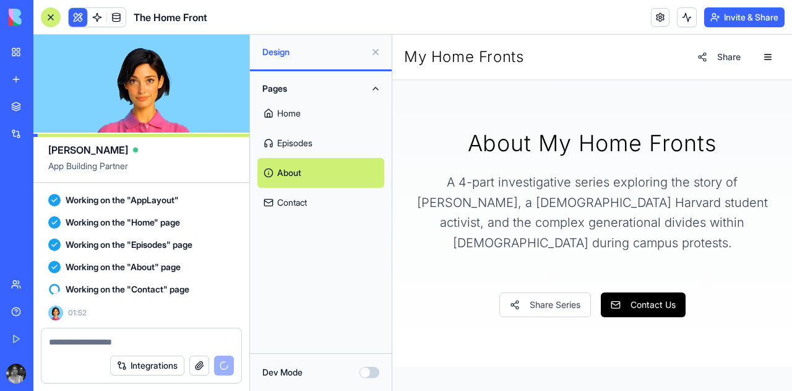
click at [54, 21] on div at bounding box center [51, 17] width 20 height 20
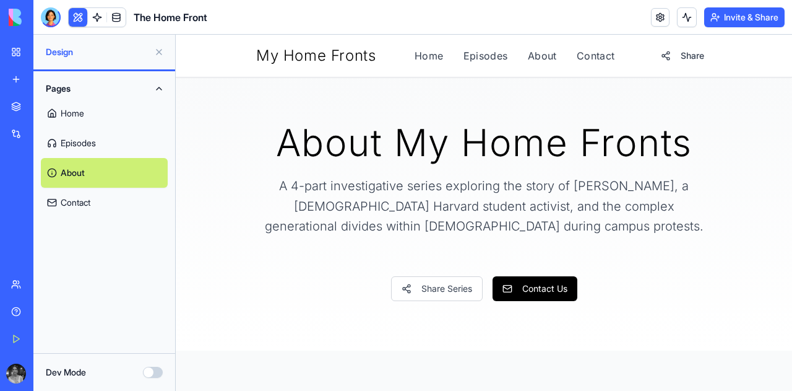
scroll to position [9, 0]
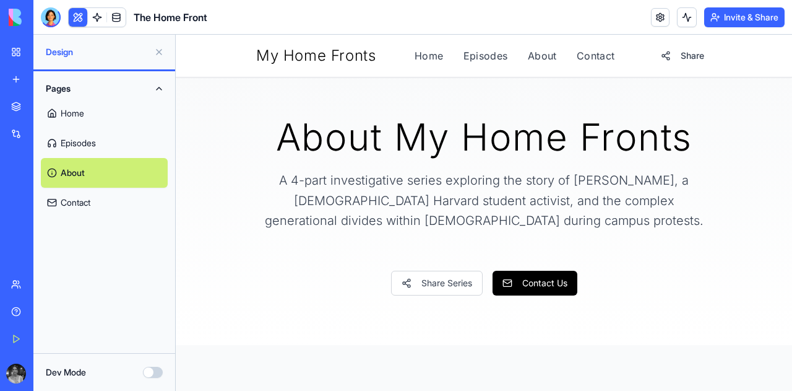
click at [424, 46] on div "My Home Fronts Home Episodes About Contact Share" at bounding box center [484, 56] width 456 height 22
click at [425, 53] on link "Home" at bounding box center [429, 55] width 29 height 15
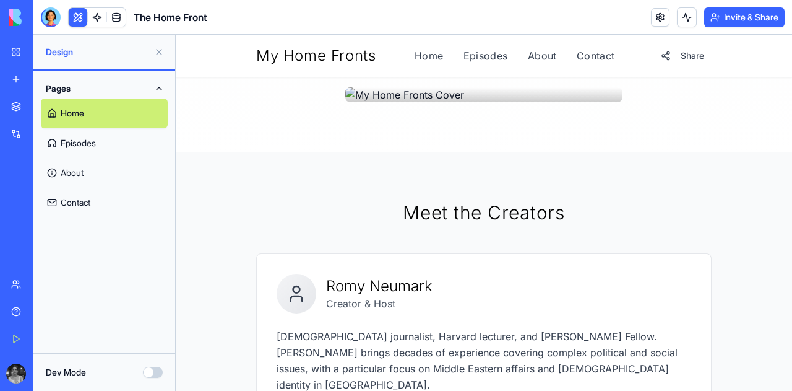
scroll to position [323, 0]
click at [476, 58] on link "Episodes" at bounding box center [486, 55] width 45 height 15
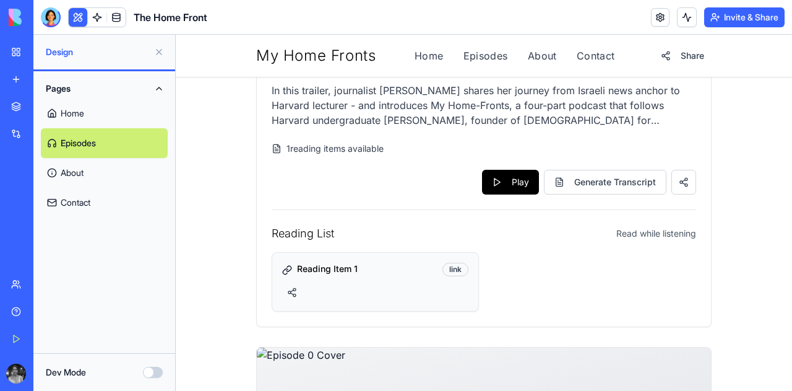
click at [405, 54] on div "My Home Fronts Home Episodes About Contact Share" at bounding box center [484, 56] width 456 height 22
click at [423, 53] on link "Home" at bounding box center [429, 55] width 29 height 15
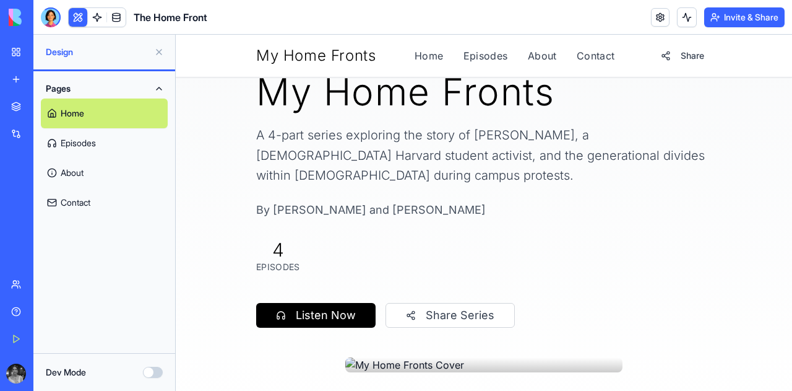
scroll to position [53, 0]
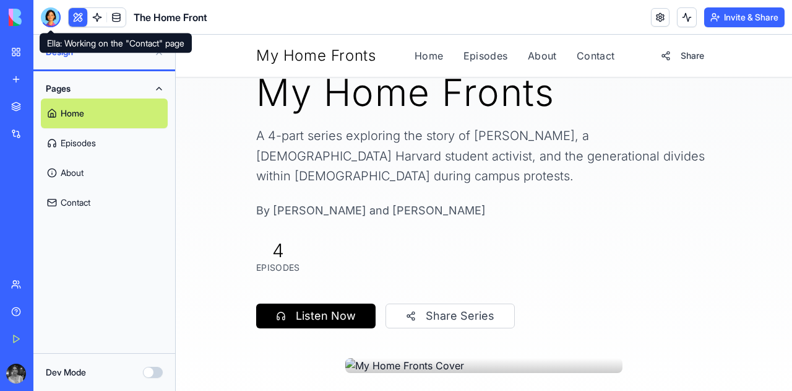
click at [45, 25] on div at bounding box center [51, 17] width 20 height 20
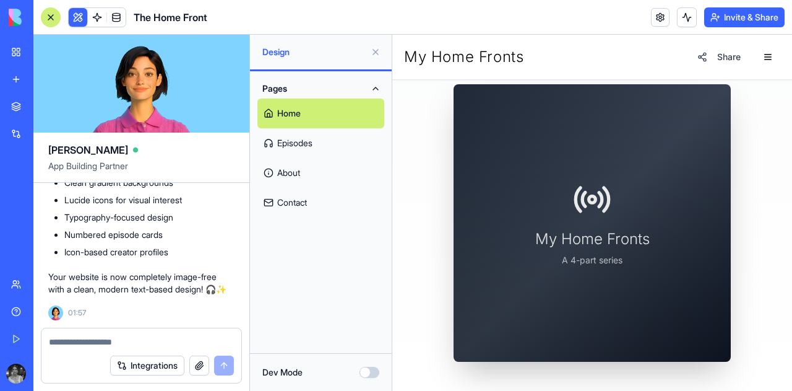
scroll to position [350, 0]
click at [143, 340] on textarea at bounding box center [141, 342] width 185 height 12
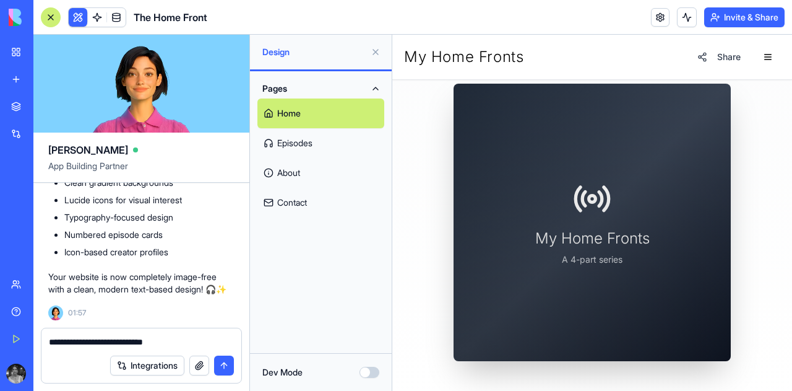
paste textarea "**********"
type textarea "**********"
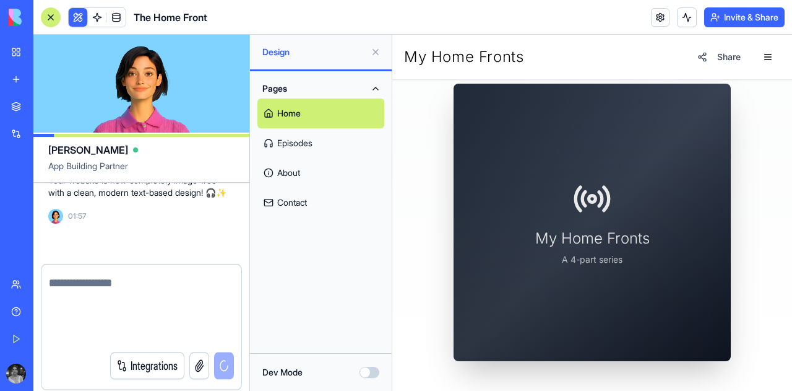
scroll to position [31544, 0]
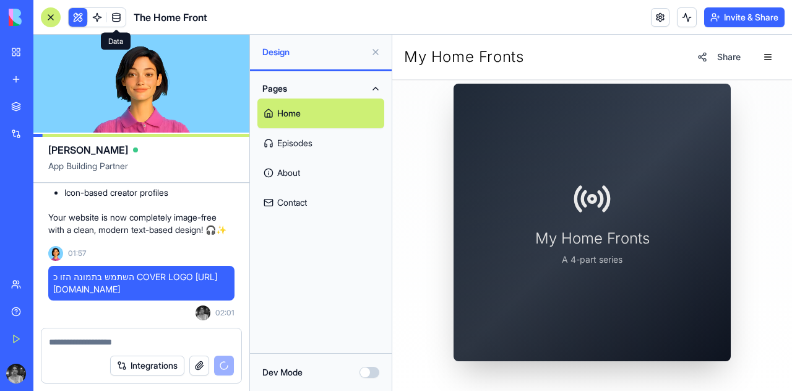
click at [117, 20] on span at bounding box center [116, 17] width 35 height 35
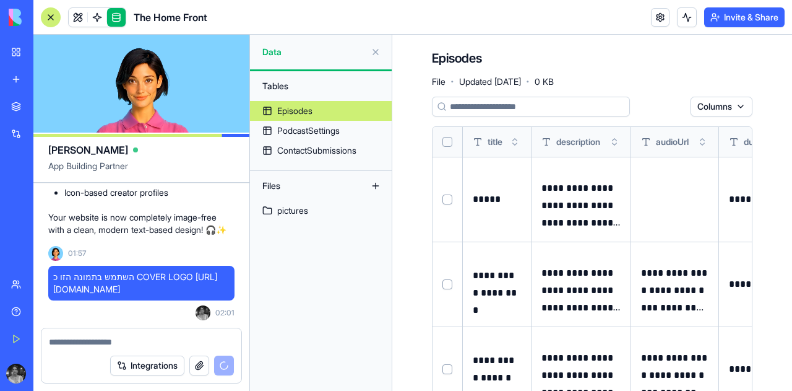
click at [347, 119] on link "Episodes" at bounding box center [321, 111] width 142 height 20
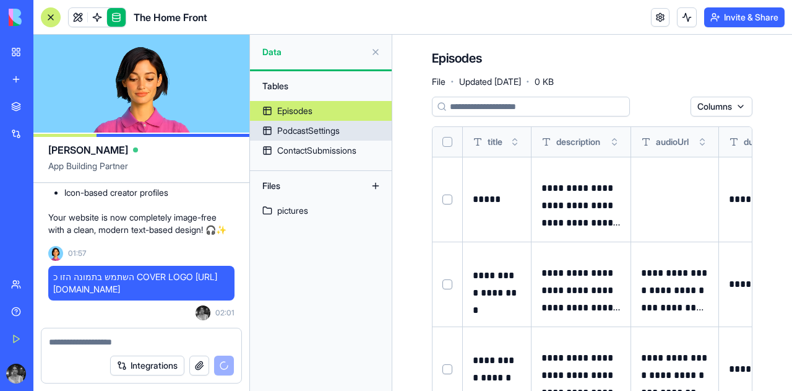
click at [346, 137] on link "PodcastSettings" at bounding box center [321, 131] width 142 height 20
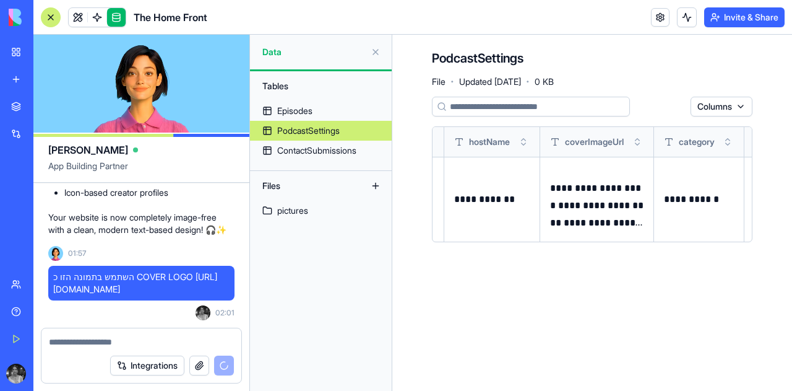
scroll to position [0, 258]
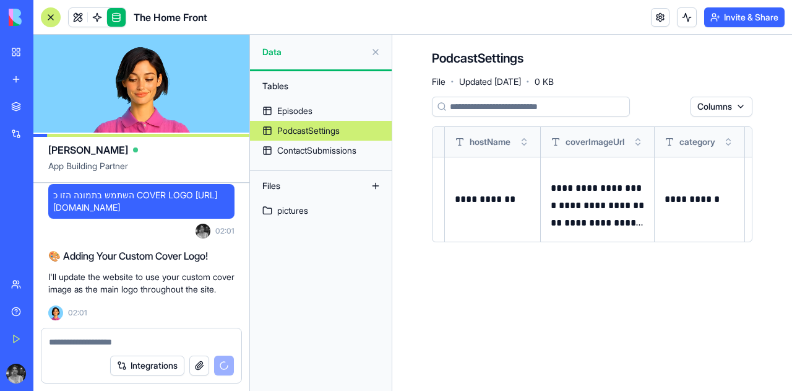
click at [0, 0] on button at bounding box center [0, 0] width 0 height 0
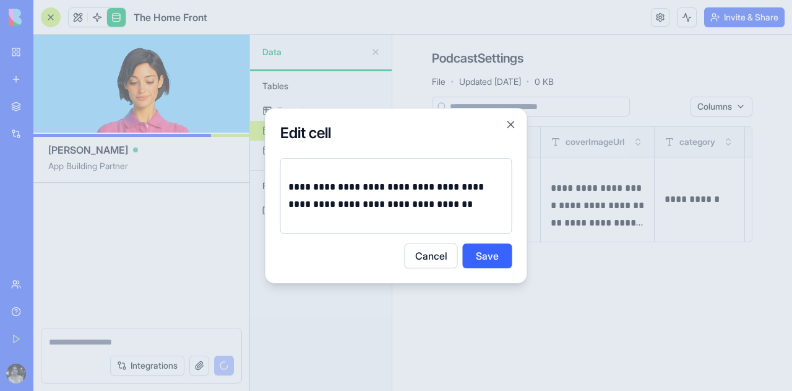
scroll to position [31749, 0]
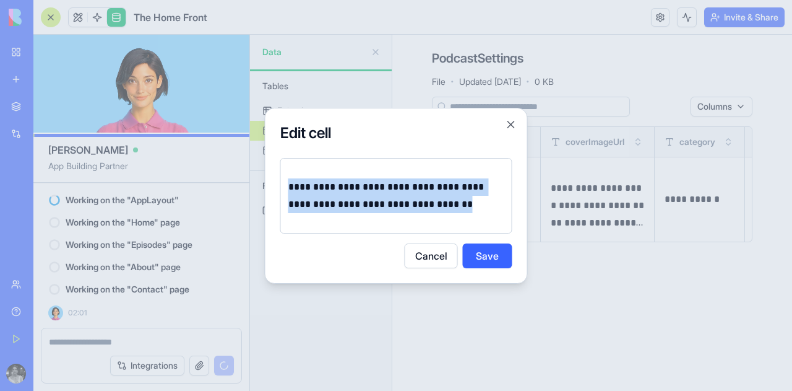
drag, startPoint x: 455, startPoint y: 210, endPoint x: 278, endPoint y: 175, distance: 180.4
click at [278, 175] on div "**********" at bounding box center [396, 196] width 263 height 176
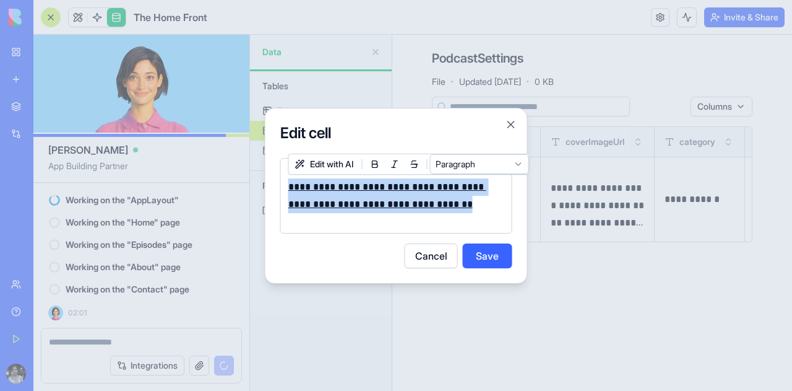
click at [438, 214] on div "**********" at bounding box center [396, 196] width 232 height 76
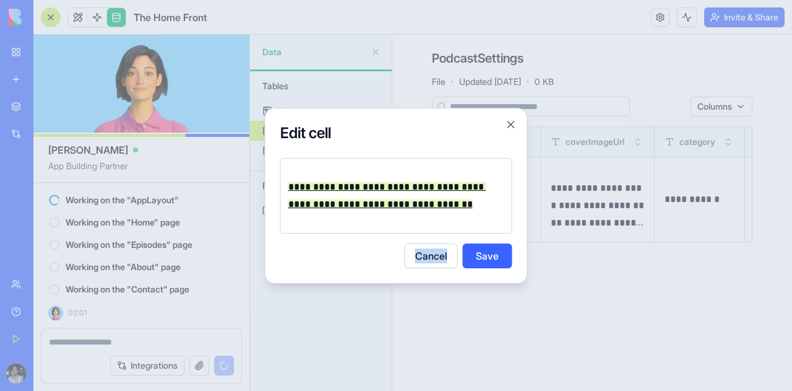
click at [438, 214] on div "**********" at bounding box center [396, 196] width 232 height 76
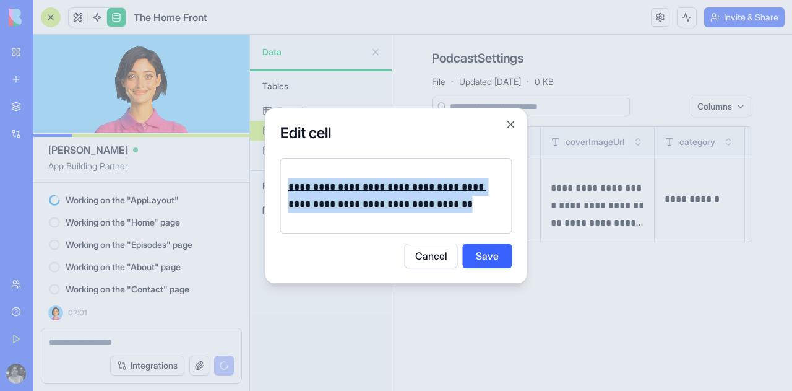
click at [467, 205] on p "**********" at bounding box center [396, 195] width 216 height 35
drag, startPoint x: 467, startPoint y: 205, endPoint x: 281, endPoint y: 173, distance: 188.4
click at [281, 173] on div "**********" at bounding box center [396, 196] width 232 height 76
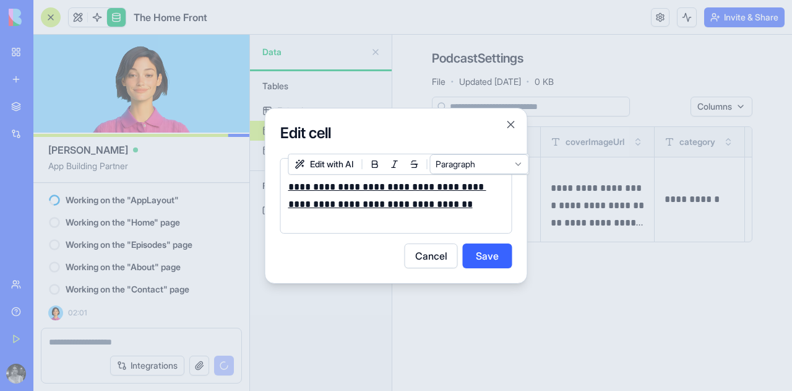
click at [467, 208] on p "**********" at bounding box center [396, 195] width 216 height 35
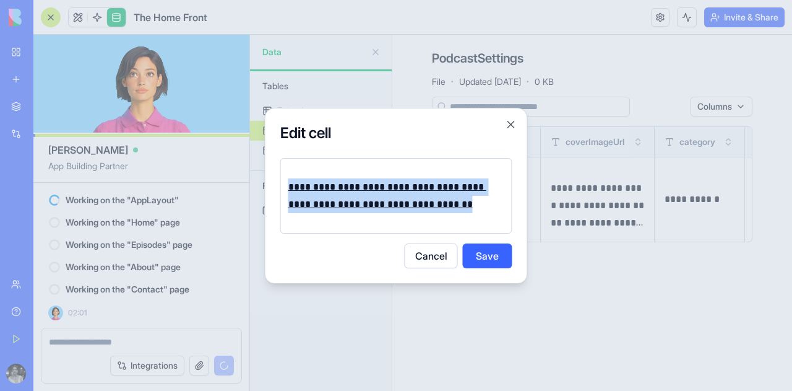
drag, startPoint x: 467, startPoint y: 208, endPoint x: 284, endPoint y: 170, distance: 187.2
click at [284, 170] on div "**********" at bounding box center [396, 196] width 232 height 76
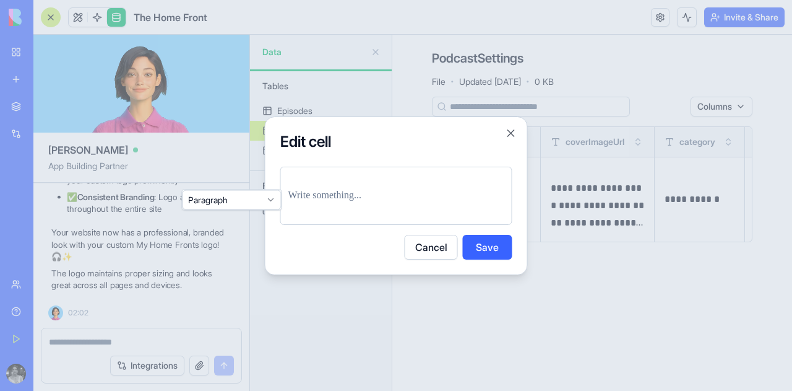
scroll to position [32021, 0]
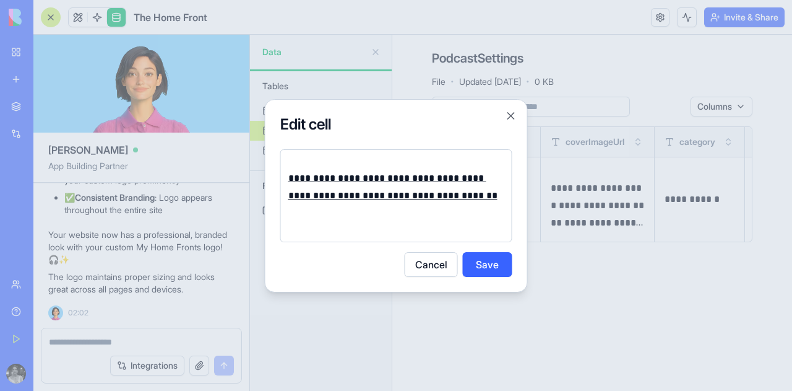
click at [481, 259] on button "Save" at bounding box center [488, 264] width 50 height 25
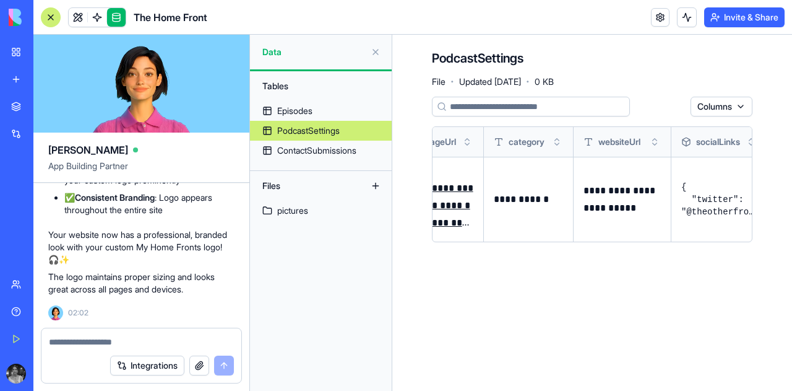
scroll to position [0, 467]
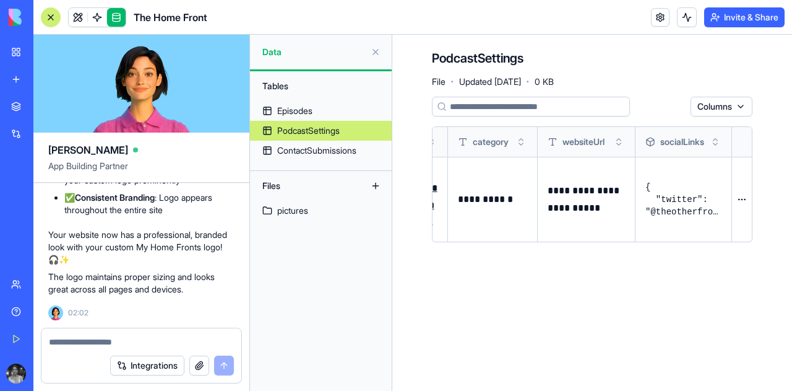
click at [746, 196] on html "BETA My Workspace New app Marketplace Integrations Recent בלוג סטודנטים - גרסה …" at bounding box center [396, 195] width 792 height 391
click at [740, 201] on html "BETA My Workspace New app Marketplace Integrations Recent בלוג סטודנטים - גרסה …" at bounding box center [396, 195] width 792 height 391
click at [308, 157] on link "ContactSubmissions" at bounding box center [321, 151] width 142 height 20
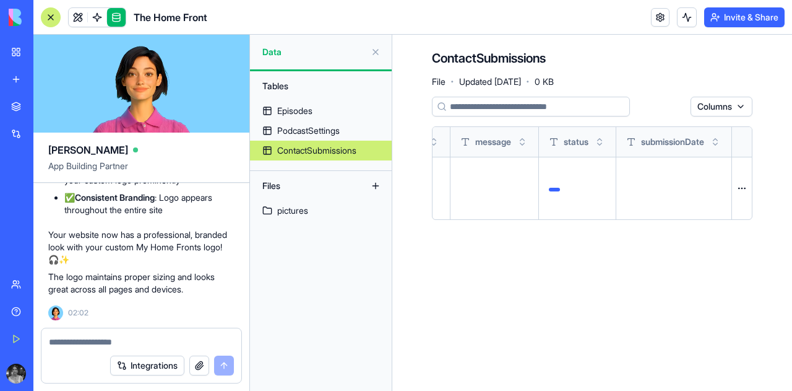
scroll to position [0, 254]
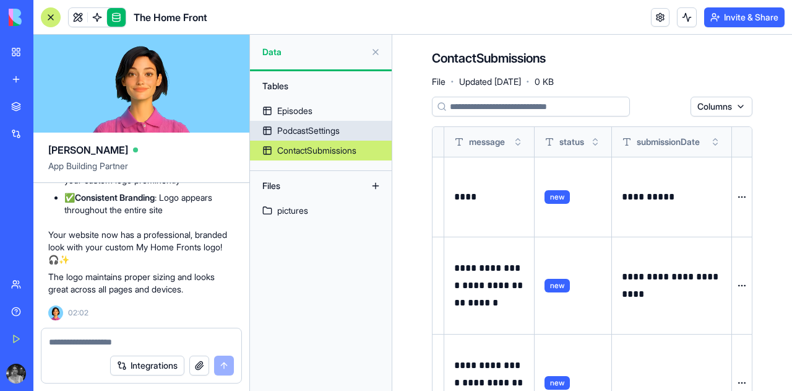
click at [330, 127] on div "PodcastSettings" at bounding box center [308, 130] width 63 height 12
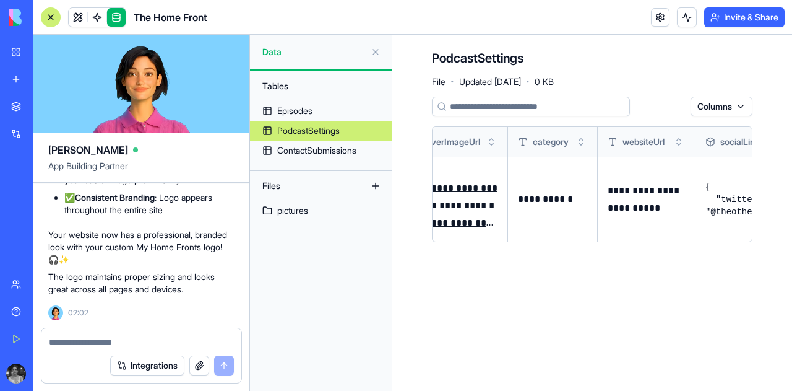
scroll to position [0, 467]
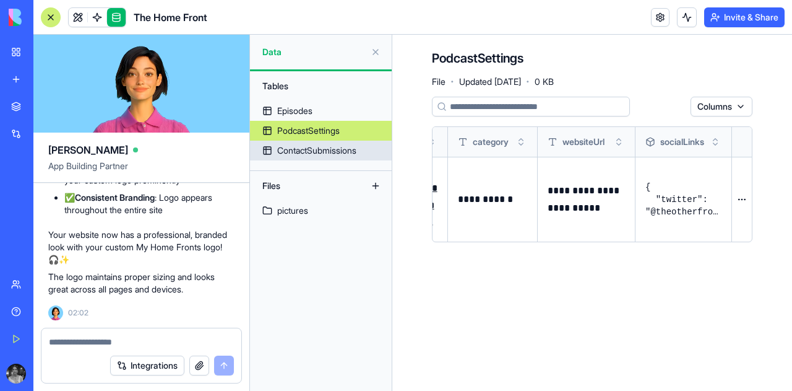
click at [290, 144] on link "ContactSubmissions" at bounding box center [321, 151] width 142 height 20
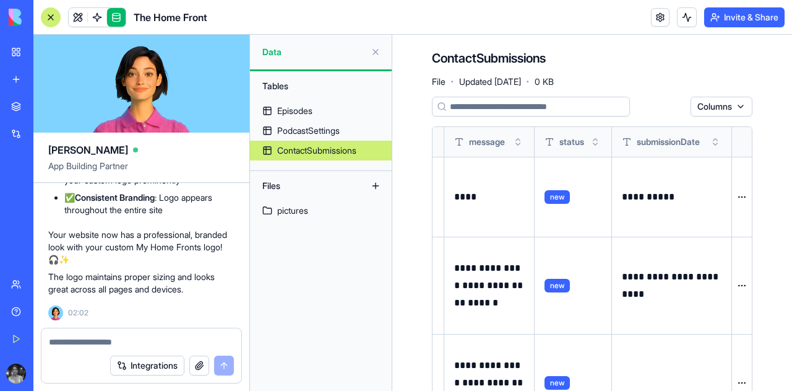
scroll to position [0, 263]
click at [316, 108] on link "Episodes" at bounding box center [321, 111] width 142 height 20
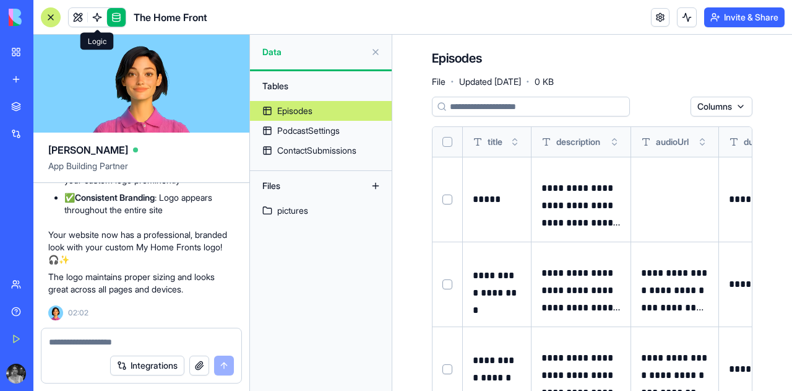
click at [93, 12] on span at bounding box center [97, 17] width 35 height 35
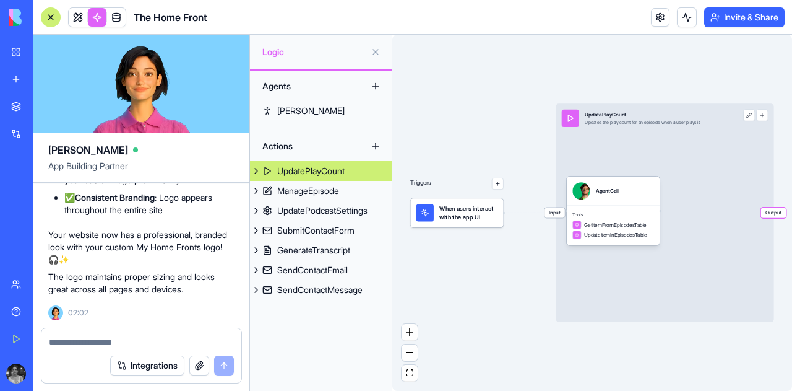
click at [299, 166] on div "UpdatePlayCount" at bounding box center [310, 171] width 67 height 12
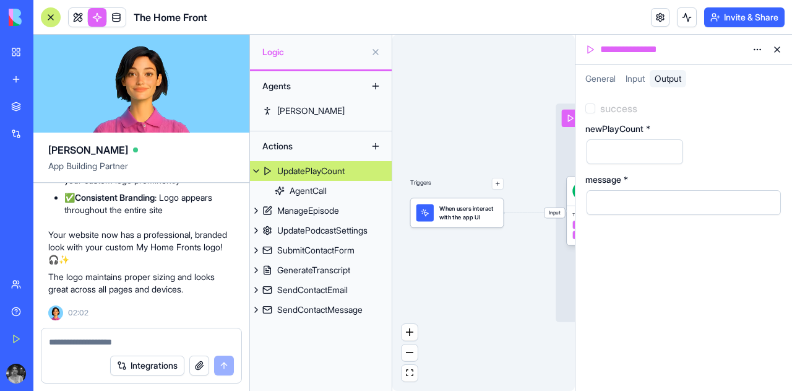
click at [778, 51] on button at bounding box center [778, 50] width 20 height 20
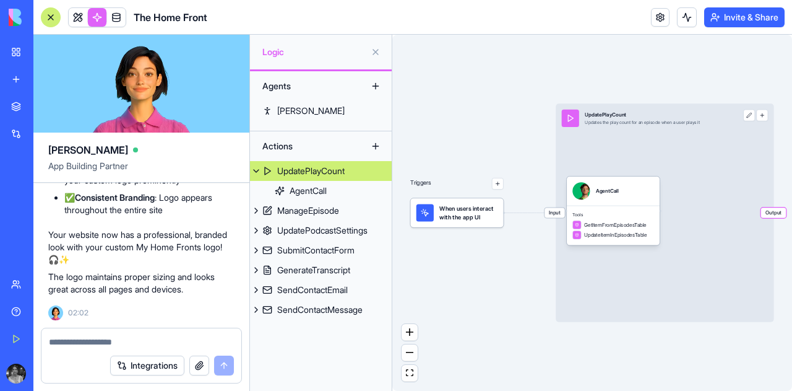
click at [487, 211] on span "When users interact with the app UI" at bounding box center [469, 212] width 58 height 17
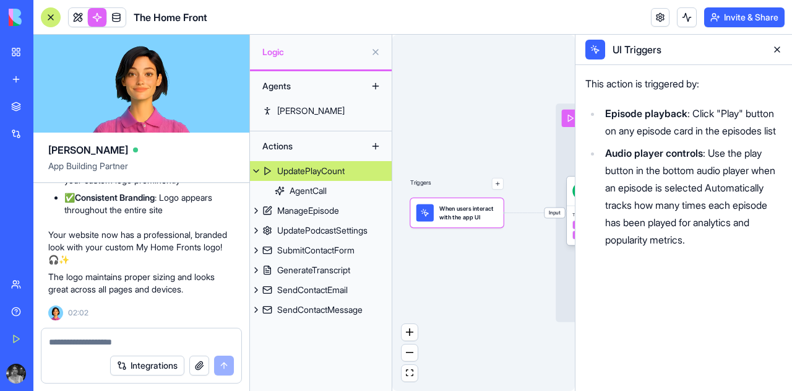
click at [778, 49] on button at bounding box center [778, 50] width 20 height 20
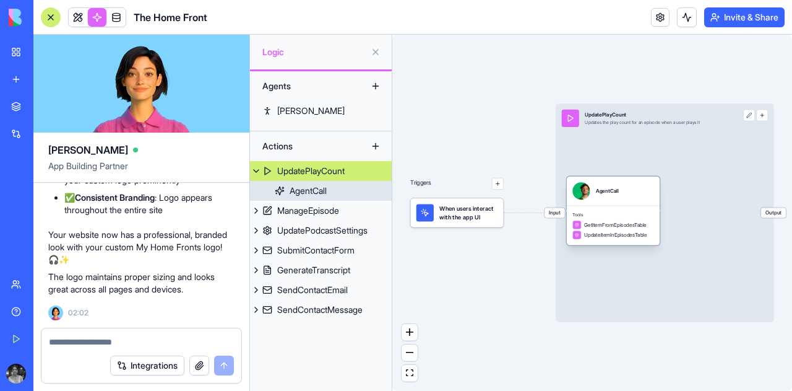
click at [315, 187] on div "AgentCall" at bounding box center [308, 190] width 37 height 12
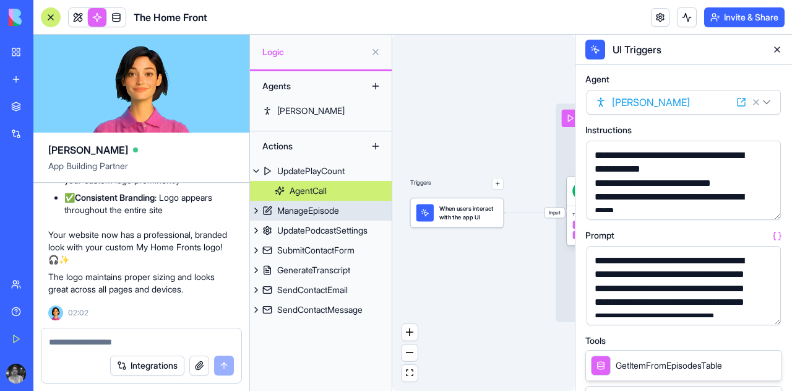
click at [318, 206] on div "ManageEpisode" at bounding box center [308, 210] width 62 height 12
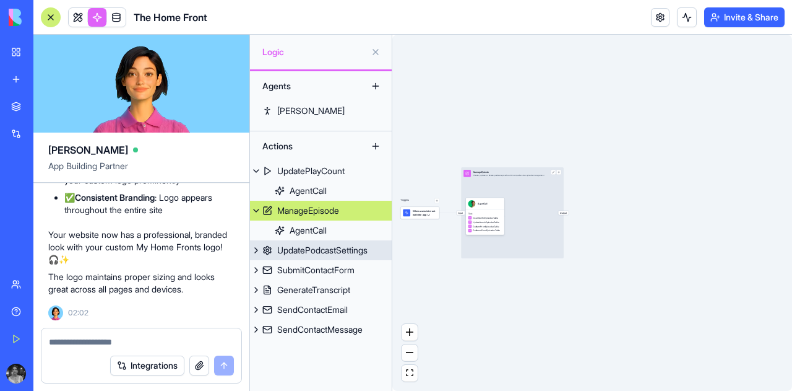
click at [332, 246] on div "UpdatePodcastSettings" at bounding box center [322, 250] width 90 height 12
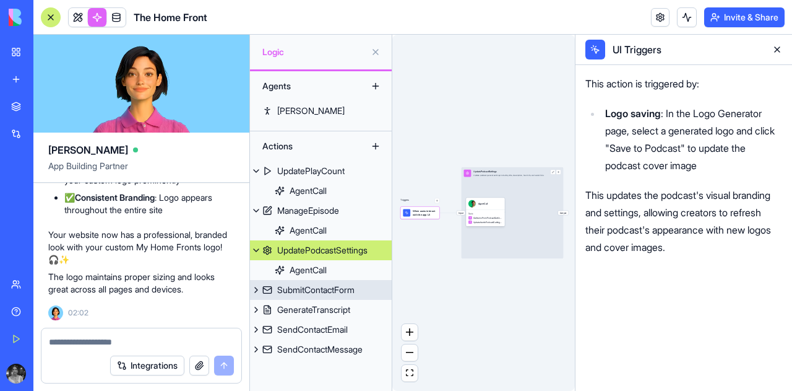
click at [337, 282] on link "SubmitContactForm" at bounding box center [321, 290] width 142 height 20
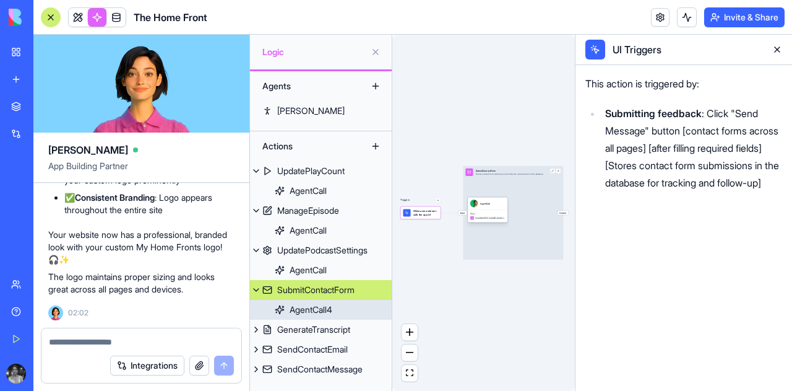
click at [332, 305] on div "AgentCall4" at bounding box center [311, 309] width 43 height 12
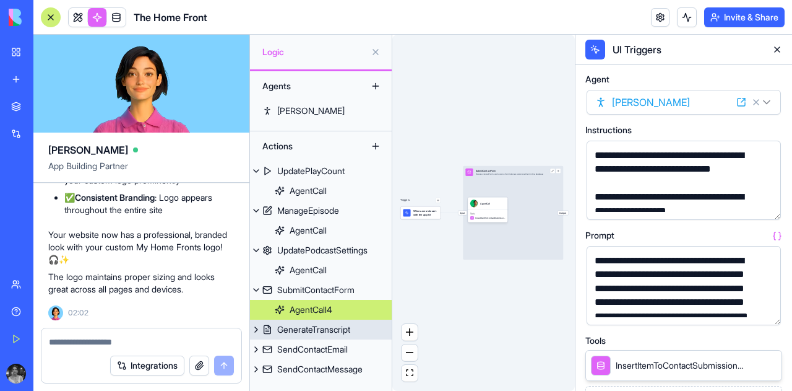
click at [328, 337] on link "GenerateTranscript" at bounding box center [321, 329] width 142 height 20
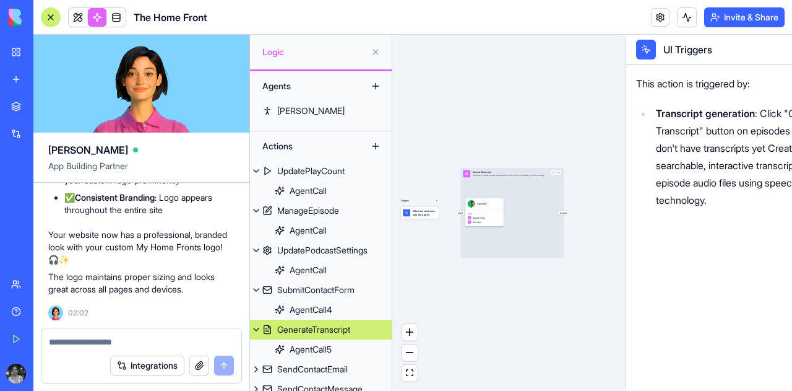
scroll to position [18, 0]
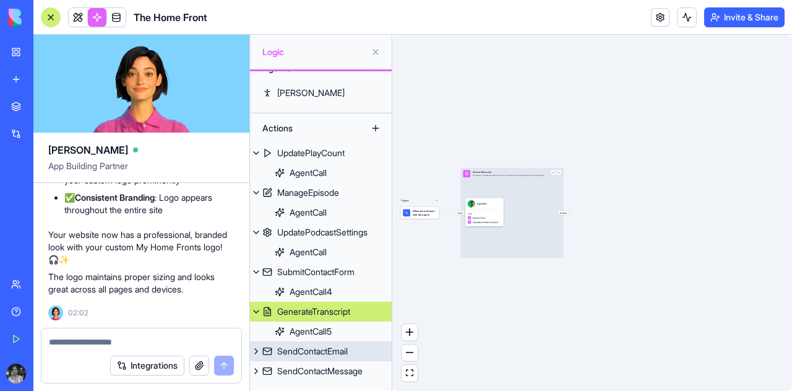
click at [327, 353] on div "SendContactEmail" at bounding box center [312, 351] width 71 height 12
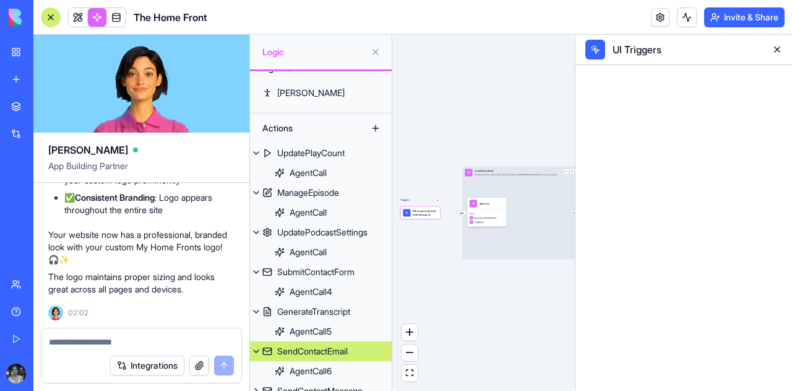
scroll to position [38, 0]
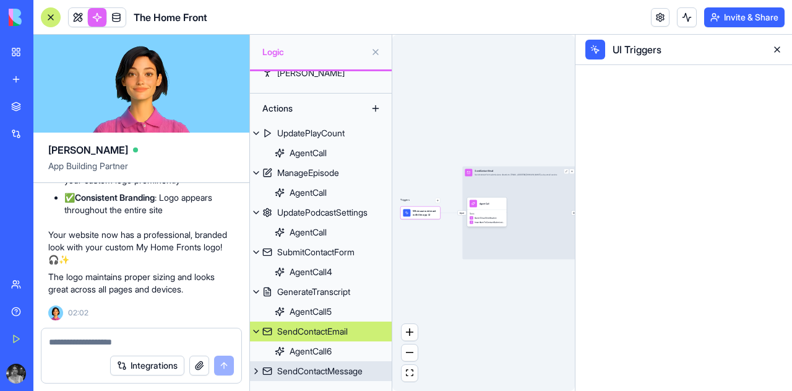
click at [327, 364] on link "SendContactMessage" at bounding box center [321, 371] width 142 height 20
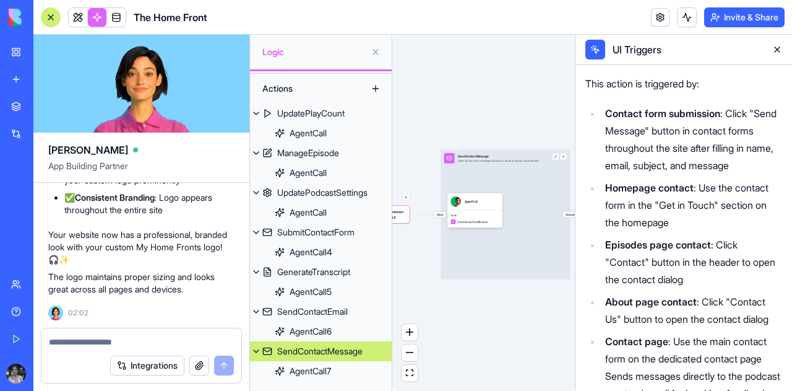
scroll to position [43, 0]
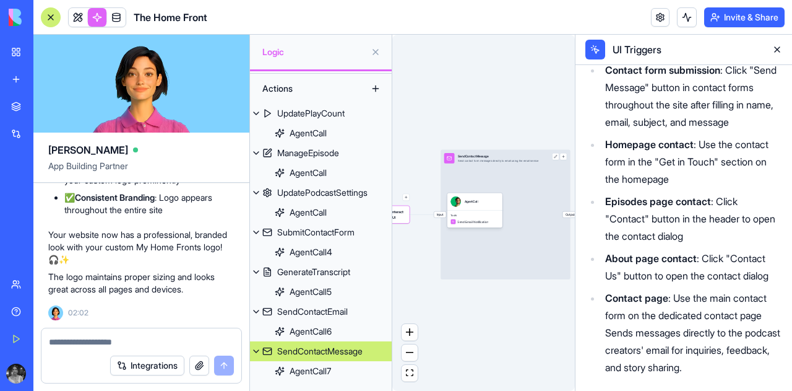
click at [693, 272] on li "About page contact : Click "Contact Us" button to open the contact dialog" at bounding box center [692, 266] width 181 height 35
click at [772, 48] on button at bounding box center [778, 50] width 20 height 20
